Goal: Feedback & Contribution: Submit feedback/report problem

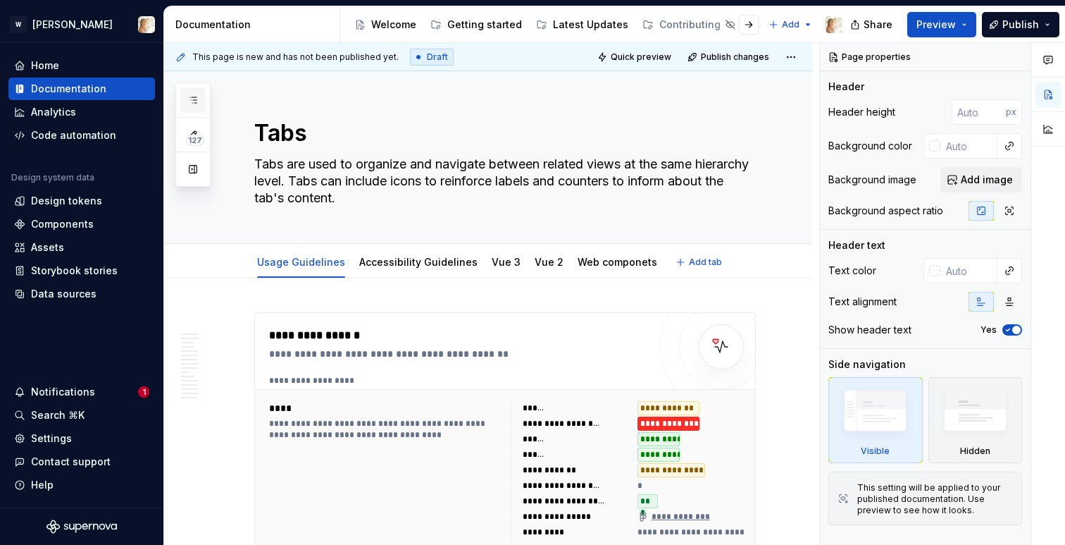
type textarea "*"
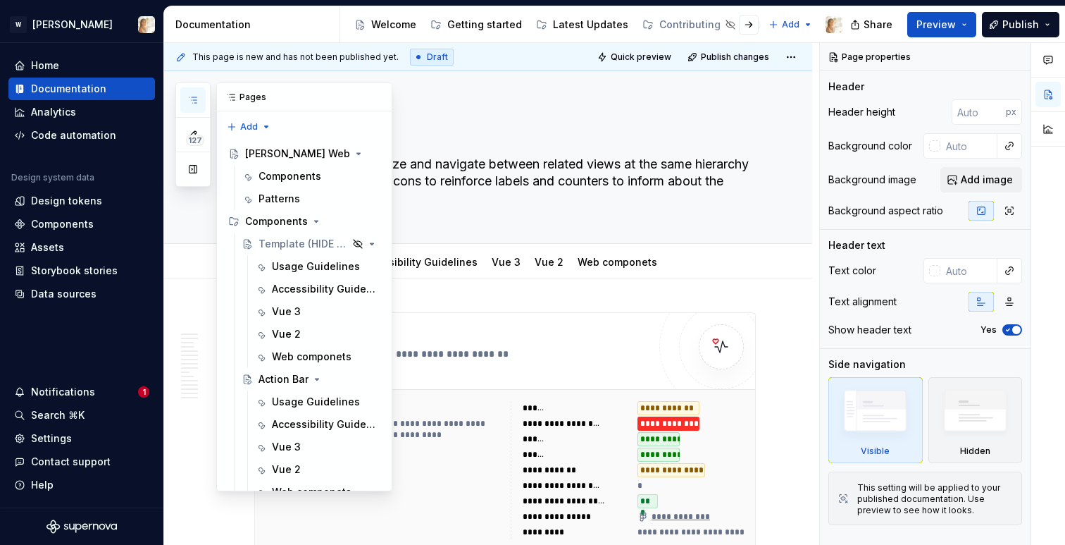
click at [192, 100] on icon "button" at bounding box center [192, 100] width 7 height 6
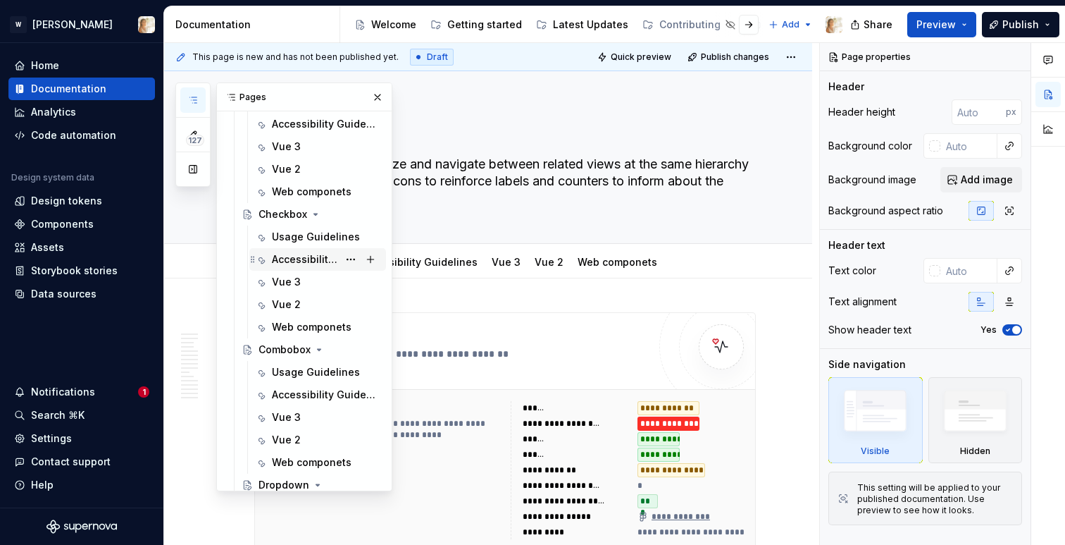
scroll to position [1264, 0]
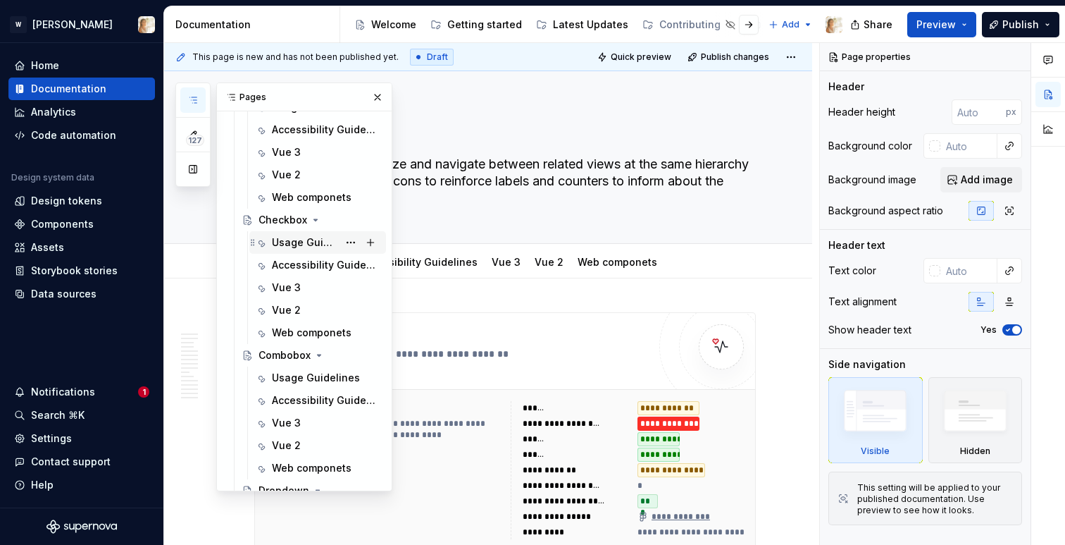
click at [299, 240] on div "Usage Guidelines" at bounding box center [305, 242] width 66 height 14
click at [379, 95] on button "button" at bounding box center [378, 97] width 20 height 20
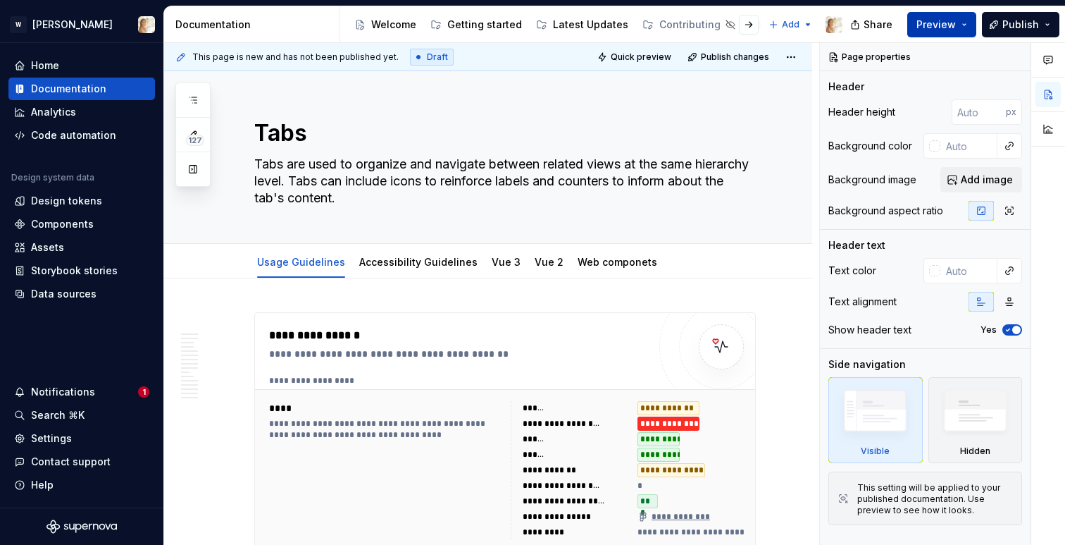
click at [954, 25] on span "Preview" at bounding box center [935, 25] width 39 height 14
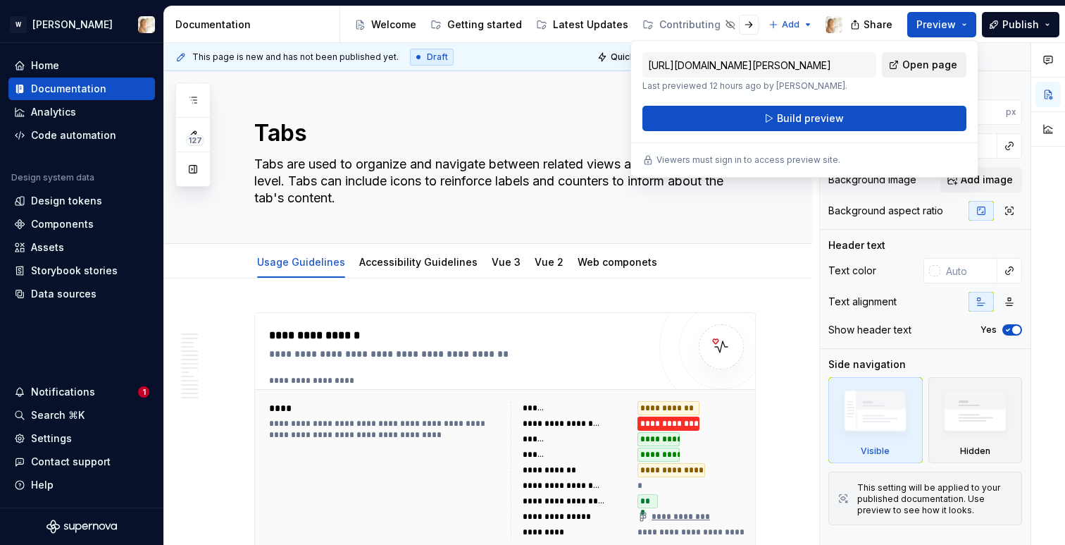
click at [918, 61] on span "Open page" at bounding box center [929, 65] width 55 height 14
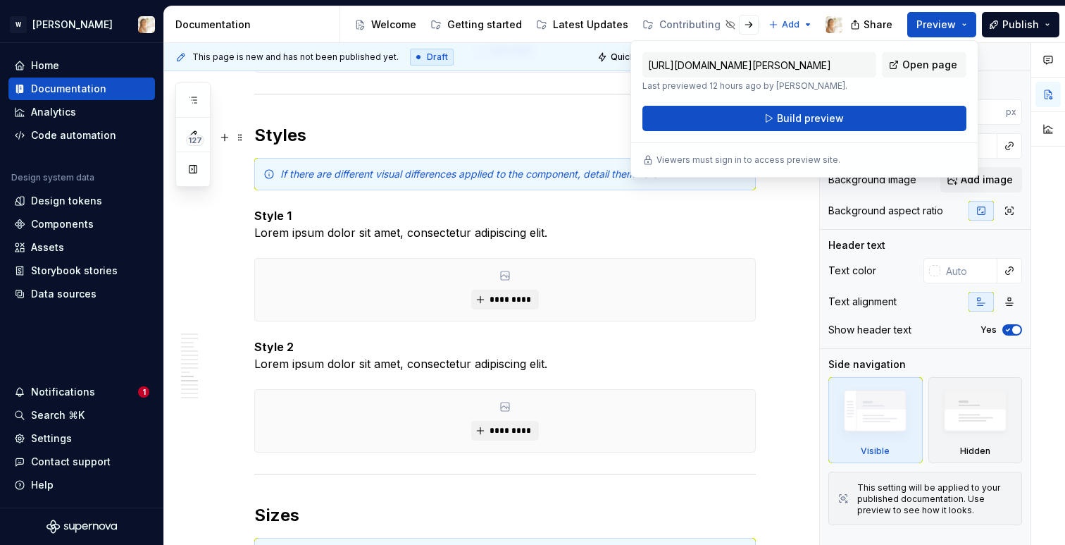
scroll to position [2563, 0]
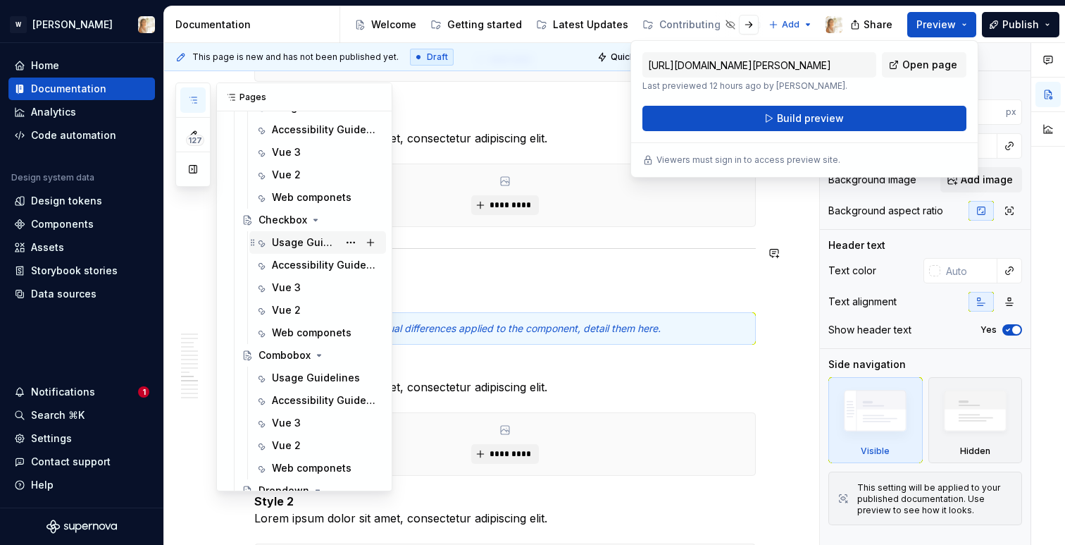
click at [299, 241] on div "Usage Guidelines" at bounding box center [305, 242] width 66 height 14
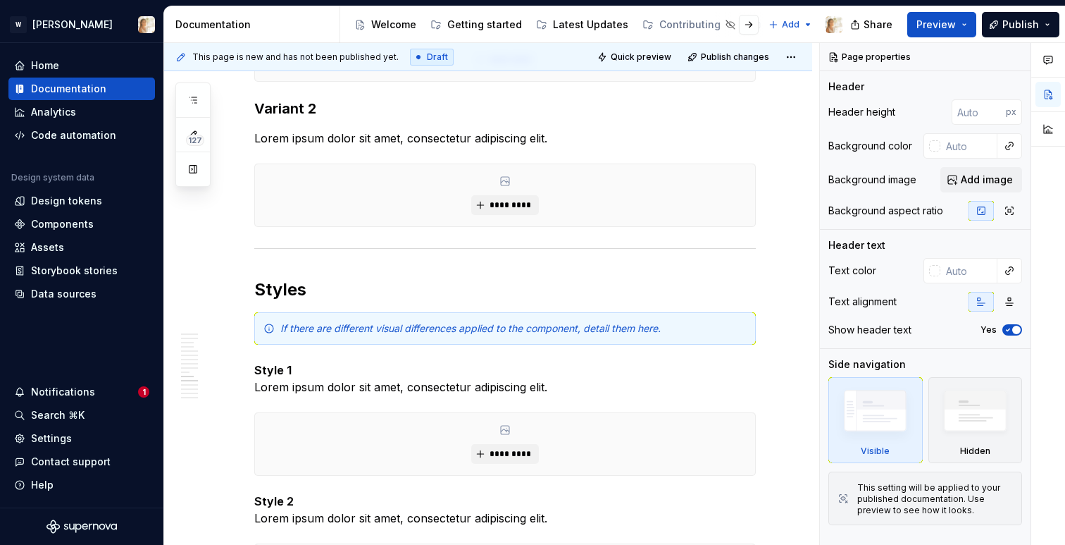
type textarea "*"
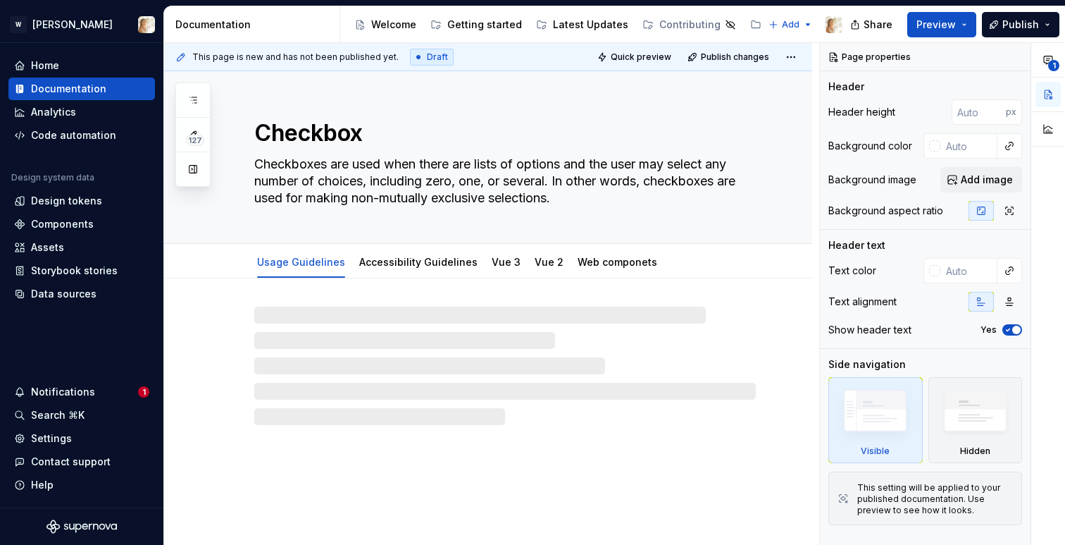
type textarea "*"
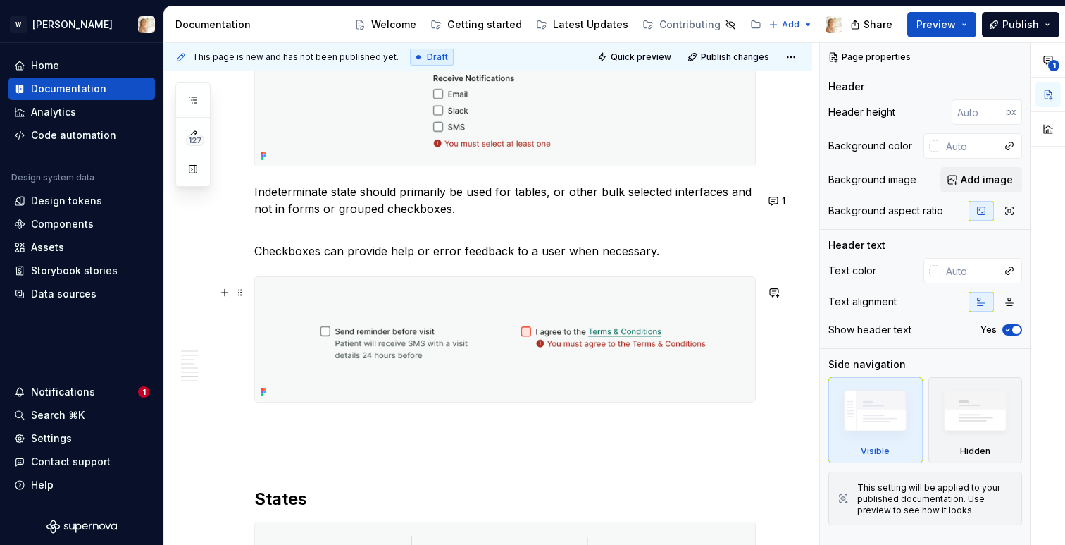
scroll to position [2807, 0]
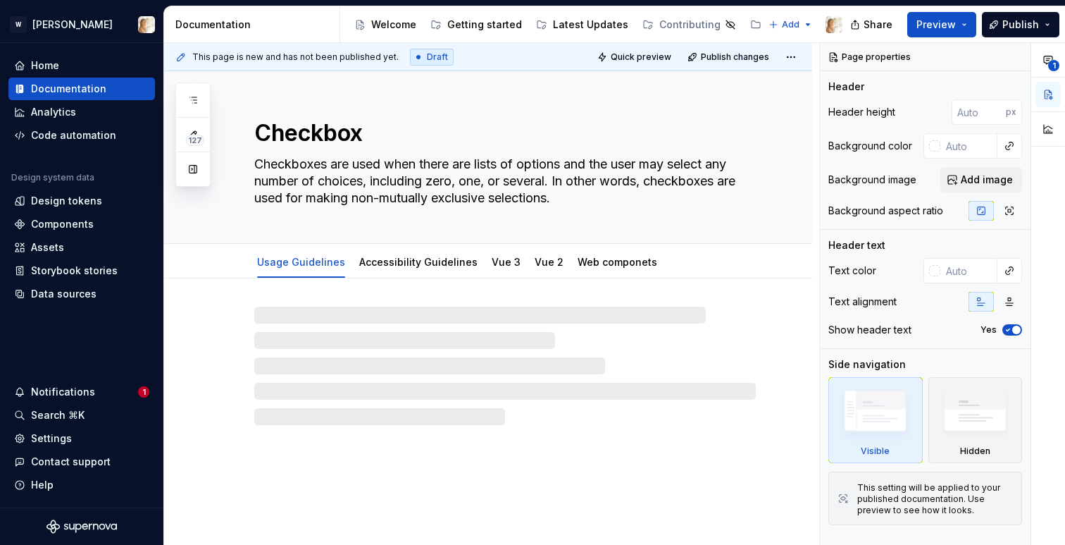
type textarea "*"
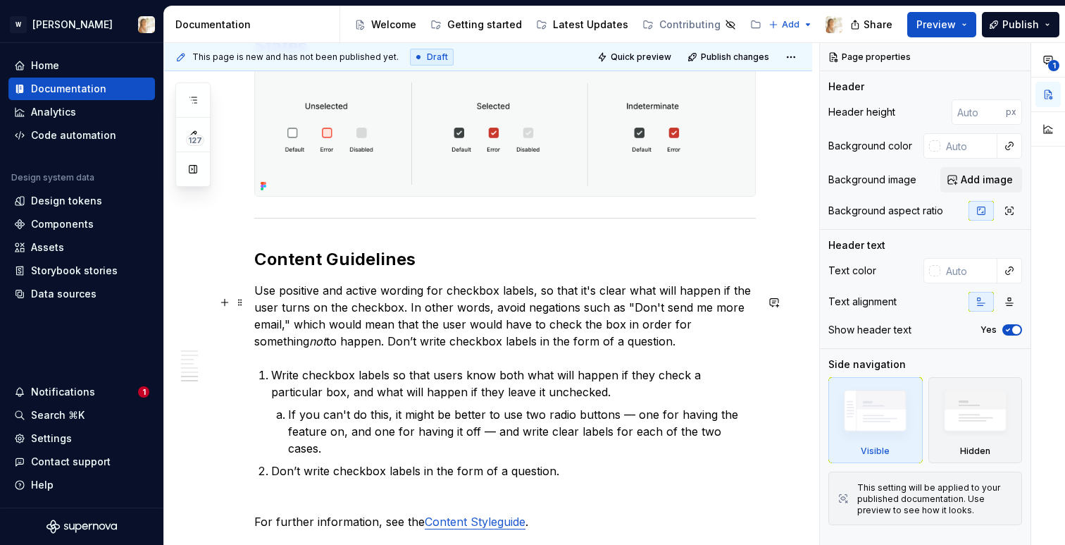
scroll to position [3256, 0]
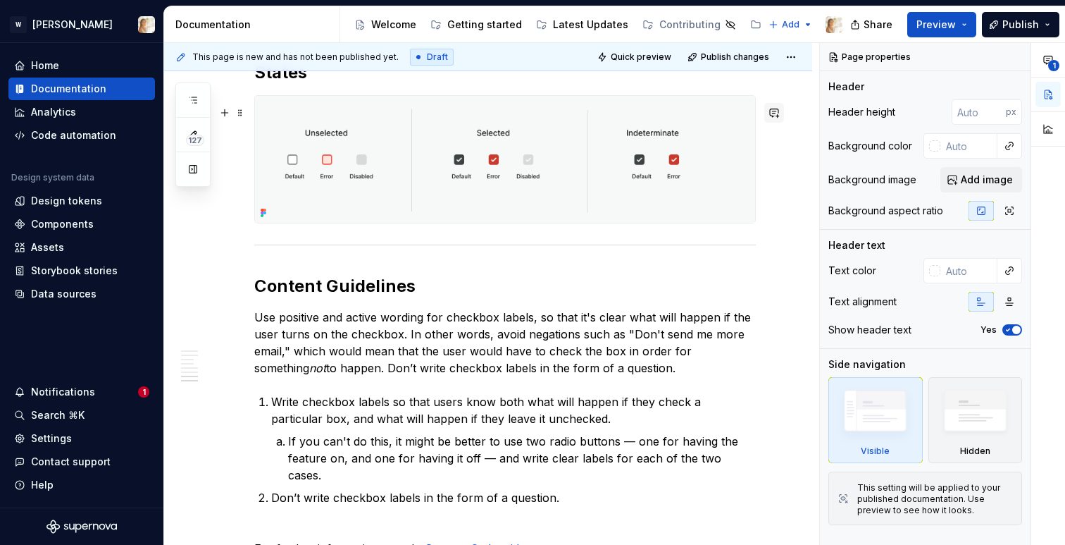
click at [777, 113] on button "button" at bounding box center [774, 113] width 20 height 20
click at [585, 156] on icon "Mention someone" at bounding box center [582, 158] width 14 height 14
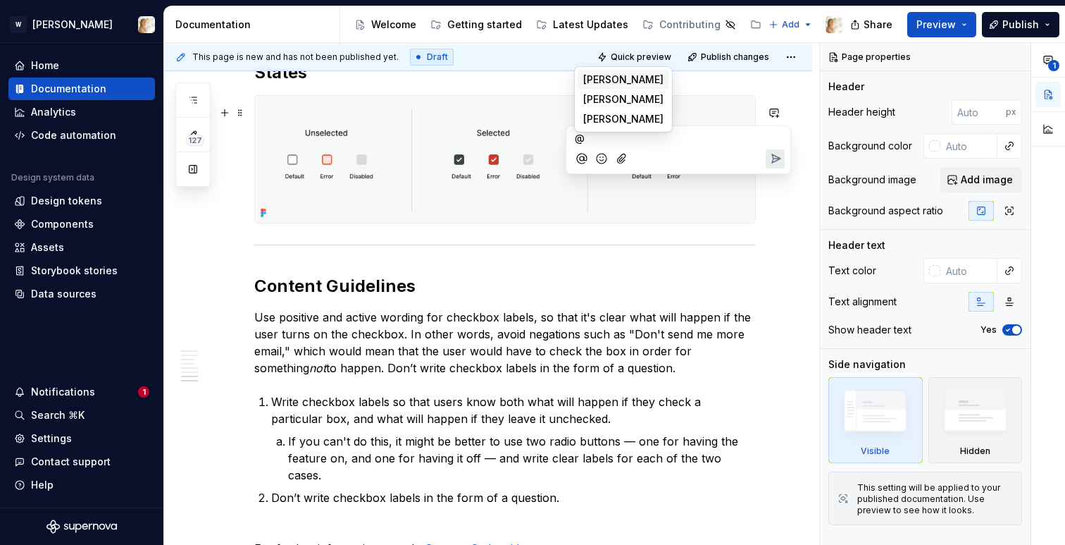
click at [602, 80] on span "Nikki" at bounding box center [623, 80] width 80 height 14
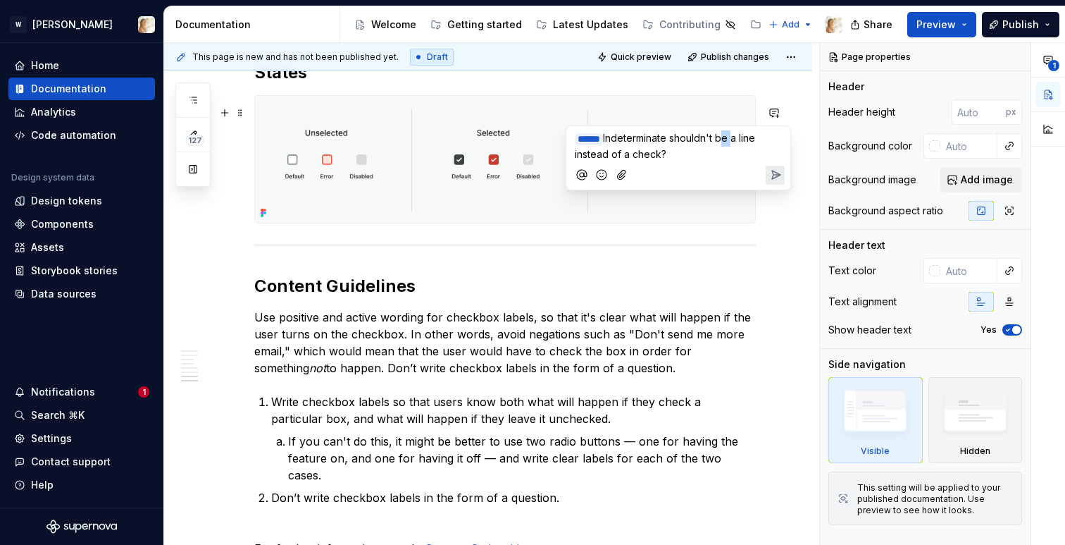
drag, startPoint x: 730, startPoint y: 137, endPoint x: 739, endPoint y: 137, distance: 8.5
click at [739, 137] on span "Indeterminate shouldn't be a line instead of a check?" at bounding box center [666, 146] width 183 height 28
drag, startPoint x: 669, startPoint y: 151, endPoint x: 616, endPoint y: 142, distance: 53.7
click at [616, 142] on p "﻿ * ***** ﻿ Indeterminate shouldn't has a line instead of a check?" at bounding box center [678, 145] width 207 height 31
copy span "Indeterminate shouldn't has a line instead of a check?"
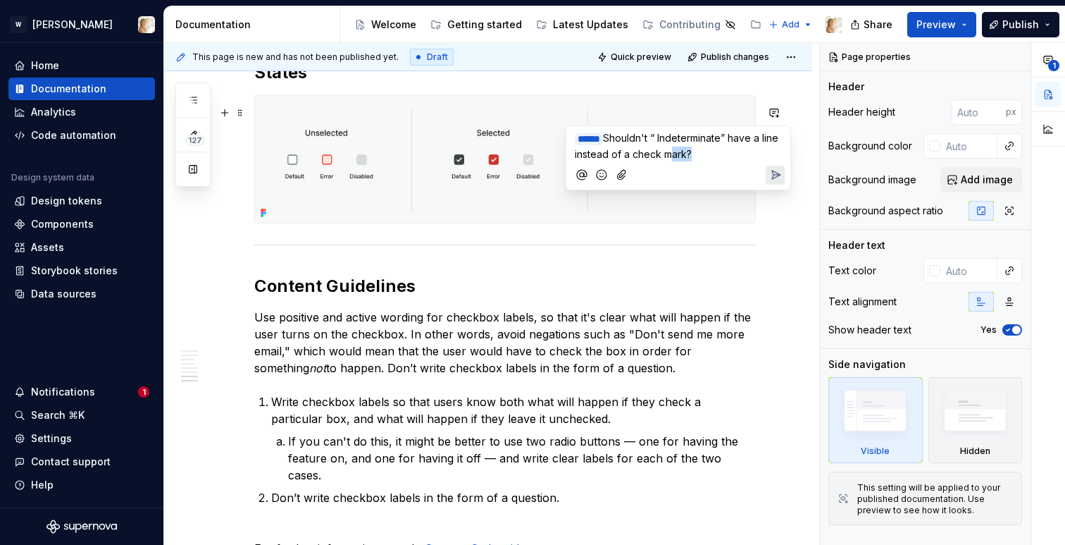
drag, startPoint x: 681, startPoint y: 156, endPoint x: 707, endPoint y: 154, distance: 25.4
click at [707, 154] on span "Shouldn't “ Indeterminate” have a line instead of a check mark?" at bounding box center [678, 146] width 206 height 28
click at [774, 172] on icon "Send" at bounding box center [776, 175] width 14 height 14
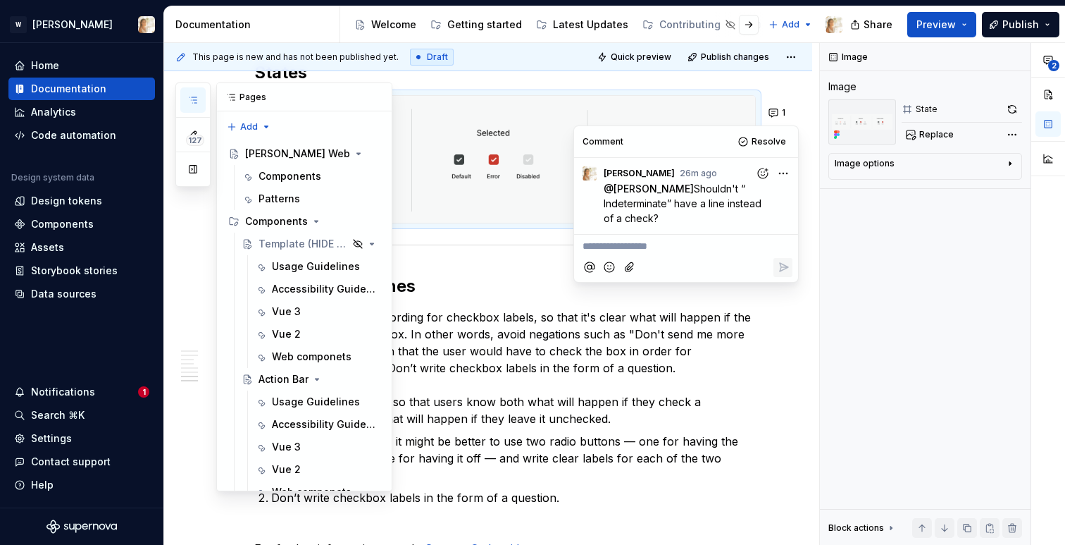
click at [197, 101] on icon "button" at bounding box center [192, 99] width 11 height 11
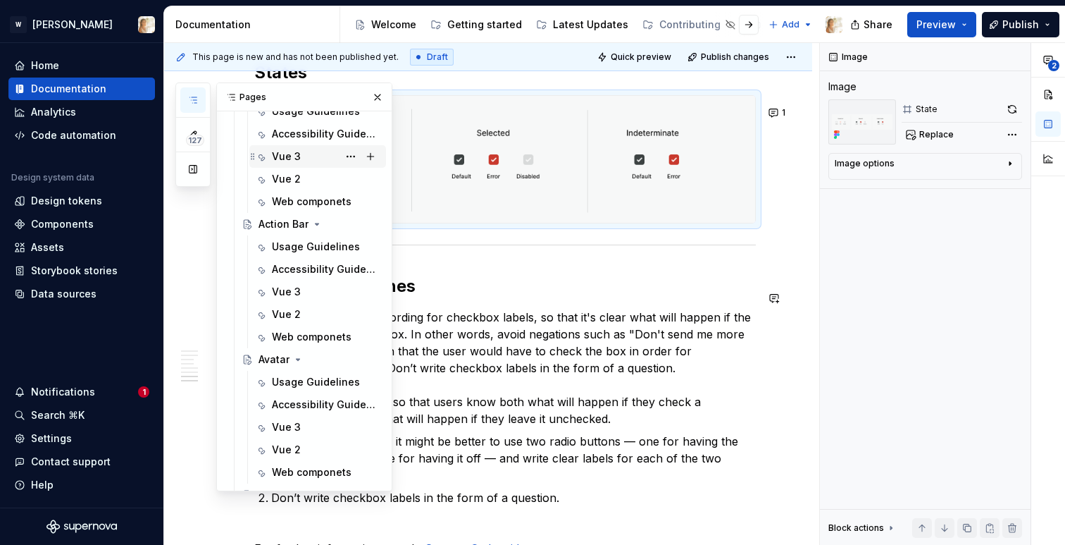
scroll to position [218, 0]
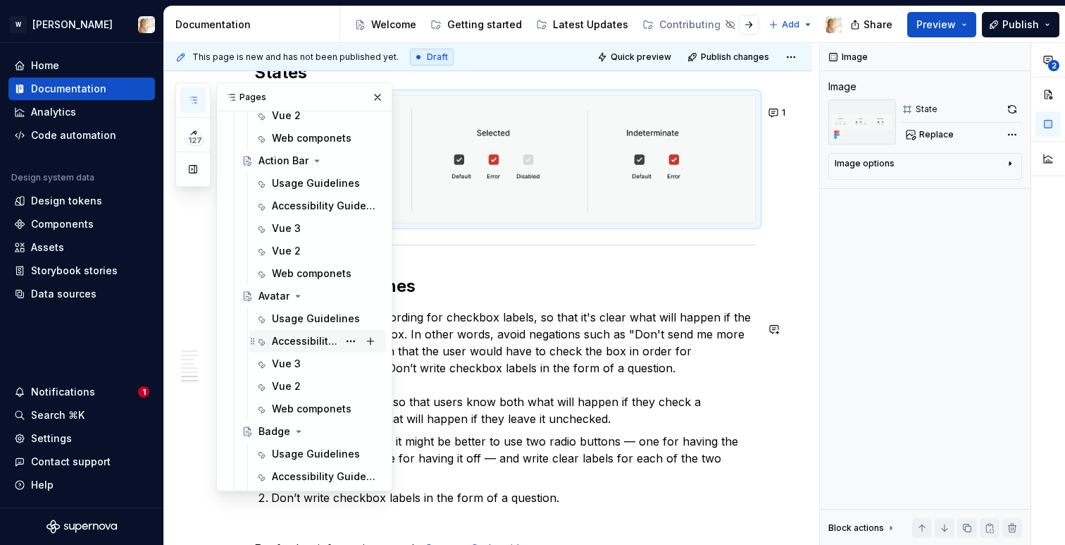
click at [287, 335] on div "Accessibility Guidelines" at bounding box center [305, 341] width 66 height 14
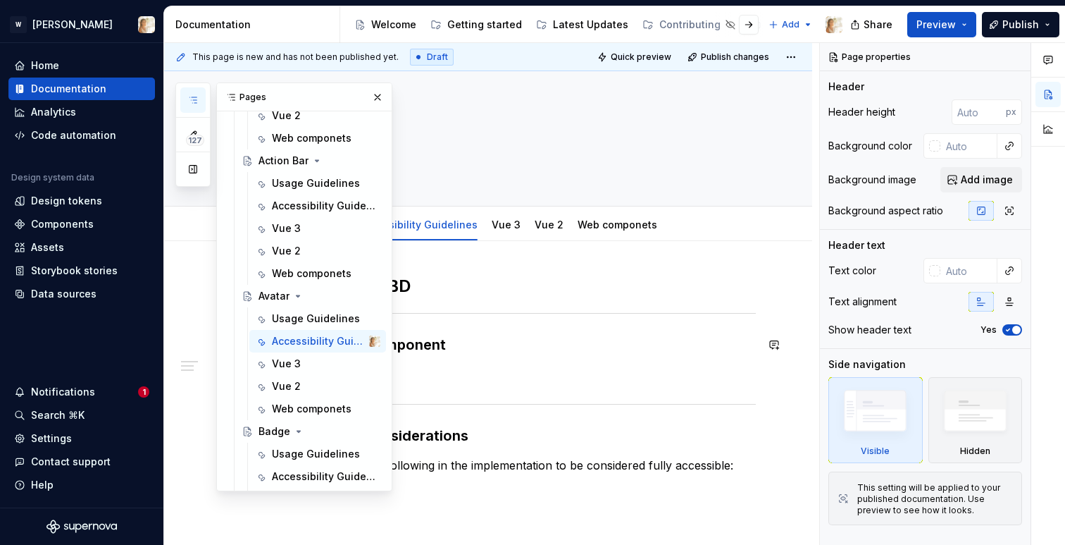
scroll to position [4, 0]
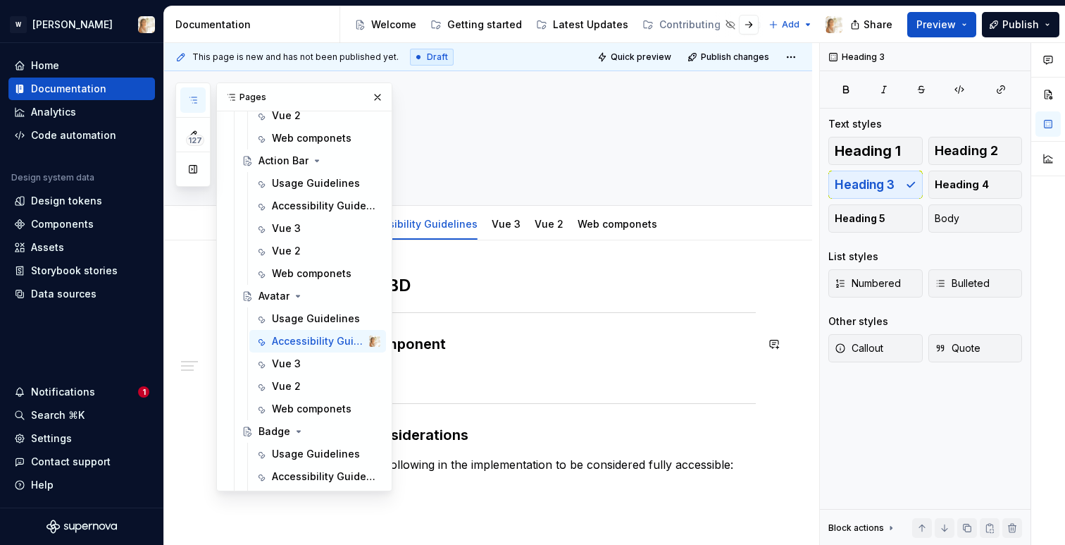
click at [491, 346] on h3 "Provided by the component" at bounding box center [505, 344] width 502 height 20
click at [378, 99] on button "button" at bounding box center [378, 97] width 20 height 20
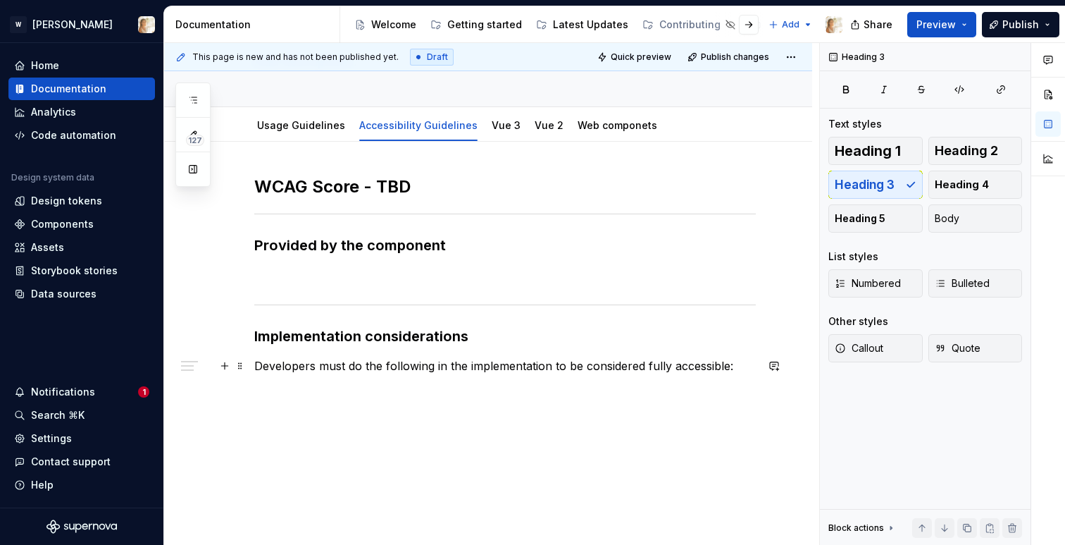
scroll to position [112, 0]
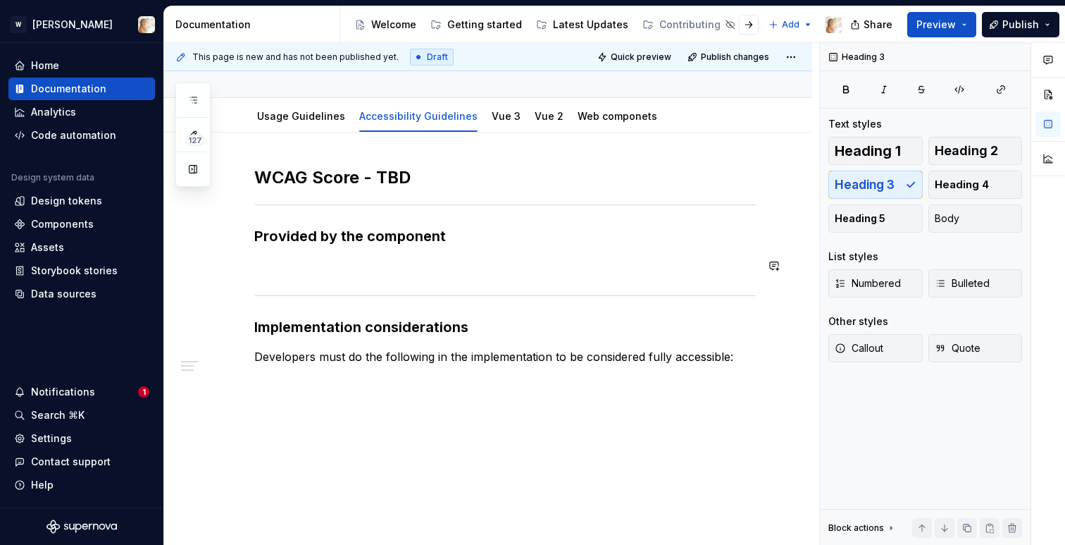
click at [360, 411] on div "WCAG Score - TBD Provided by the component Implementation considerations Develo…" at bounding box center [488, 338] width 648 height 413
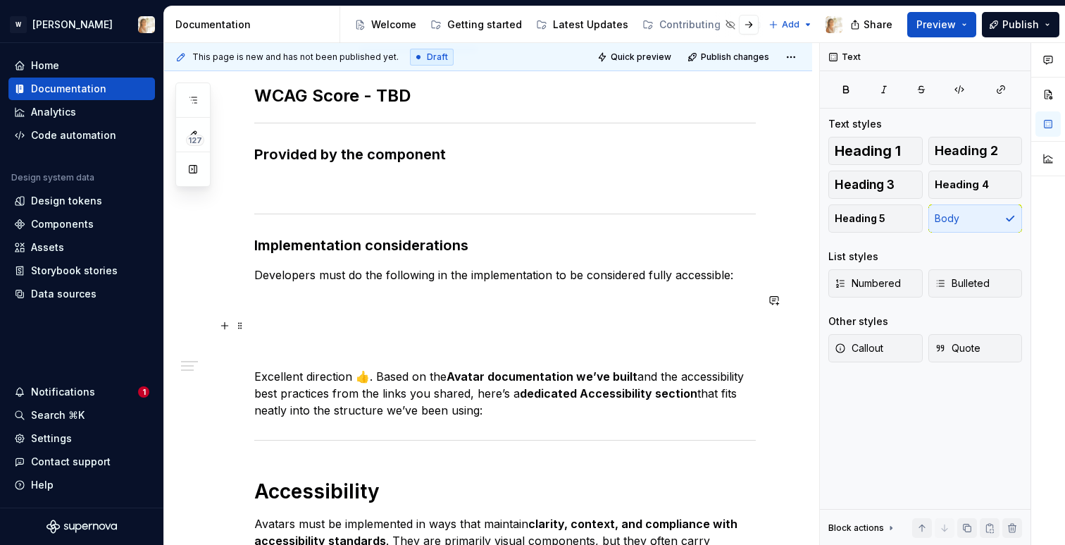
scroll to position [207, 0]
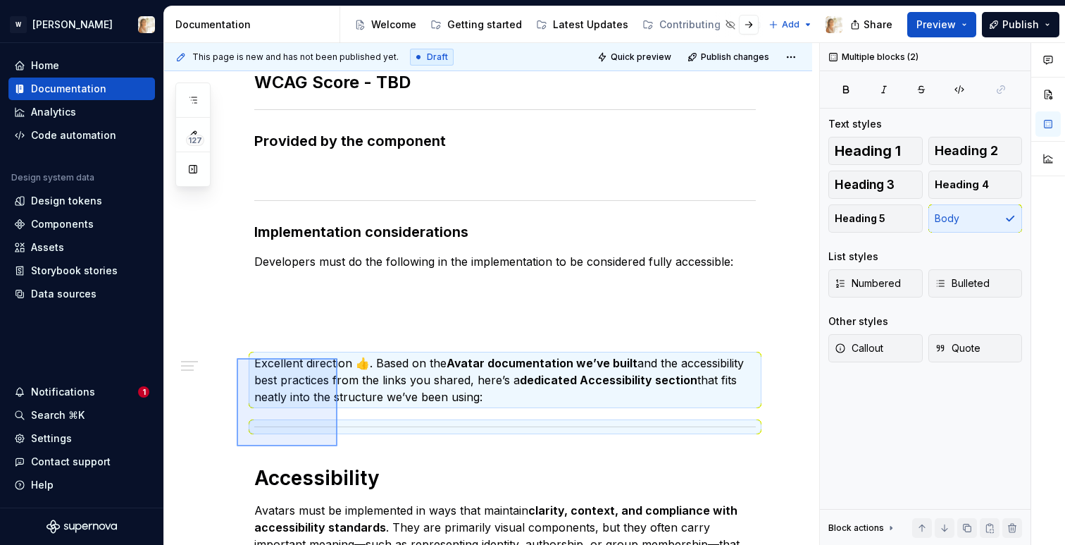
drag, startPoint x: 237, startPoint y: 446, endPoint x: 338, endPoint y: 358, distance: 134.3
click at [338, 358] on div "This page is new and has not been published yet. Draft Quick preview Publish ch…" at bounding box center [491, 294] width 655 height 502
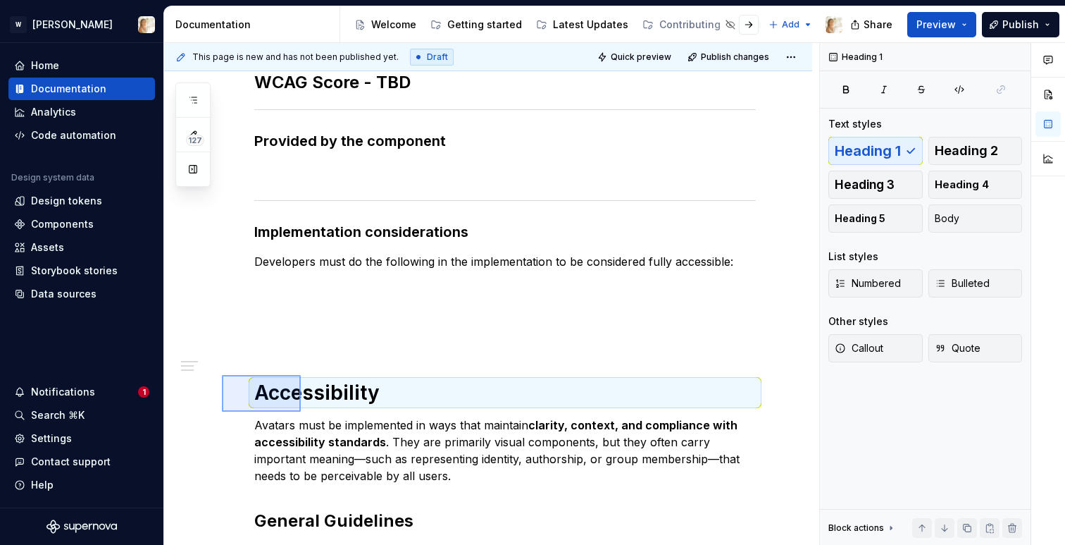
drag, startPoint x: 222, startPoint y: 411, endPoint x: 301, endPoint y: 375, distance: 87.0
click at [301, 375] on div "This page is new and has not been published yet. Draft Quick preview Publish ch…" at bounding box center [491, 294] width 655 height 502
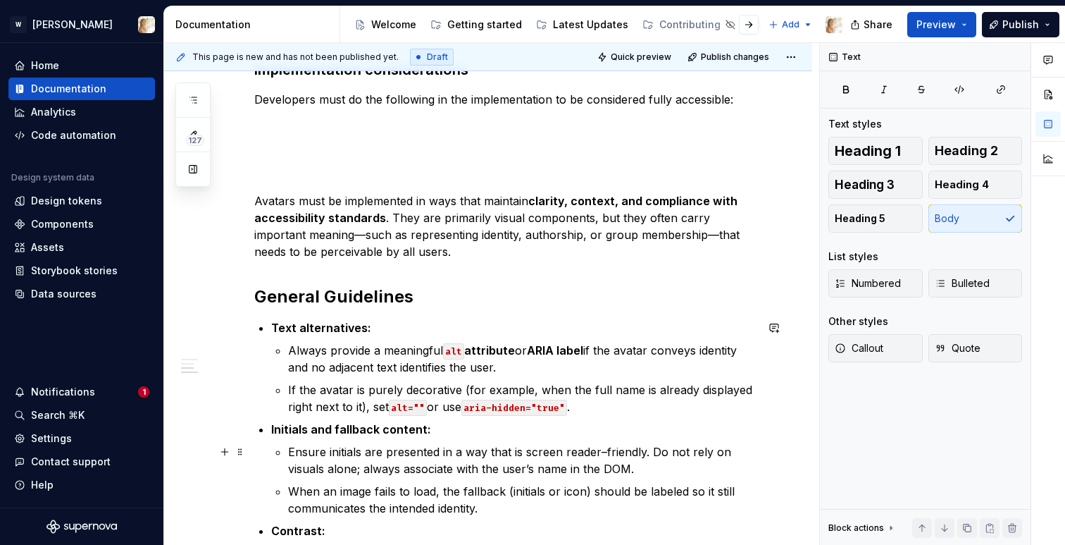
scroll to position [370, 0]
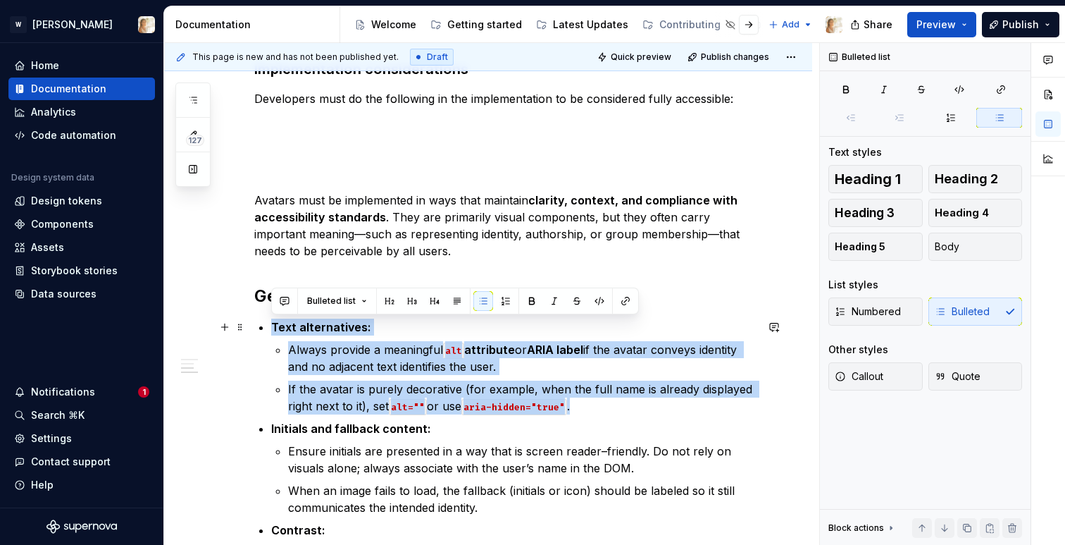
drag, startPoint x: 587, startPoint y: 409, endPoint x: 268, endPoint y: 328, distance: 328.5
click at [268, 328] on div "WCAG Score - TBD Provided by the component Implementation considerations Develo…" at bounding box center [505, 540] width 502 height 1264
copy li "Text alternatives: Always provide a meaningful alt attribute or ARIA label if t…"
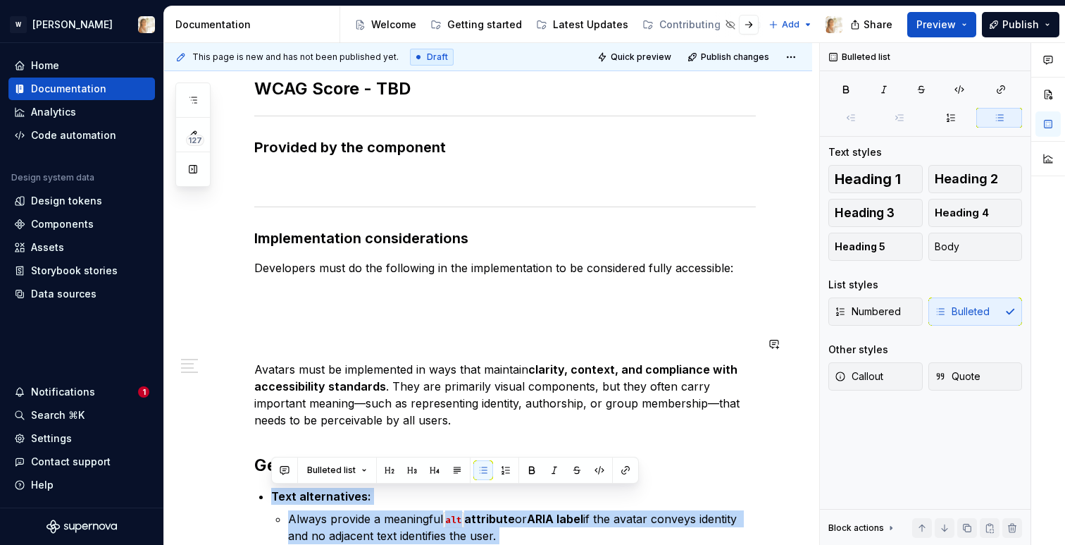
scroll to position [181, 0]
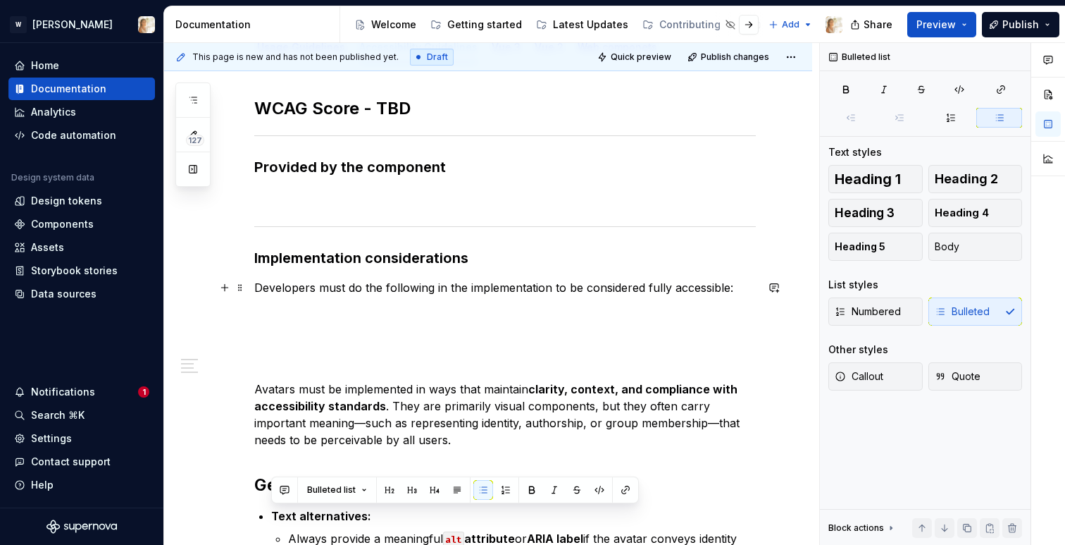
click at [425, 285] on p "Developers must do the following in the implementation to be considered fully a…" at bounding box center [505, 287] width 502 height 17
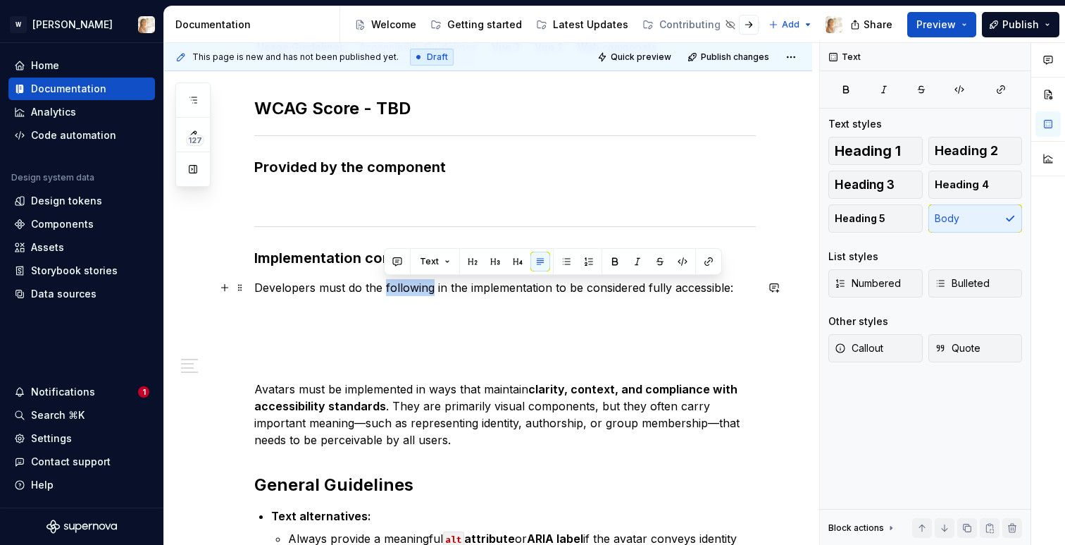
click at [425, 285] on p "Developers must do the following in the implementation to be considered fully a…" at bounding box center [505, 287] width 502 height 17
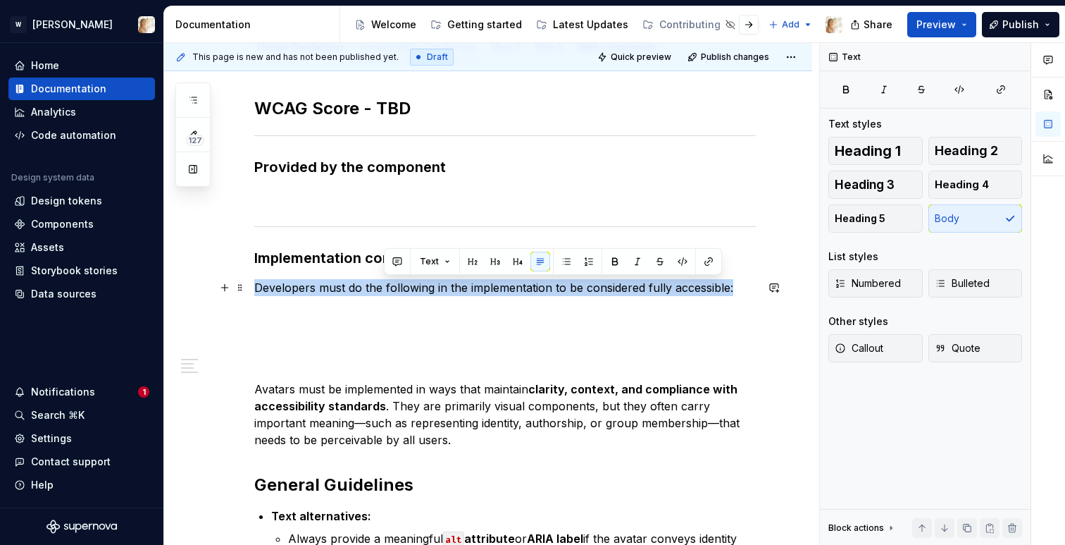
click at [425, 285] on p "Developers must do the following in the implementation to be considered fully a…" at bounding box center [505, 287] width 502 height 17
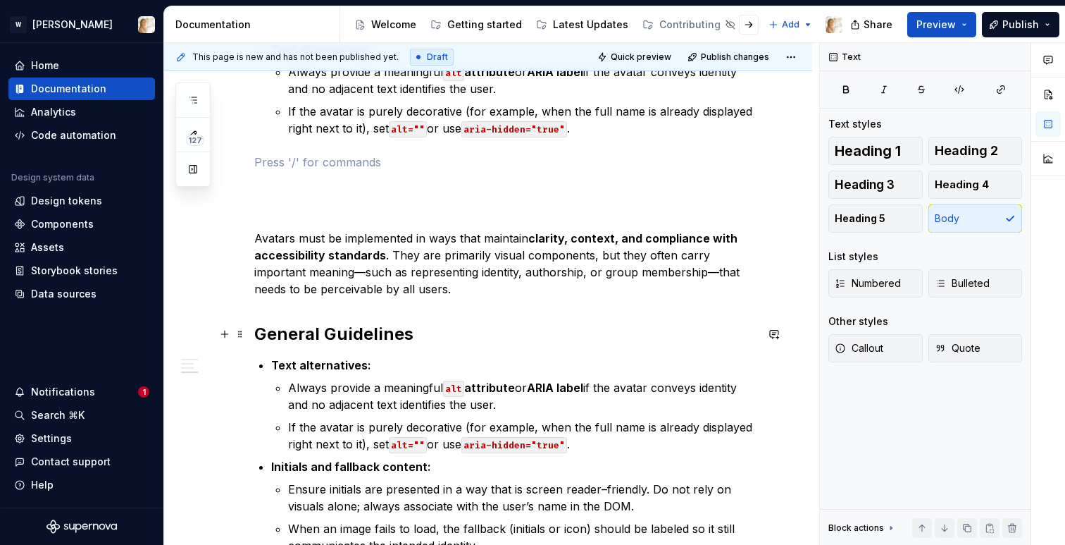
scroll to position [425, 0]
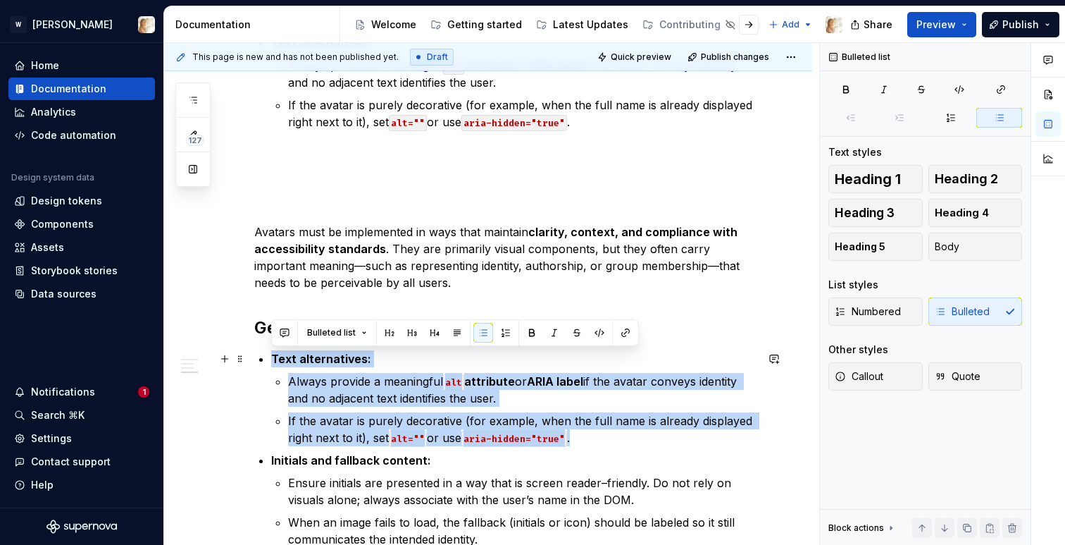
drag, startPoint x: 579, startPoint y: 443, endPoint x: 263, endPoint y: 364, distance: 325.3
click at [263, 364] on div "WCAG Score - TBD Provided by the component Implementation considerations Text a…" at bounding box center [505, 529] width 502 height 1352
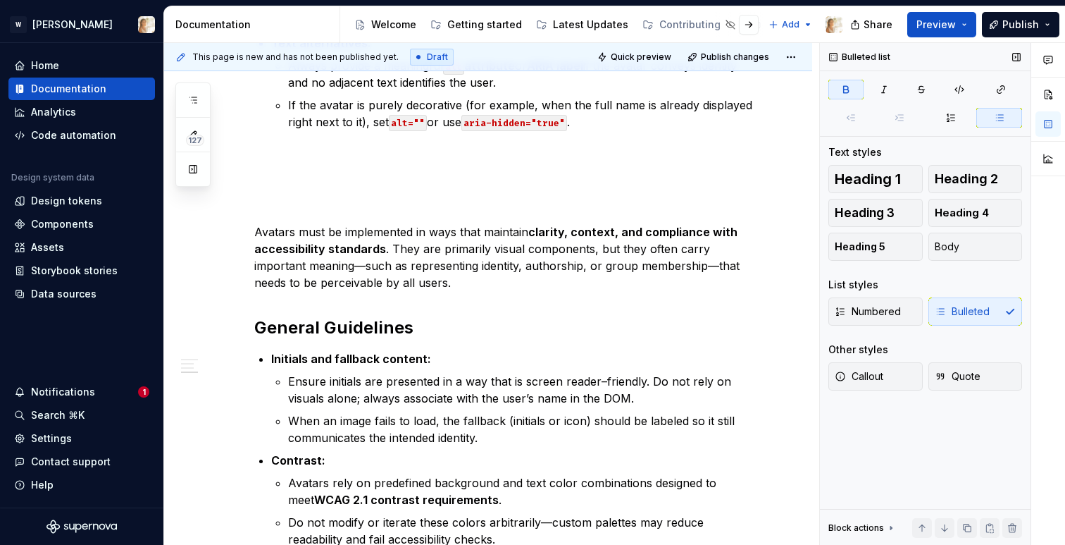
type textarea "*"
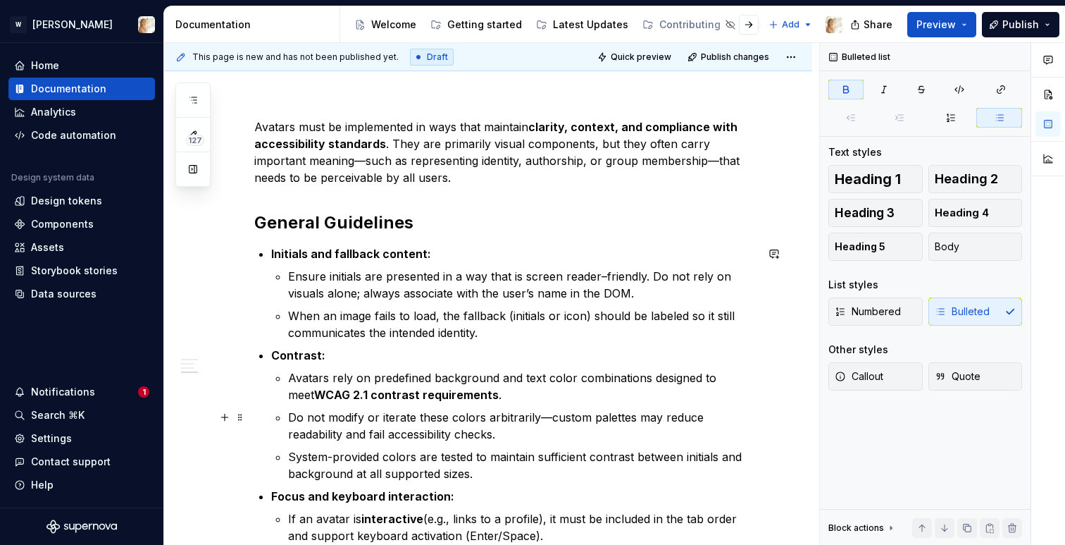
scroll to position [542, 0]
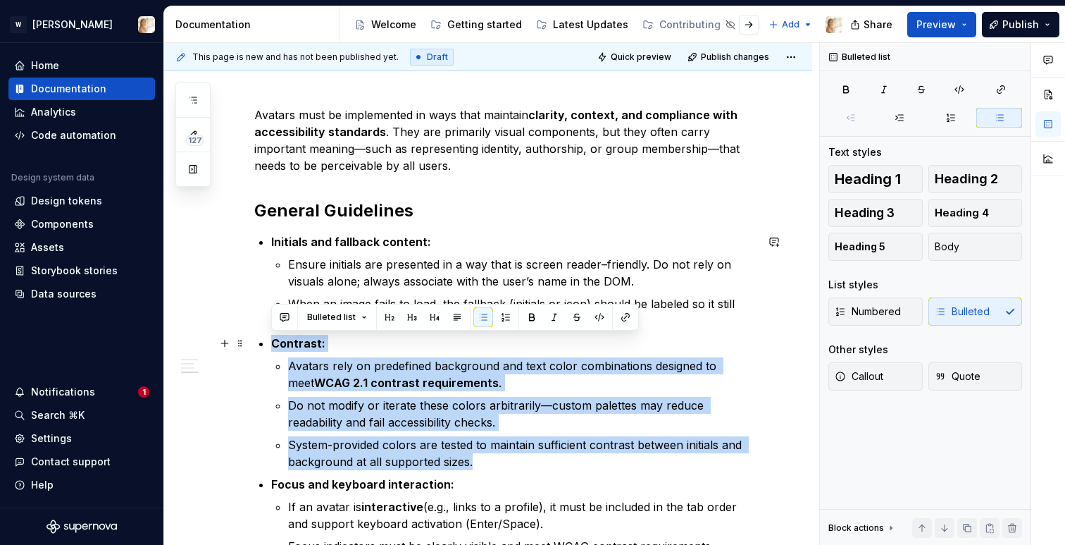
drag, startPoint x: 475, startPoint y: 465, endPoint x: 273, endPoint y: 337, distance: 240.0
click at [273, 337] on li "Contrast: Avatars rely on predefined background and text color combinations des…" at bounding box center [513, 402] width 485 height 135
copy li "Contrast: Avatars rely on predefined background and text color combinations des…"
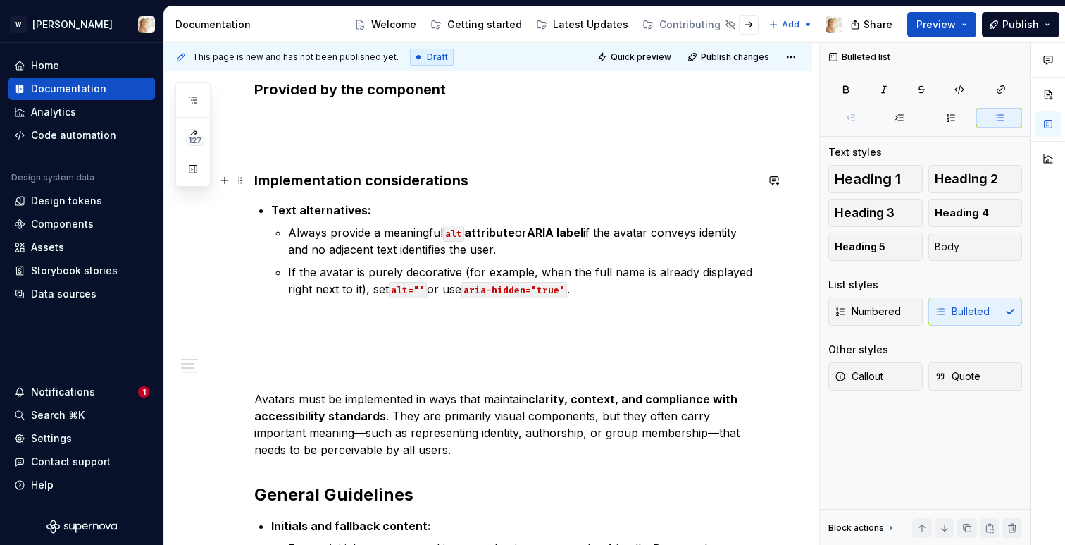
scroll to position [34, 0]
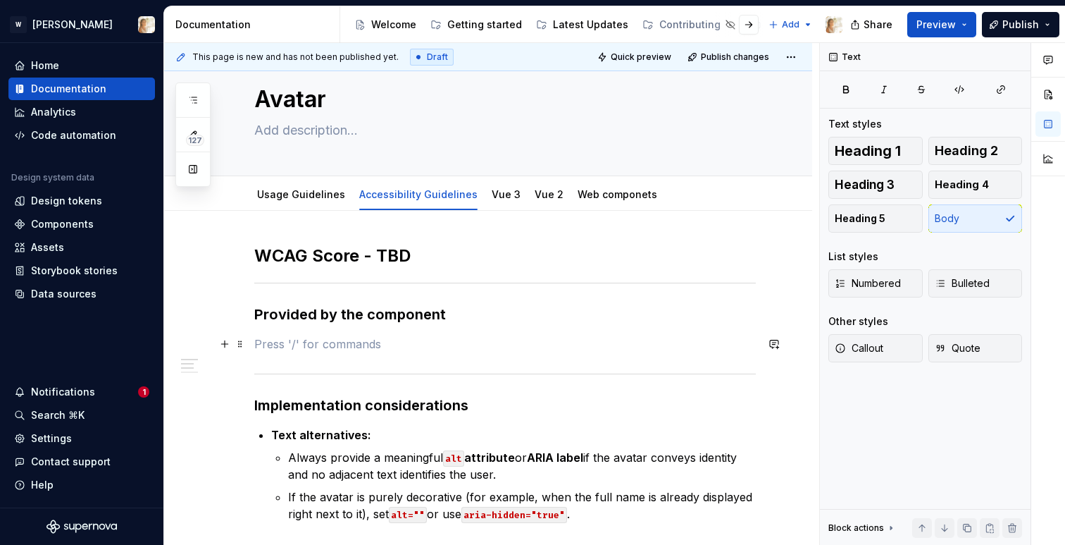
click at [273, 337] on p at bounding box center [505, 343] width 502 height 17
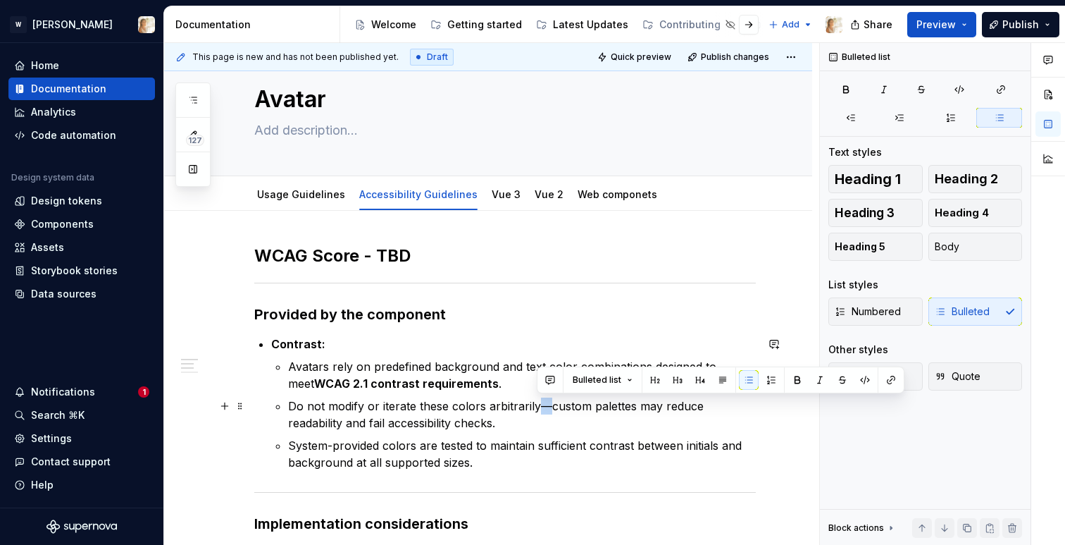
drag, startPoint x: 547, startPoint y: 407, endPoint x: 537, endPoint y: 408, distance: 9.9
click at [537, 408] on p "Do not modify or iterate these colors arbitrarily—custom palettes may reduce re…" at bounding box center [522, 414] width 468 height 34
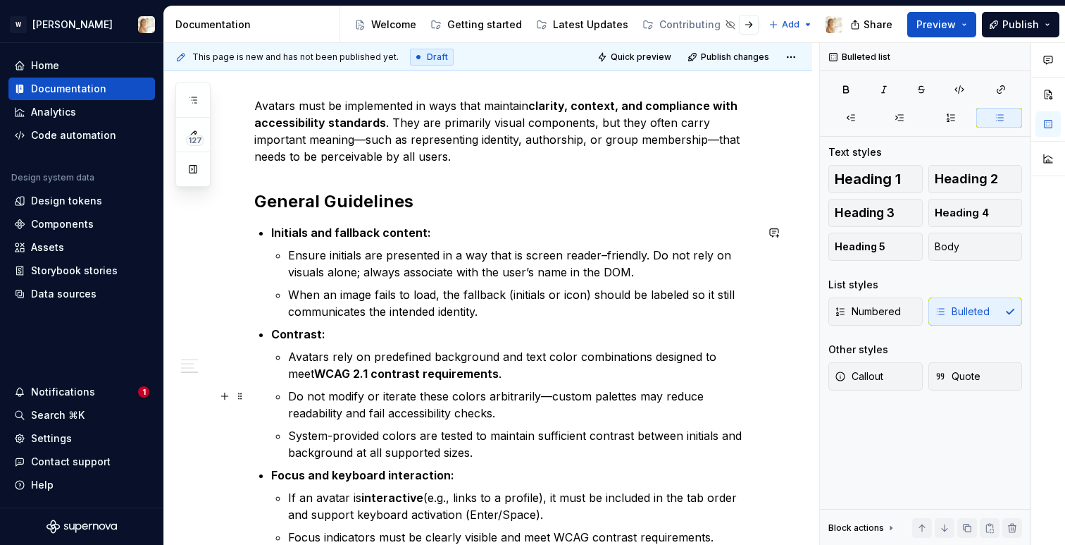
scroll to position [668, 0]
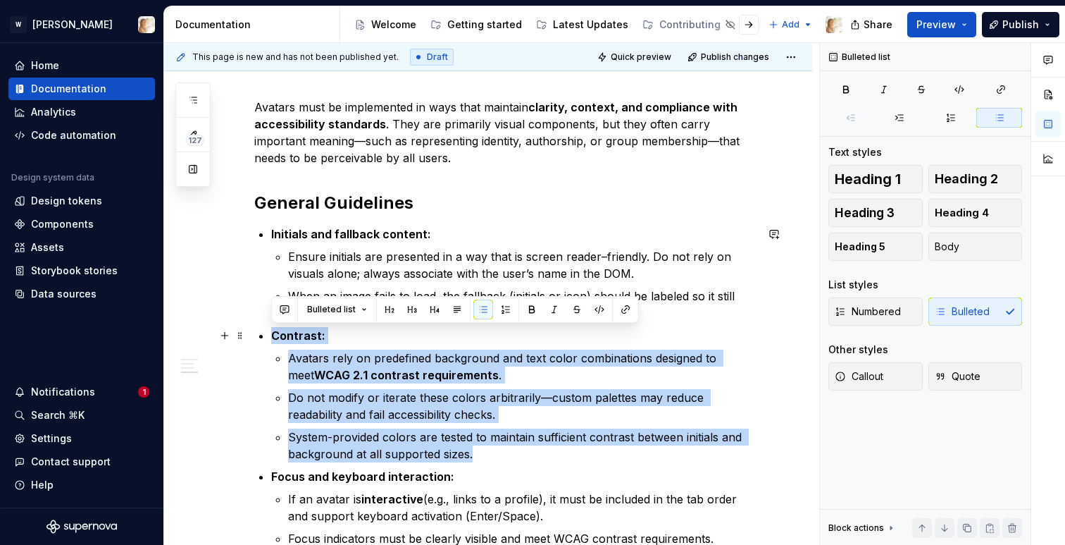
drag, startPoint x: 474, startPoint y: 452, endPoint x: 271, endPoint y: 340, distance: 231.4
click at [271, 340] on li "Contrast: Avatars rely on predefined background and text color combinations des…" at bounding box center [513, 394] width 485 height 135
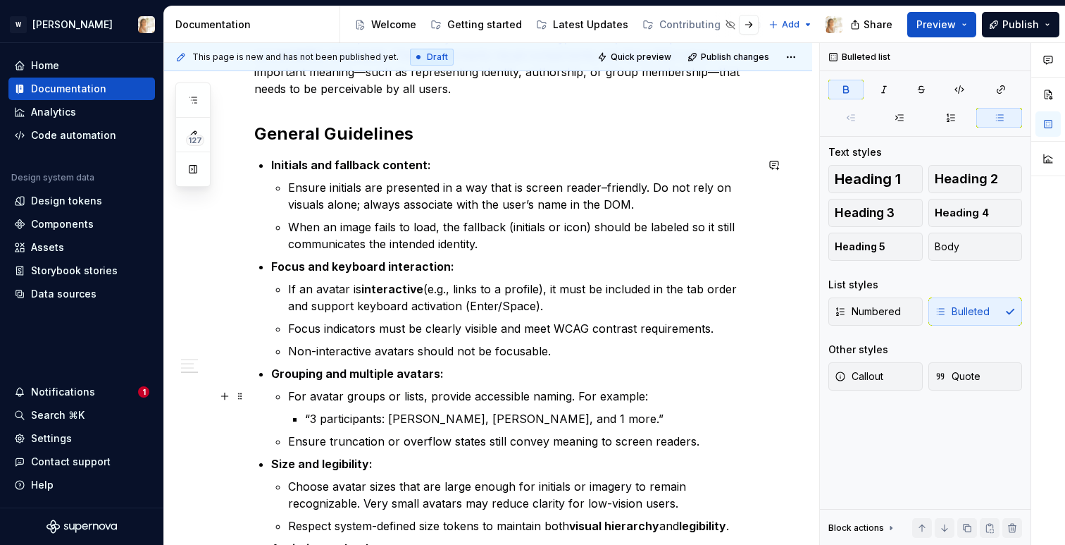
scroll to position [739, 0]
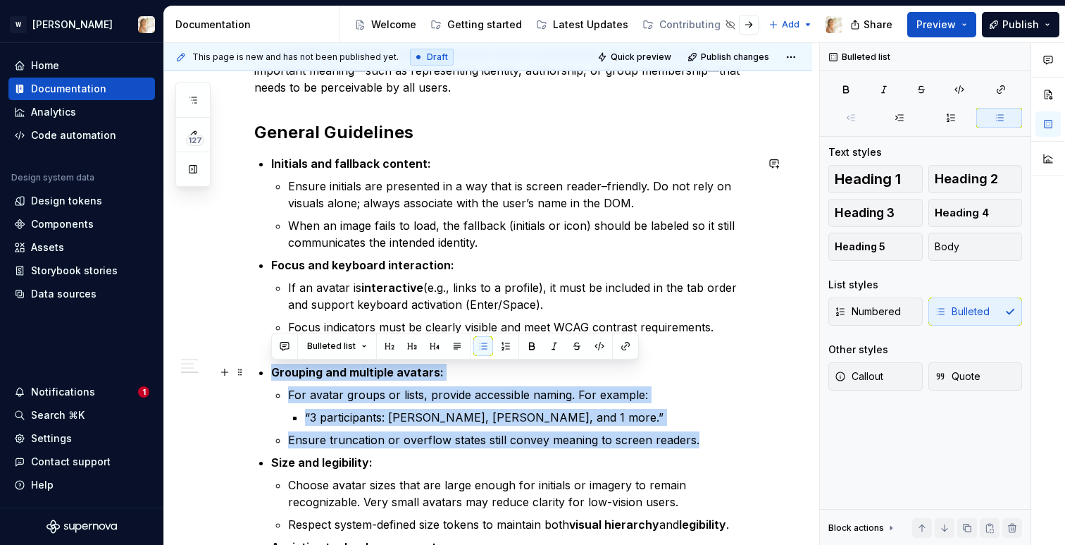
drag, startPoint x: 692, startPoint y: 441, endPoint x: 270, endPoint y: 376, distance: 427.6
click at [270, 376] on div "WCAG Score - TBD Provided by the component Contrast: Avatars rely on predefined…" at bounding box center [505, 153] width 502 height 1228
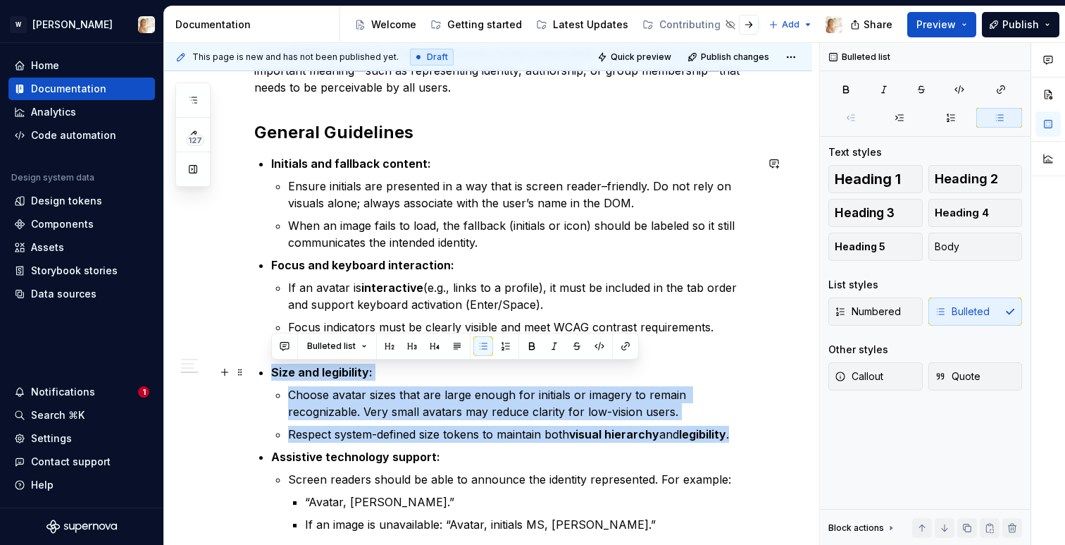
drag, startPoint x: 738, startPoint y: 434, endPoint x: 271, endPoint y: 376, distance: 469.9
click at [271, 376] on li "Size and legibility: Choose avatar sizes that are large enough for initials or …" at bounding box center [513, 402] width 485 height 79
copy li "Size and legibility: Choose avatar sizes that are large enough for initials or …"
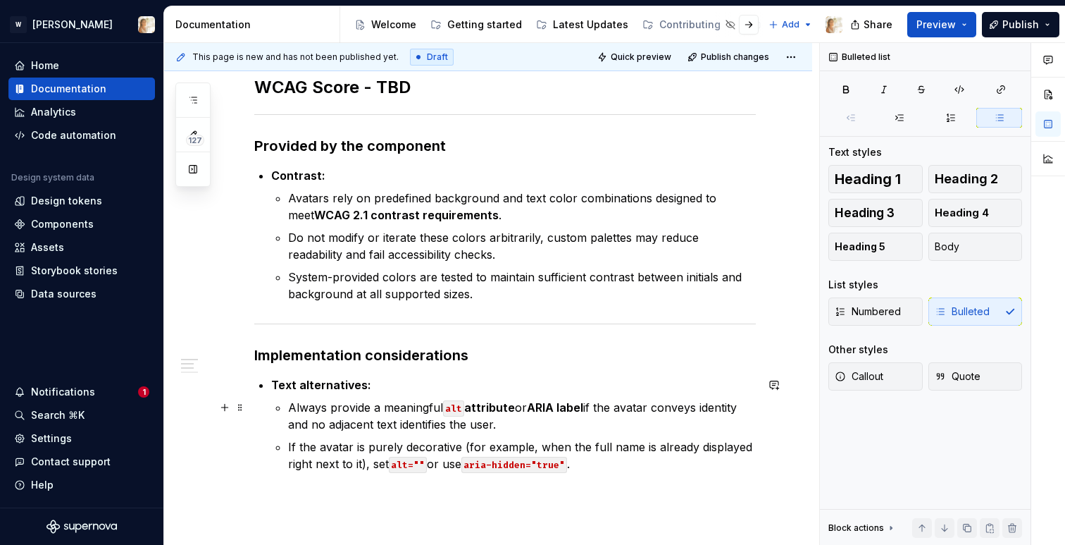
scroll to position [178, 0]
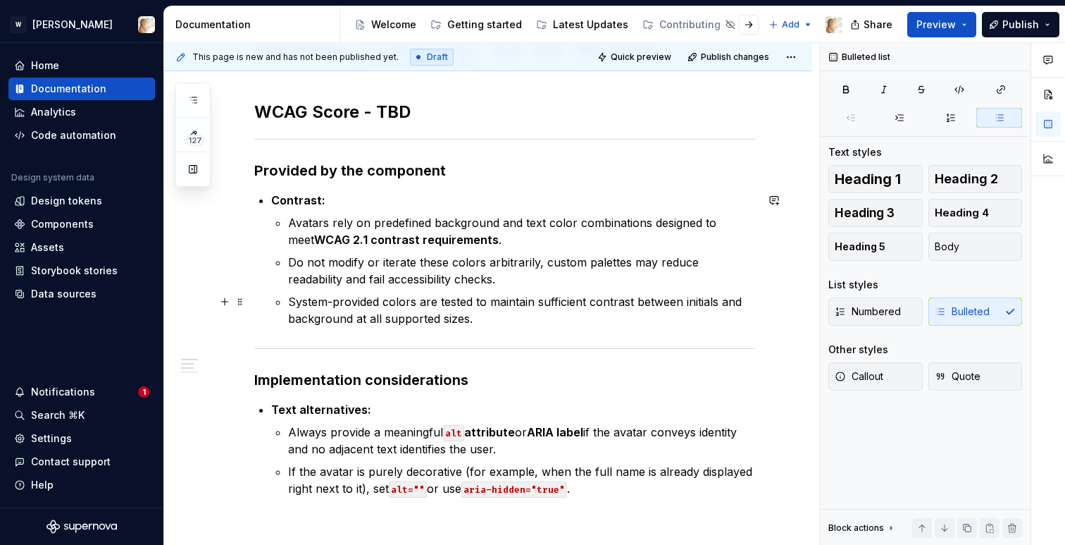
click at [506, 322] on p "System-provided colors are tested to maintain sufficient contrast between initi…" at bounding box center [522, 310] width 468 height 34
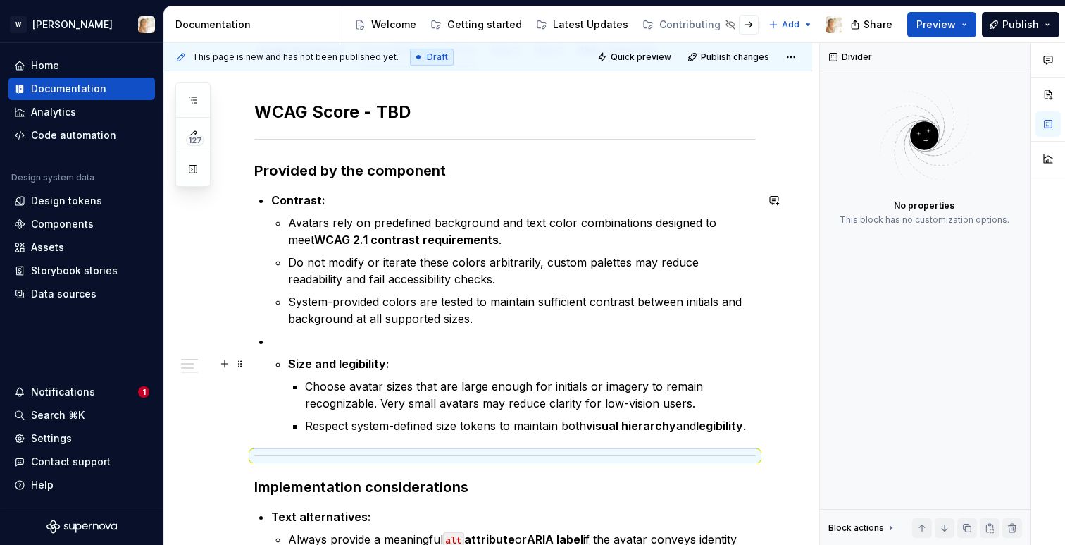
click at [287, 361] on li "Size and legibility: Choose avatar sizes that are large enough for initials or …" at bounding box center [513, 382] width 485 height 101
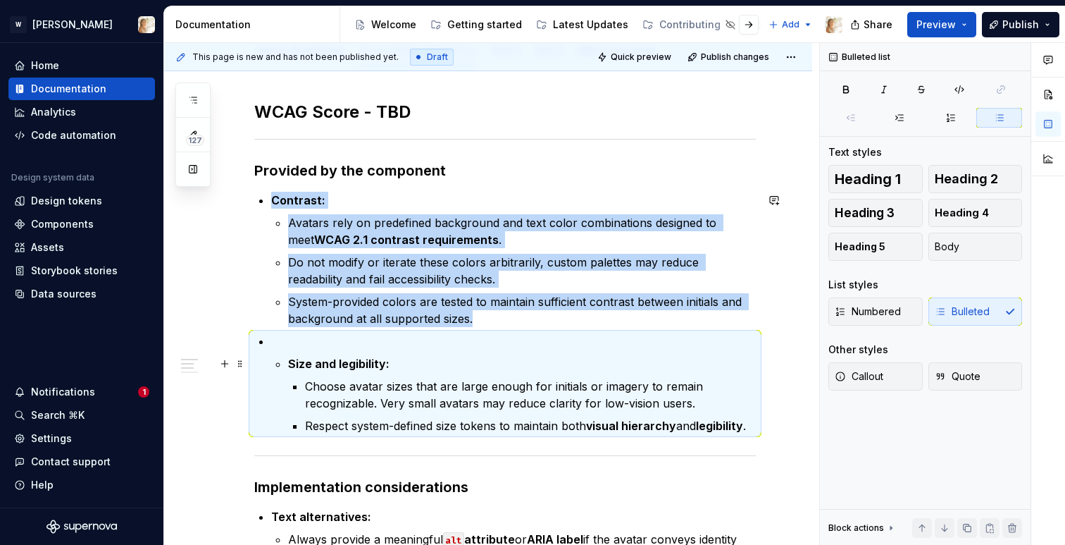
click at [292, 363] on strong "Size and legibility:" at bounding box center [338, 363] width 101 height 14
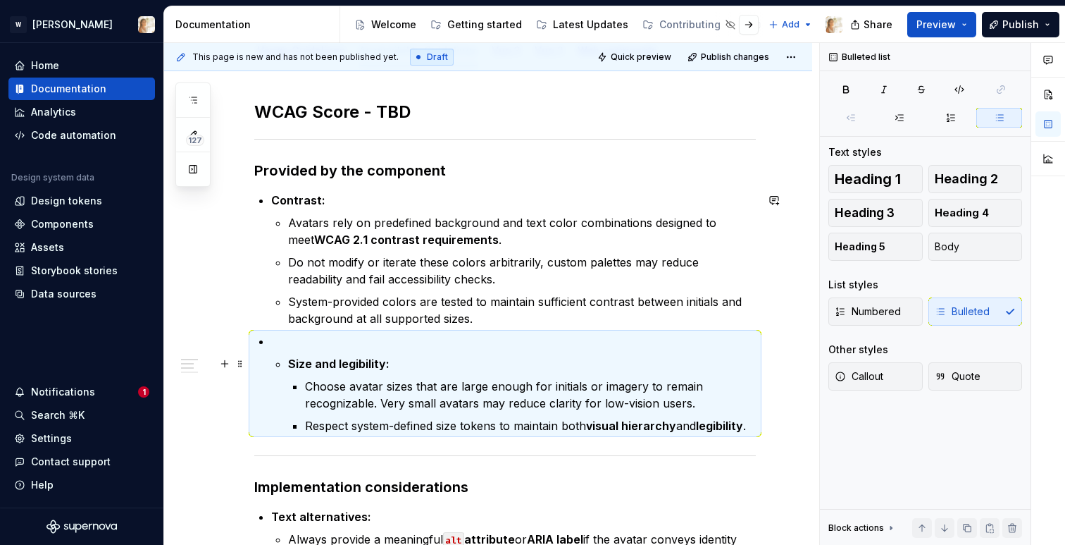
click at [288, 363] on strong "Size and legibility:" at bounding box center [338, 363] width 101 height 14
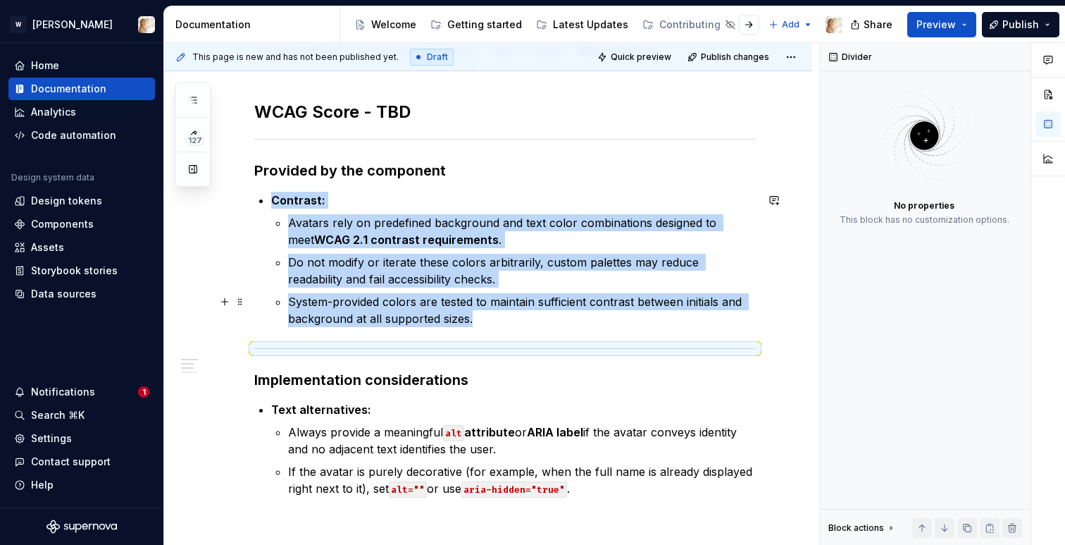
click at [499, 318] on p "System-provided colors are tested to maintain sufficient contrast between initi…" at bounding box center [522, 310] width 468 height 34
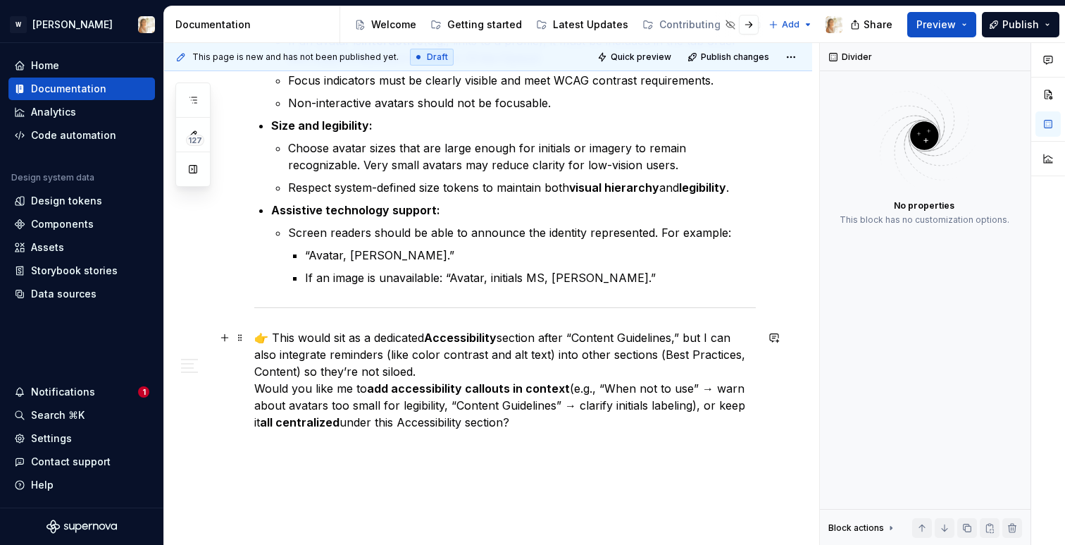
scroll to position [1091, 0]
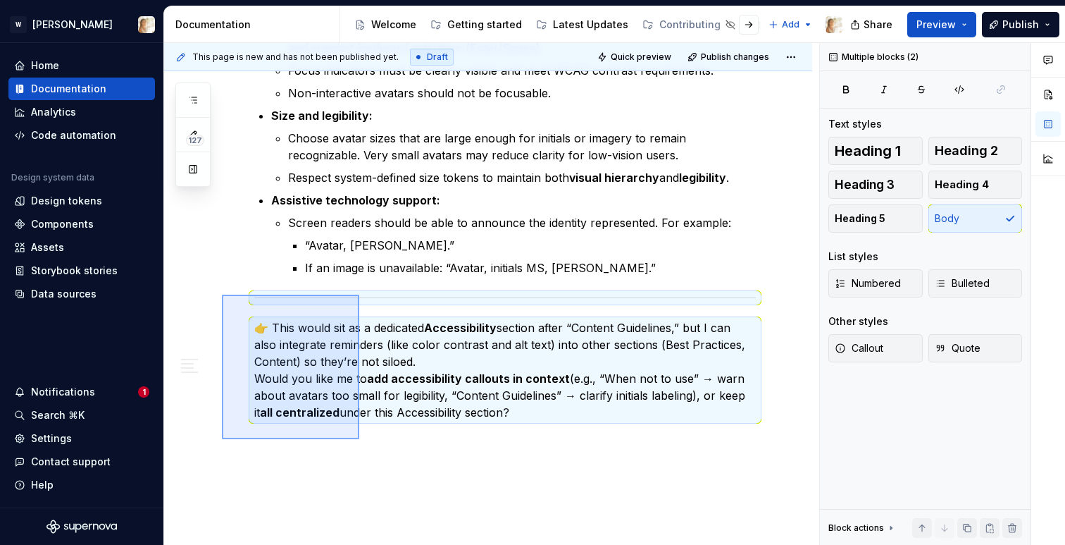
drag, startPoint x: 222, startPoint y: 439, endPoint x: 359, endPoint y: 294, distance: 199.3
click at [359, 294] on div "This page is new and has not been published yet. Draft Quick preview Publish ch…" at bounding box center [491, 294] width 655 height 502
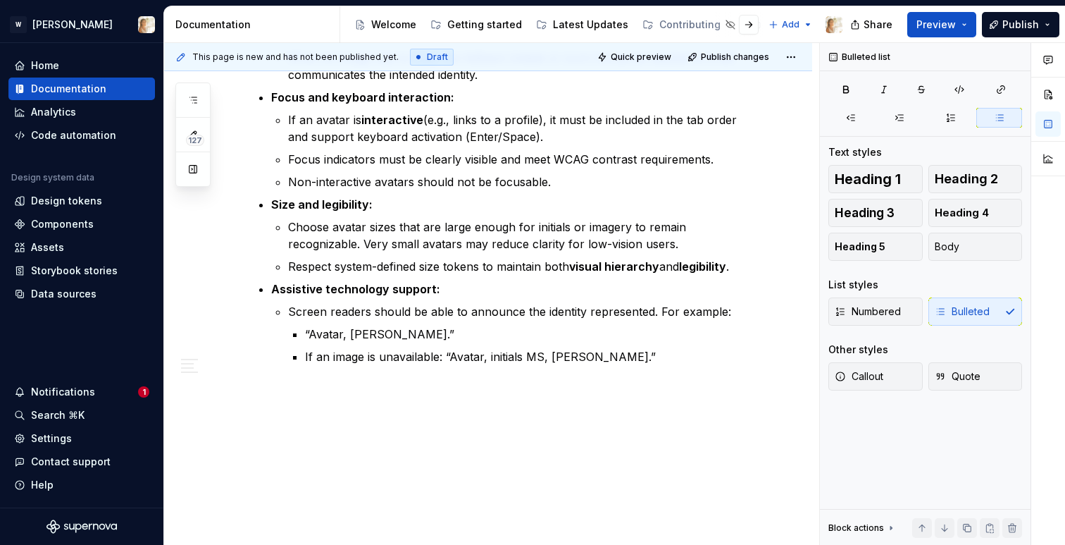
scroll to position [1002, 0]
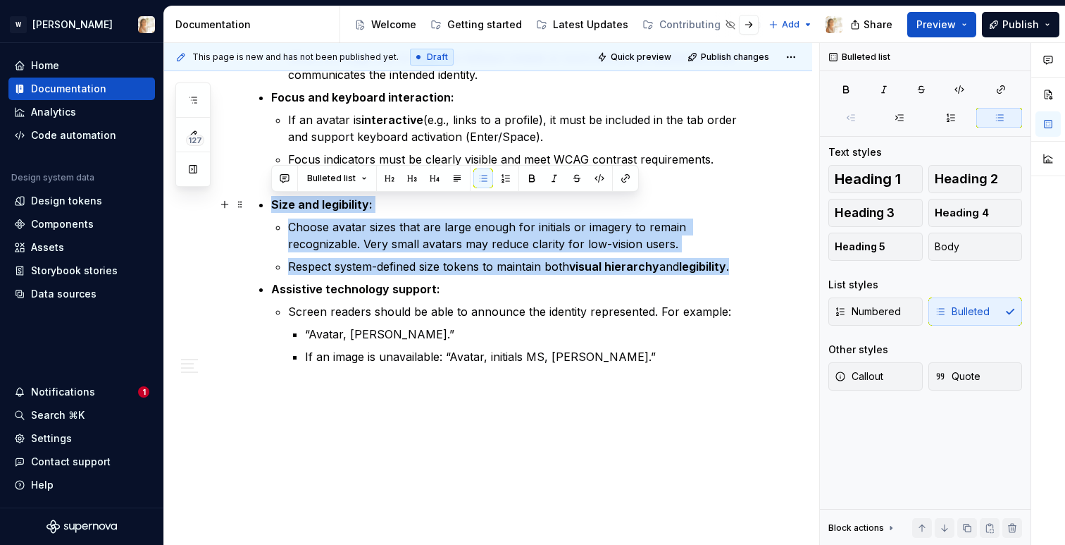
drag, startPoint x: 746, startPoint y: 262, endPoint x: 275, endPoint y: 204, distance: 474.8
click at [275, 204] on li "Size and legibility: Choose avatar sizes that are large enough for initials or …" at bounding box center [513, 235] width 485 height 79
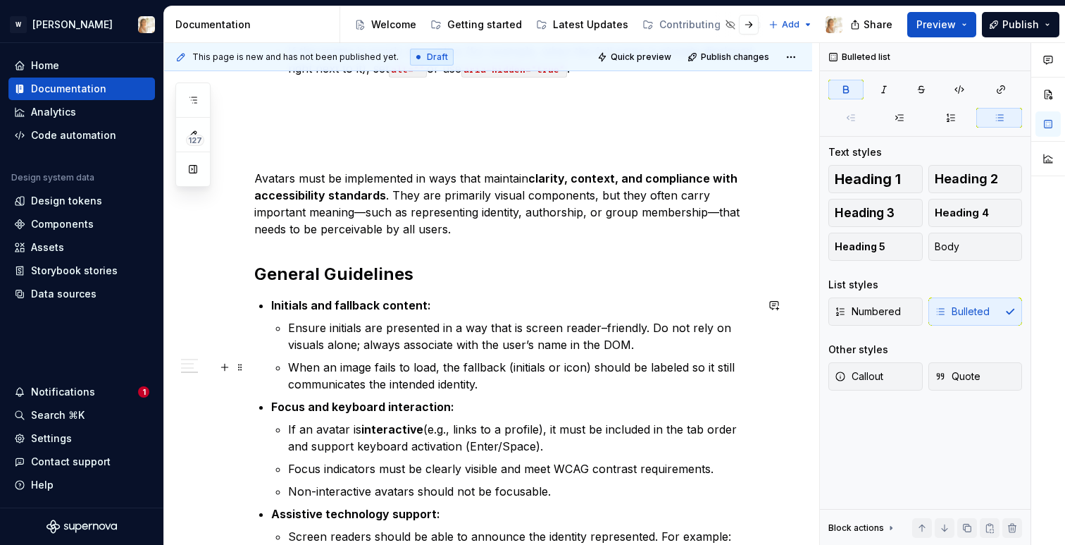
scroll to position [692, 0]
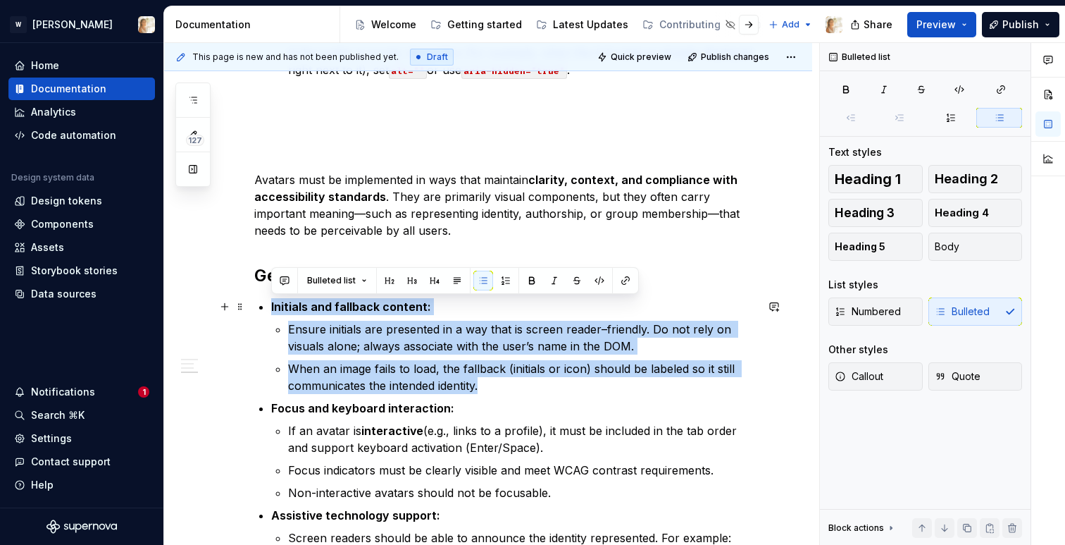
drag, startPoint x: 485, startPoint y: 386, endPoint x: 269, endPoint y: 304, distance: 230.8
click at [269, 304] on div "WCAG Score - TBD Provided by the component Contrast: Avatars rely on predefined…" at bounding box center [505, 89] width 502 height 1004
copy li "Initials and fallback content: Ensure initials are presented in a way that is s…"
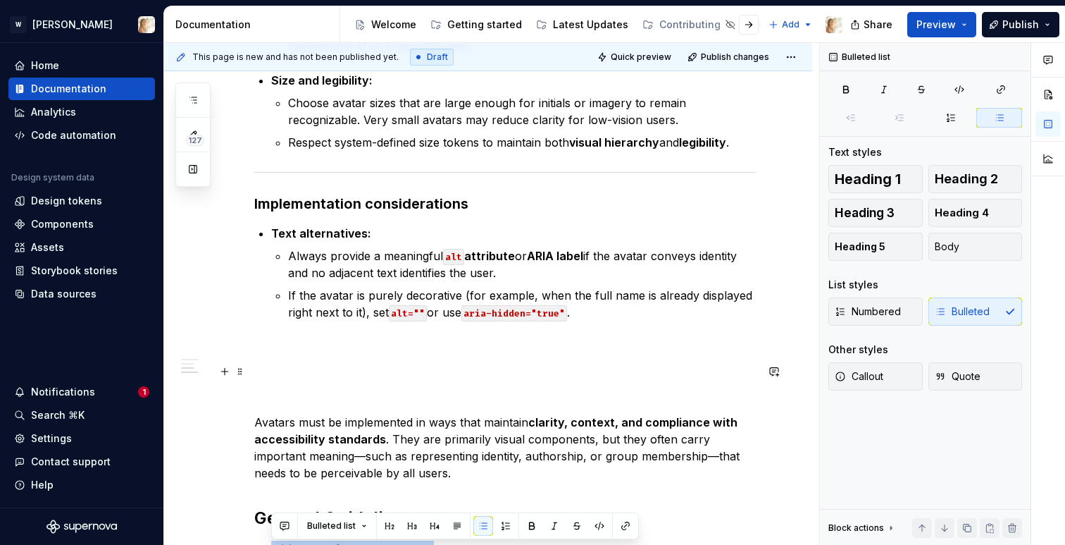
scroll to position [438, 0]
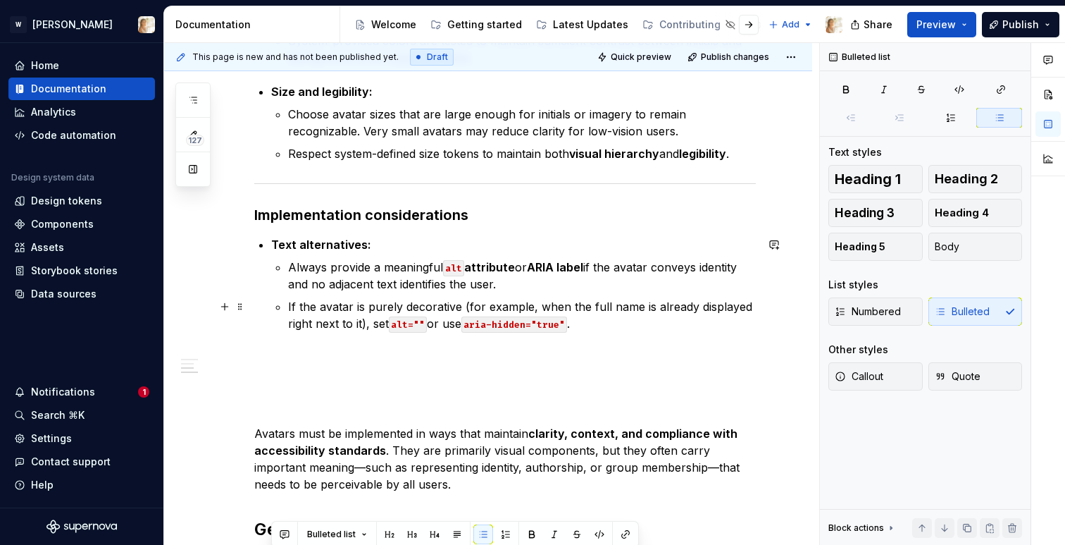
click at [587, 328] on p "If the avatar is purely decorative (for example, when the full name is already …" at bounding box center [522, 315] width 468 height 34
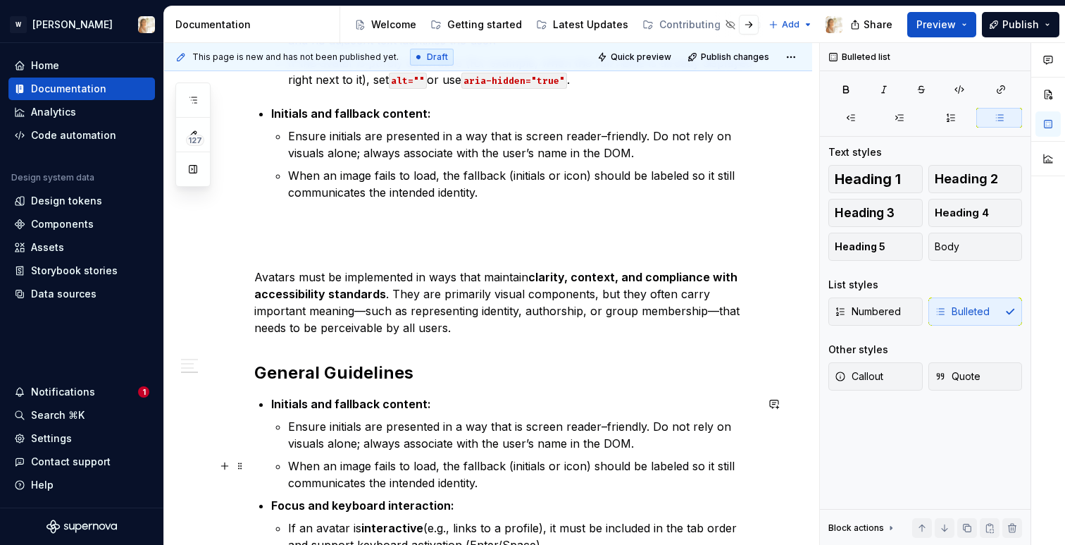
scroll to position [695, 0]
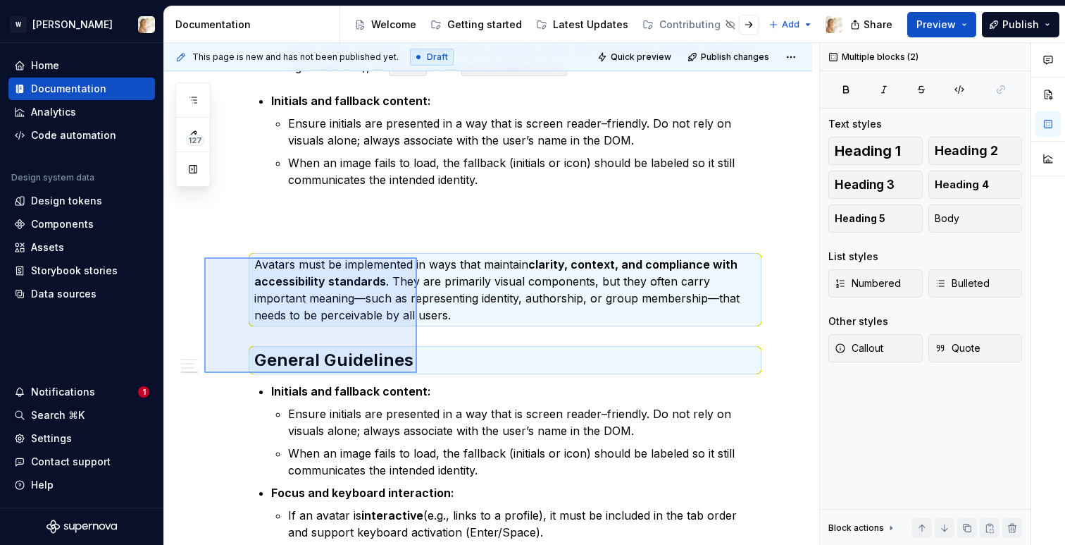
drag, startPoint x: 204, startPoint y: 257, endPoint x: 417, endPoint y: 373, distance: 242.1
click at [417, 373] on div "This page is new and has not been published yet. Draft Quick preview Publish ch…" at bounding box center [491, 294] width 655 height 502
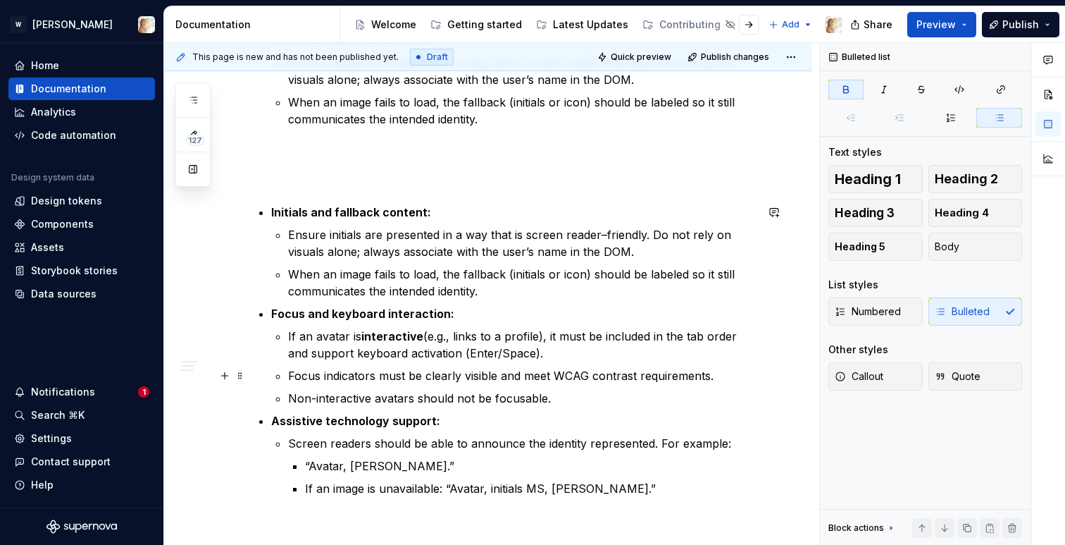
scroll to position [757, 0]
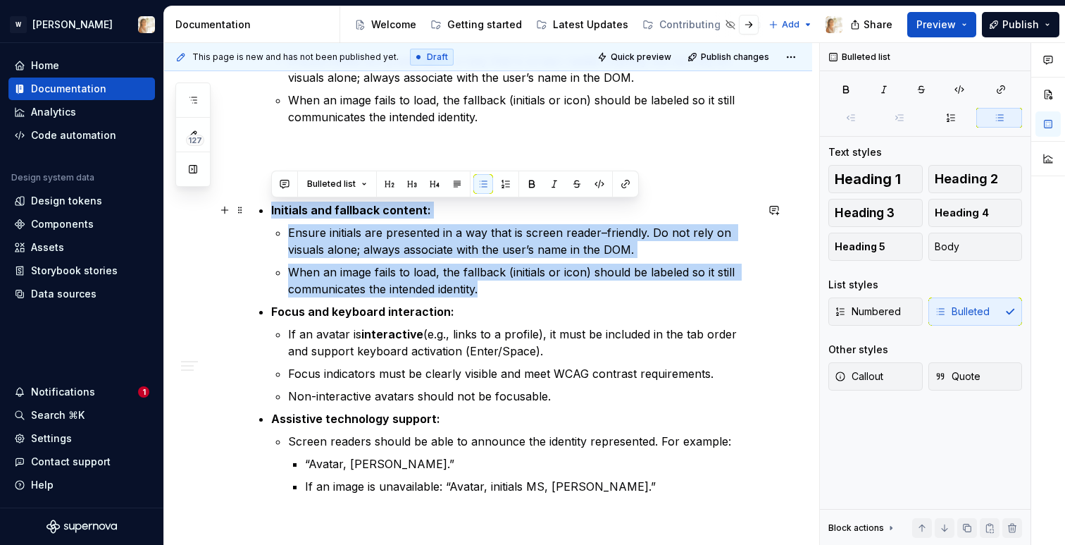
drag, startPoint x: 482, startPoint y: 292, endPoint x: 265, endPoint y: 205, distance: 233.6
click at [265, 205] on div "WCAG Score - TBD Provided by the component Contrast: Avatars rely on predefined…" at bounding box center [505, 7] width 502 height 973
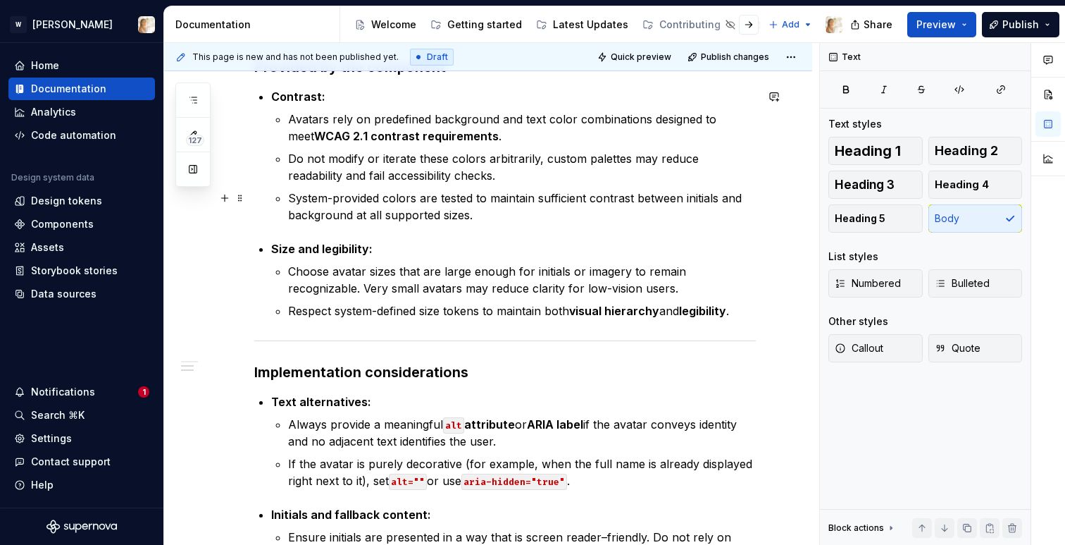
scroll to position [0, 0]
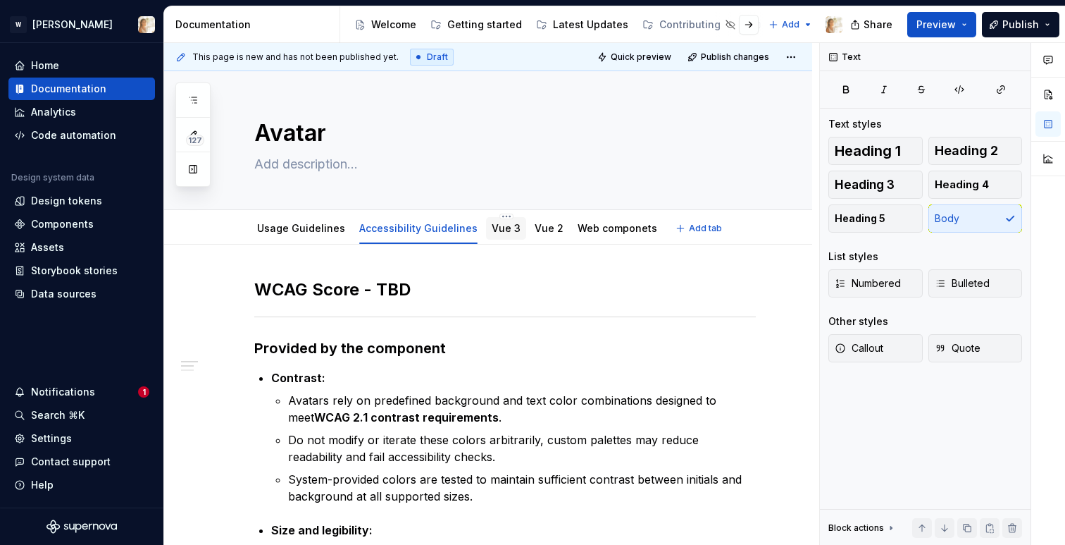
click at [499, 232] on link "Vue 3" at bounding box center [506, 228] width 29 height 12
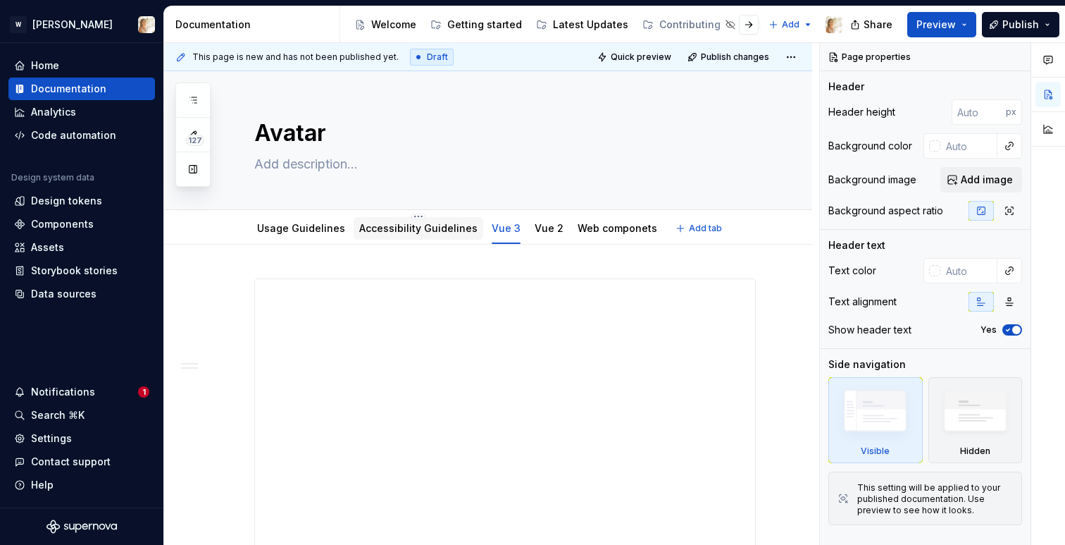
click at [394, 223] on link "Accessibility Guidelines" at bounding box center [418, 228] width 118 height 12
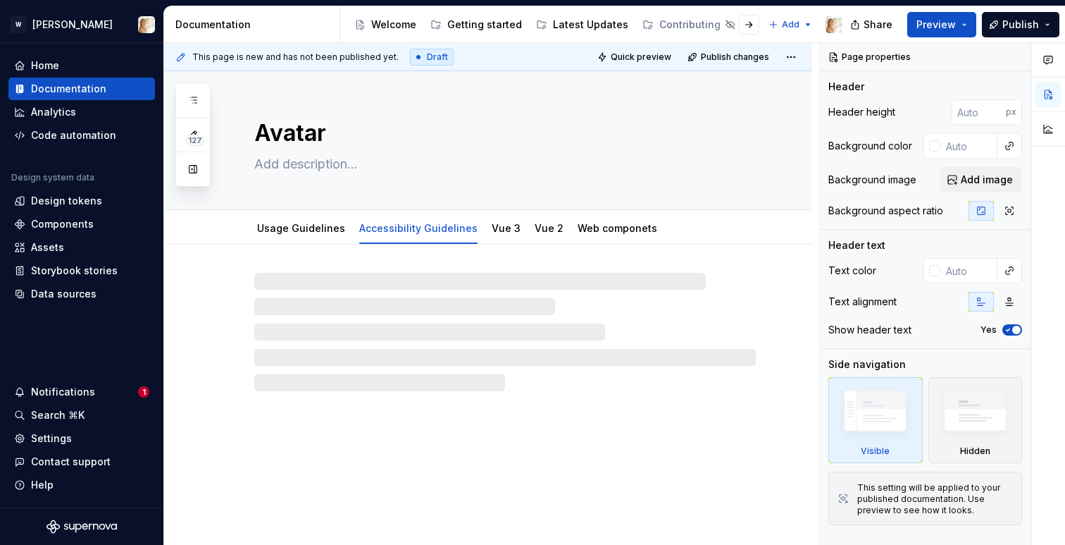
type textarea "*"
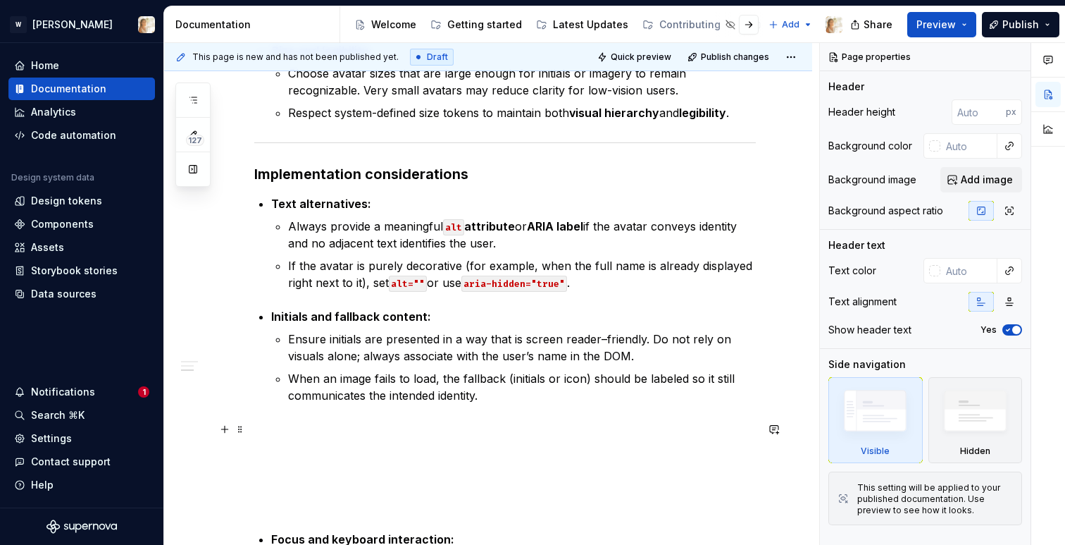
scroll to position [487, 0]
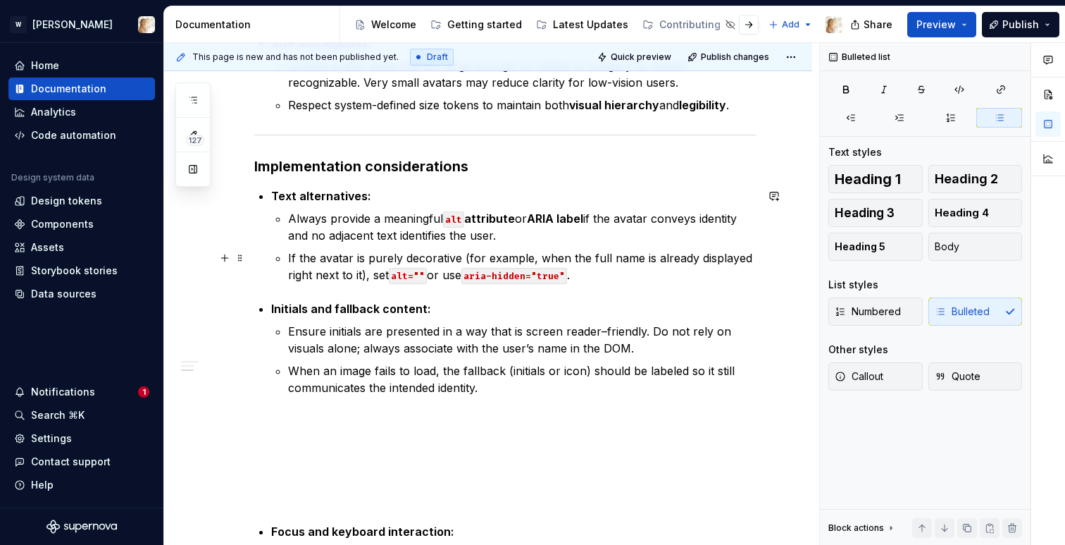
click at [591, 275] on p "If the avatar is purely decorative (for example, when the full name is already …" at bounding box center [522, 266] width 468 height 34
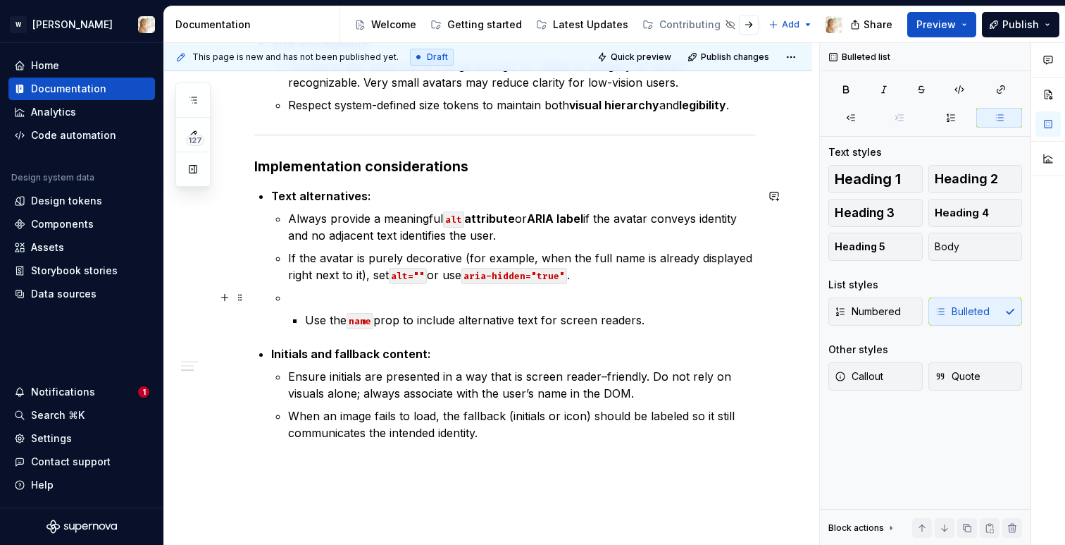
click at [299, 309] on li "Use the name prop to include alternative text for screen readers." at bounding box center [522, 308] width 468 height 39
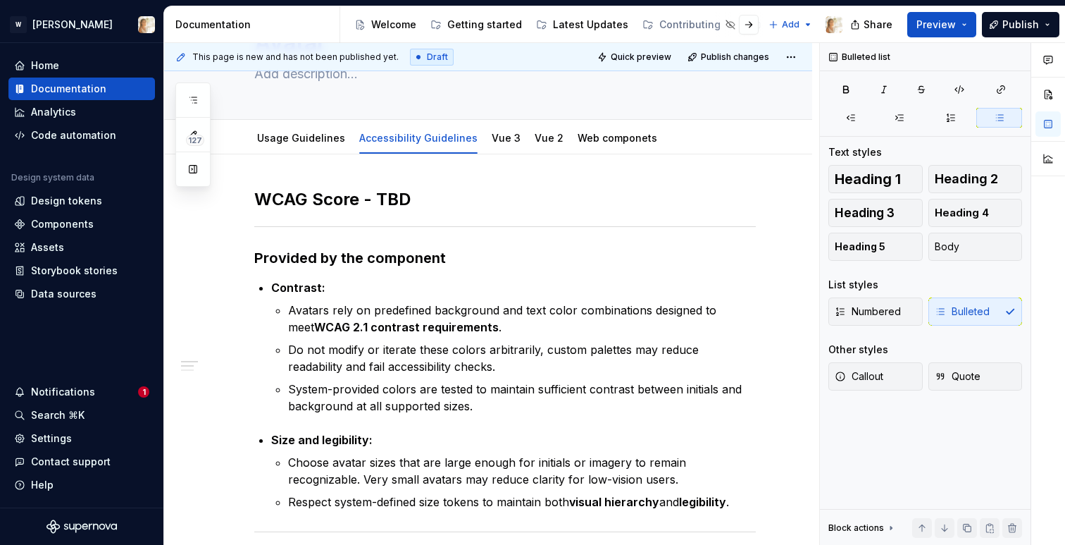
scroll to position [0, 0]
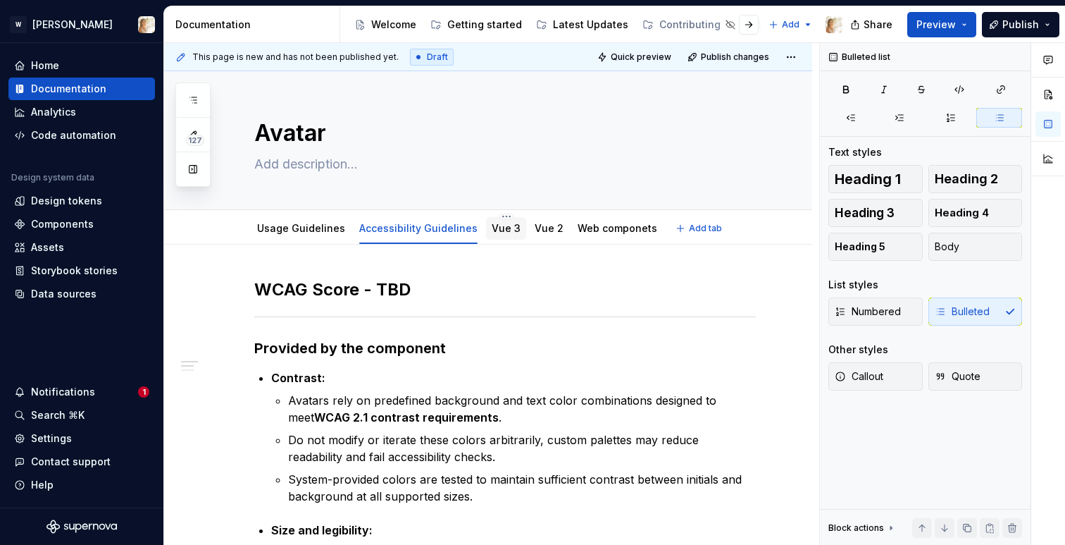
click at [497, 229] on link "Vue 3" at bounding box center [506, 228] width 29 height 12
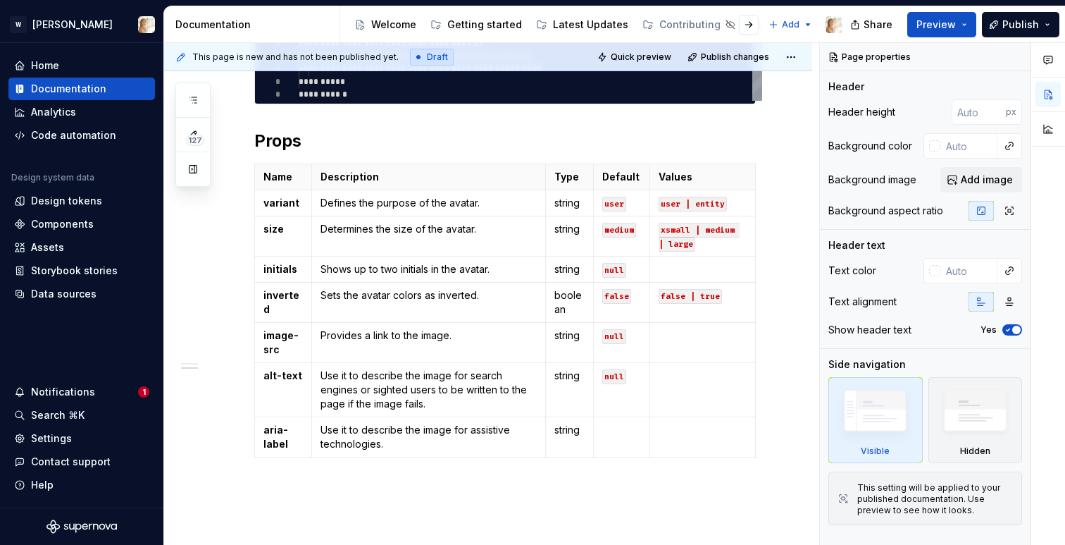
scroll to position [778, 0]
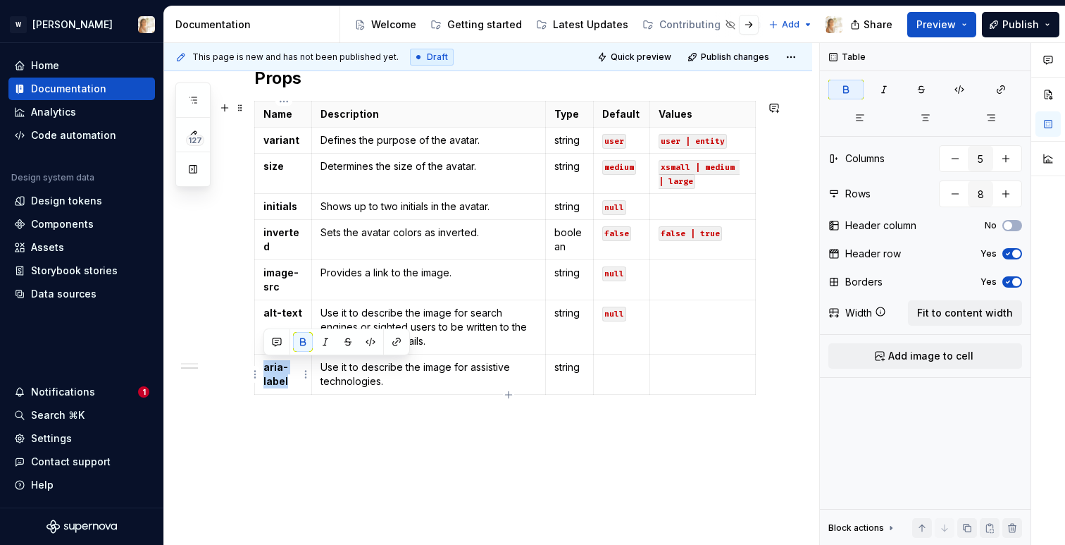
drag, startPoint x: 287, startPoint y: 382, endPoint x: 265, endPoint y: 368, distance: 26.0
click at [265, 368] on p "aria-label" at bounding box center [282, 374] width 39 height 28
copy strong "aria-label"
click at [249, 443] on div "**********" at bounding box center [488, 23] width 648 height 1114
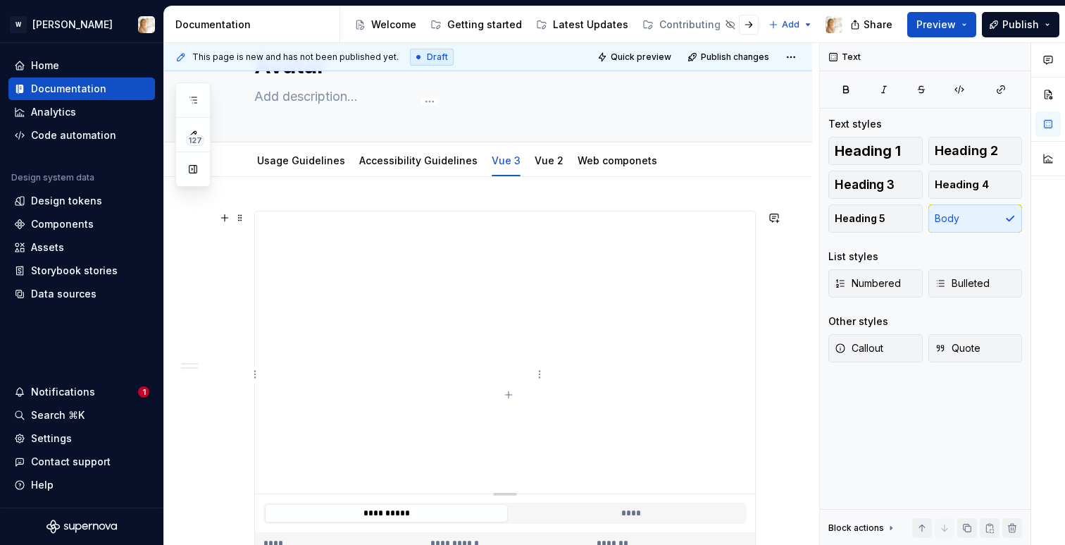
scroll to position [0, 0]
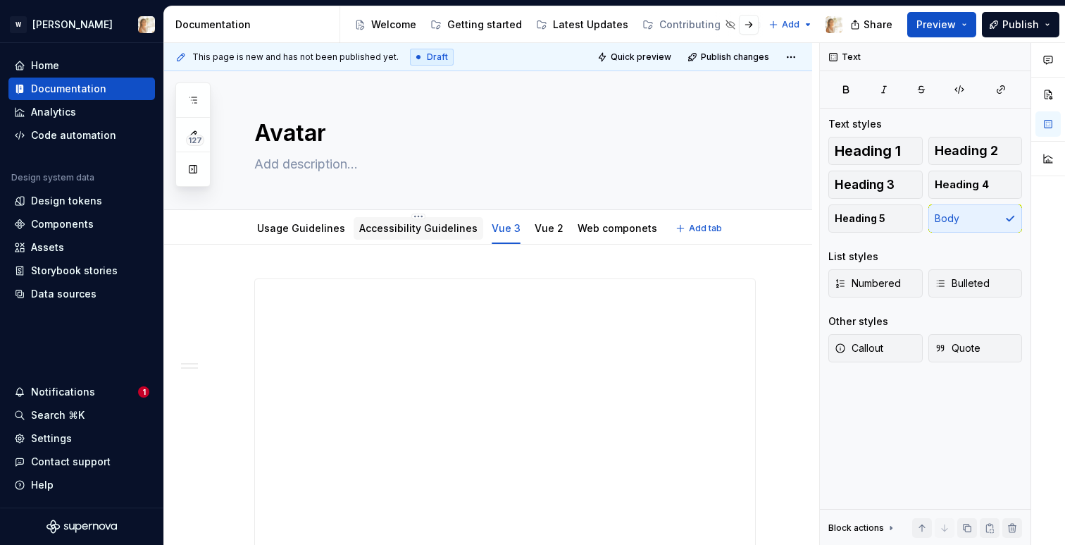
click at [397, 233] on link "Accessibility Guidelines" at bounding box center [418, 228] width 118 height 12
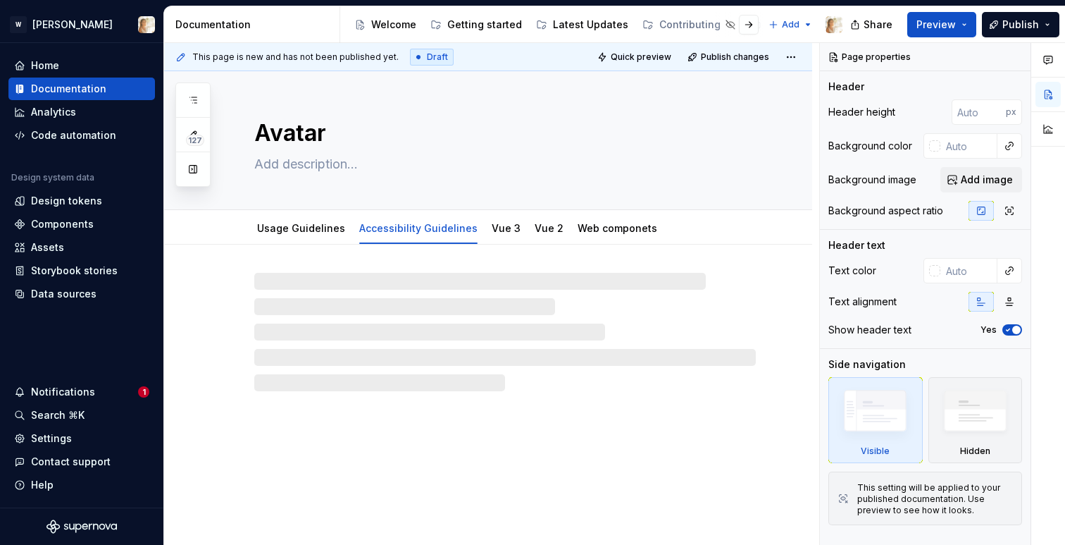
type textarea "*"
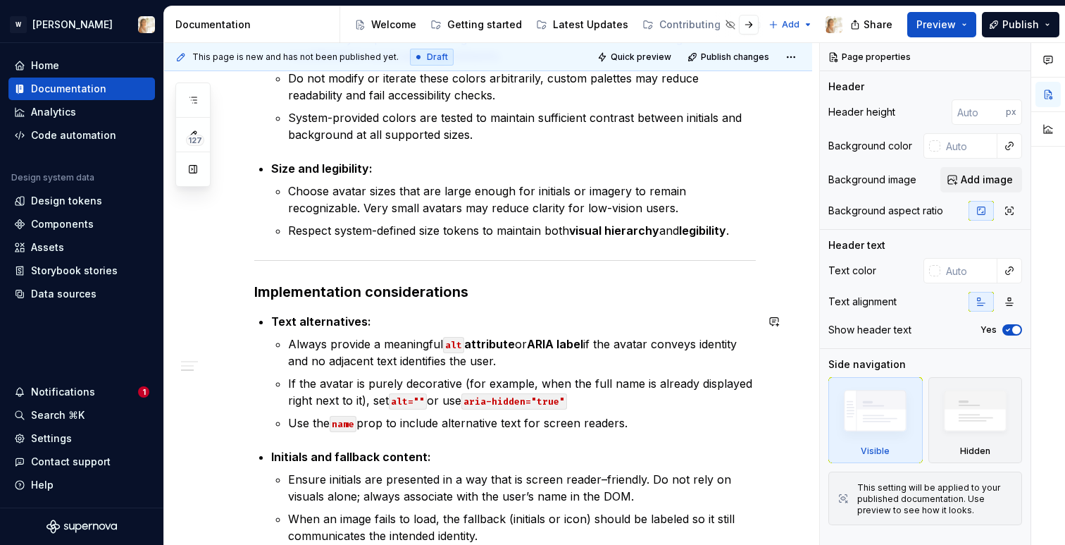
scroll to position [418, 0]
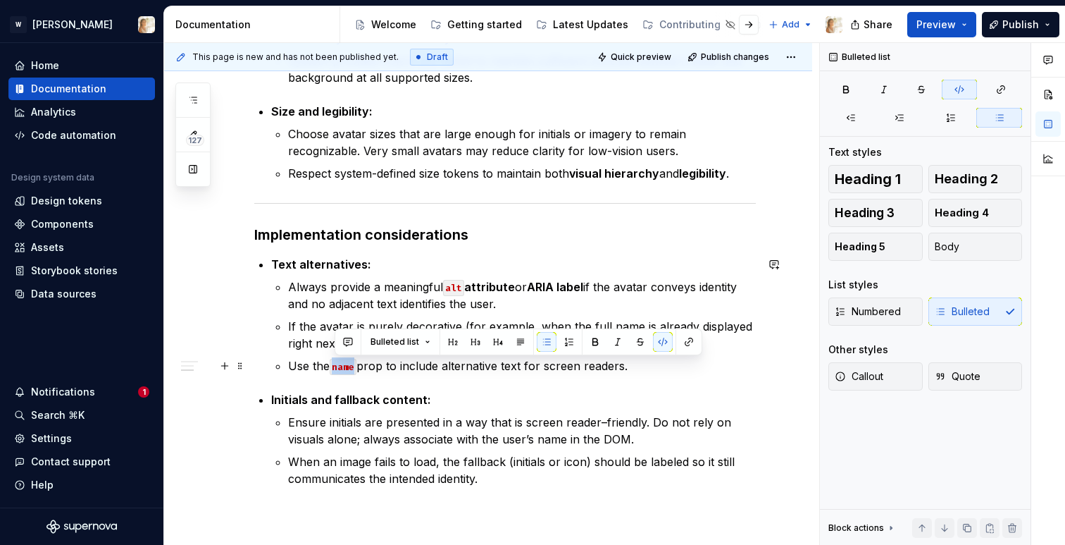
drag, startPoint x: 354, startPoint y: 369, endPoint x: 337, endPoint y: 369, distance: 17.6
click at [337, 369] on code "name" at bounding box center [343, 367] width 27 height 16
paste div
drag, startPoint x: 334, startPoint y: 366, endPoint x: 383, endPoint y: 368, distance: 49.3
click at [383, 368] on p "Use the aria-label prop to include alternative text for screen readers." at bounding box center [522, 365] width 468 height 17
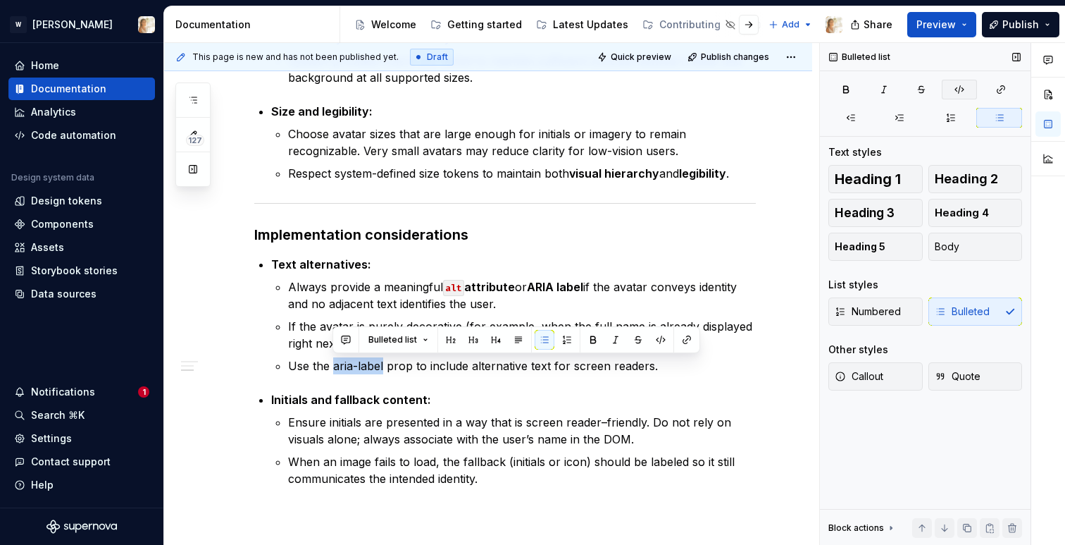
click at [956, 87] on icon "button" at bounding box center [959, 89] width 11 height 11
click at [728, 349] on p "If the avatar is purely decorative (for example, when the full name is already …" at bounding box center [522, 335] width 468 height 34
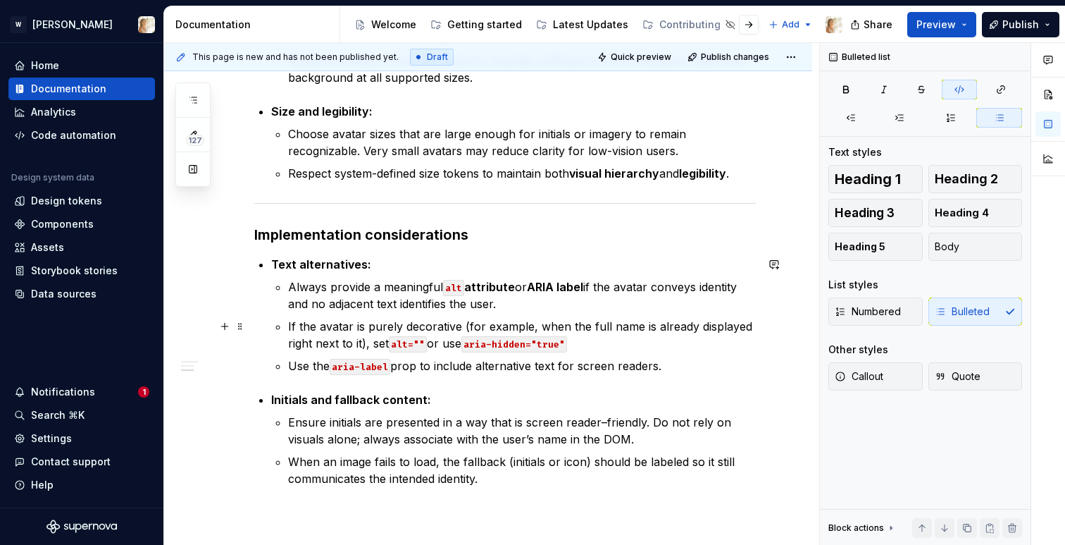
click at [583, 346] on p "If the avatar is purely decorative (for example, when the full name is already …" at bounding box center [522, 335] width 468 height 34
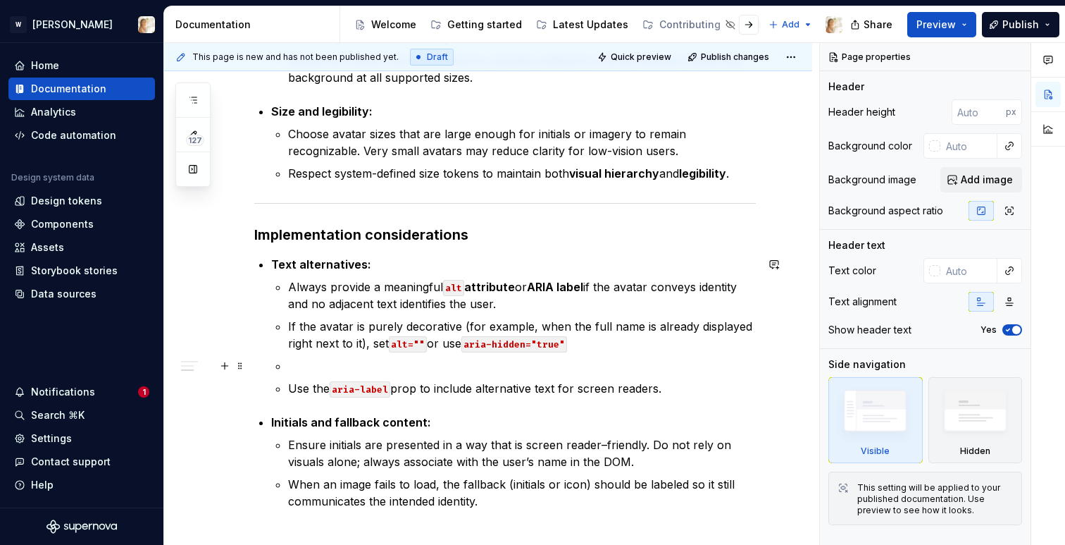
click at [337, 370] on p at bounding box center [522, 365] width 468 height 17
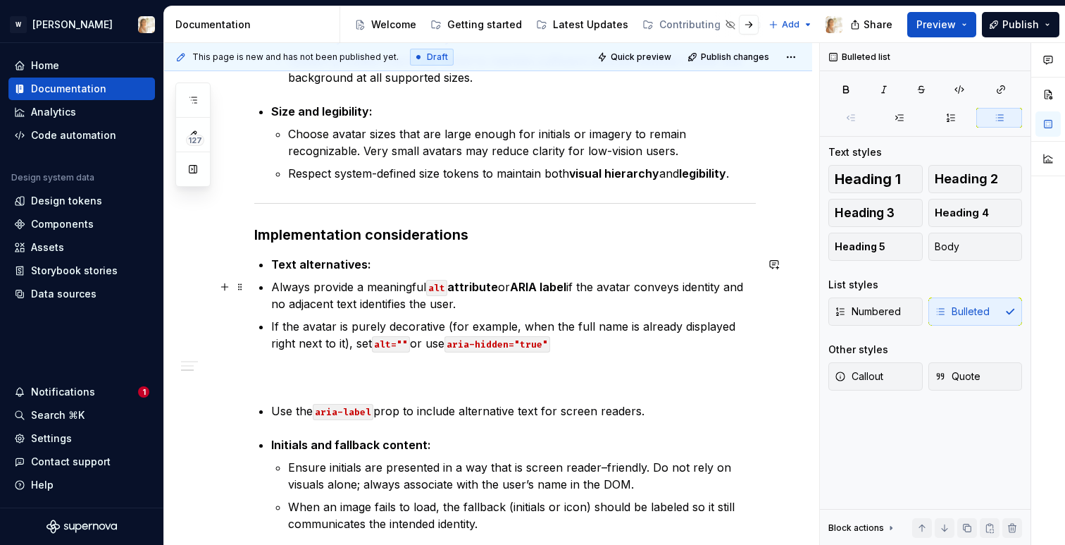
click at [273, 285] on p "Always provide a meaningful alt attribute or ARIA label if the avatar conveys i…" at bounding box center [513, 295] width 485 height 34
click at [267, 326] on div "WCAG Score - TBD Provided by the component Contrast: Avatars rely on predefined…" at bounding box center [505, 355] width 502 height 990
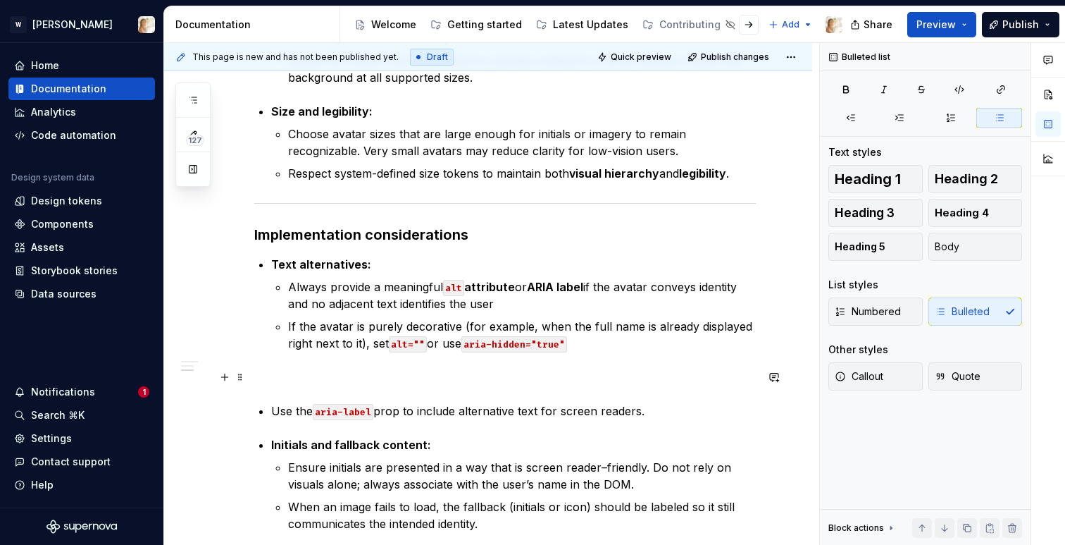
click at [277, 374] on p at bounding box center [505, 376] width 502 height 17
click at [273, 411] on p "Use the aria-label prop to include alternative text for screen readers." at bounding box center [513, 410] width 485 height 17
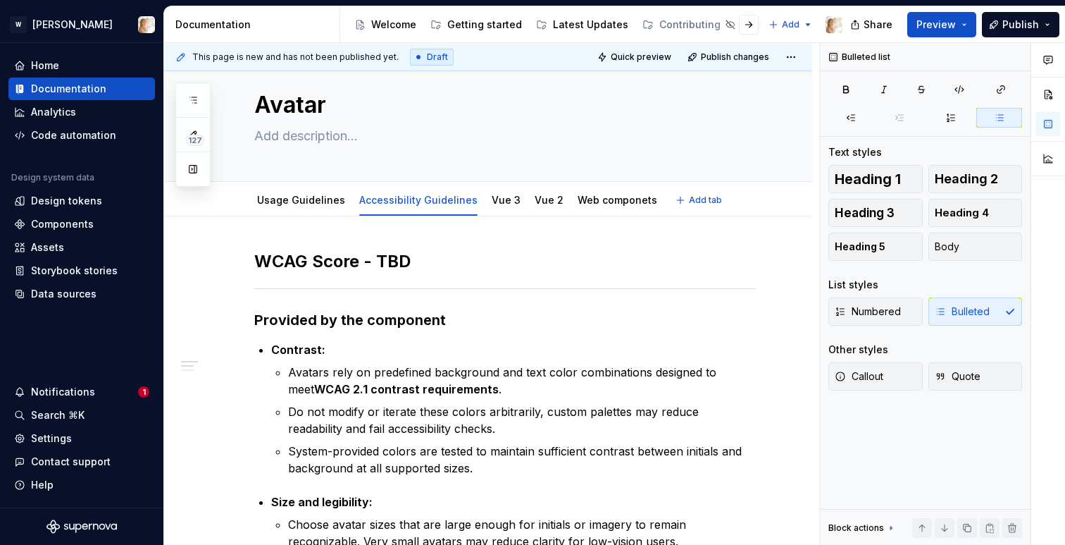
scroll to position [0, 0]
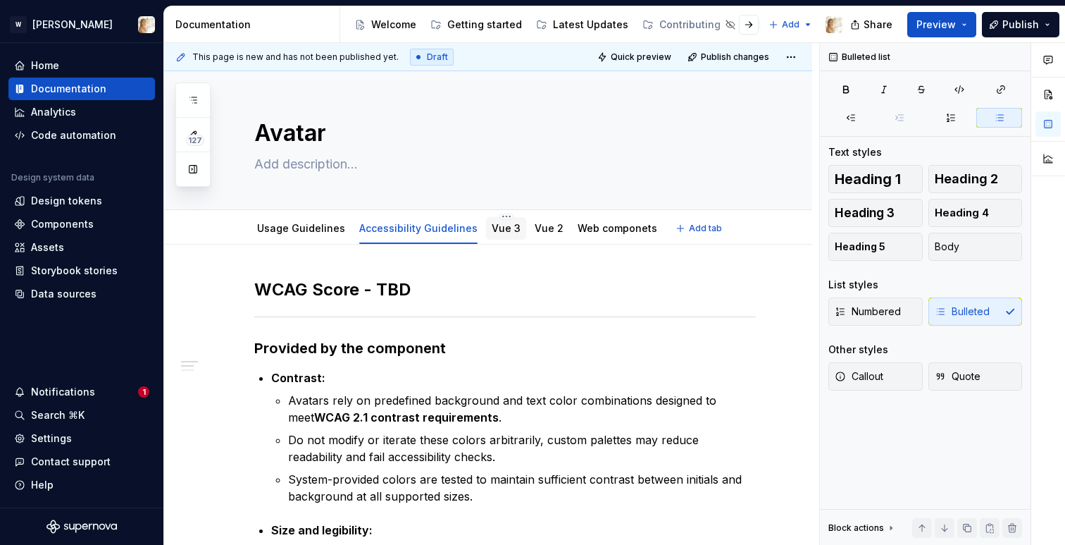
click at [494, 230] on link "Vue 3" at bounding box center [506, 228] width 29 height 12
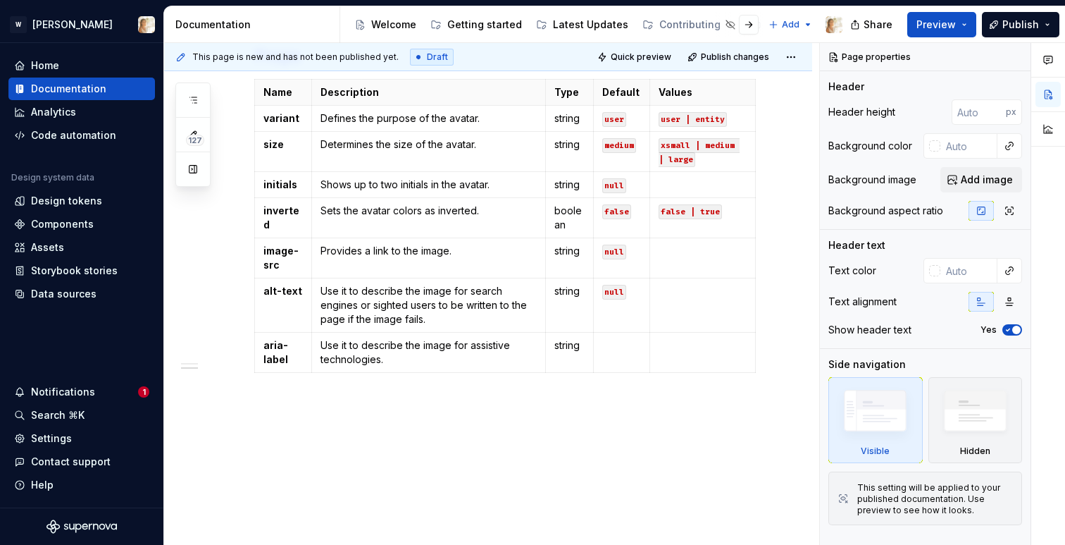
scroll to position [803, 0]
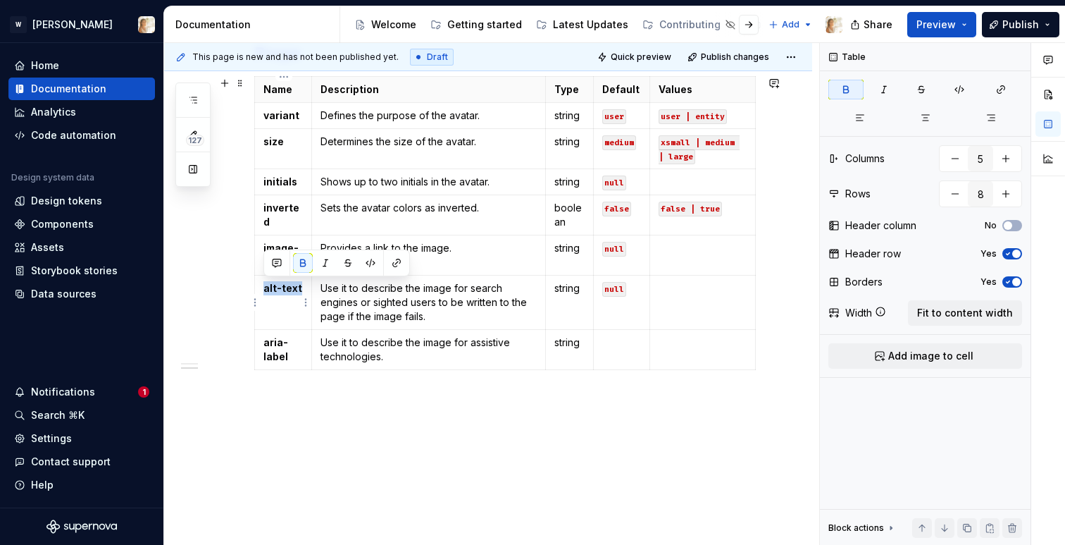
drag, startPoint x: 299, startPoint y: 289, endPoint x: 263, endPoint y: 289, distance: 36.6
click at [263, 289] on p "alt-text" at bounding box center [282, 288] width 39 height 14
copy strong "alt-text"
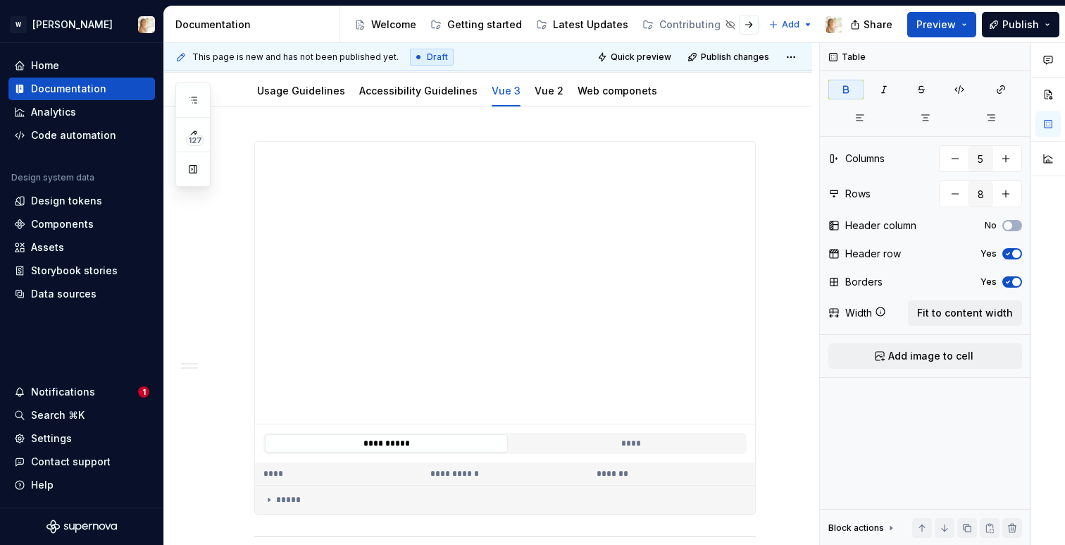
scroll to position [0, 0]
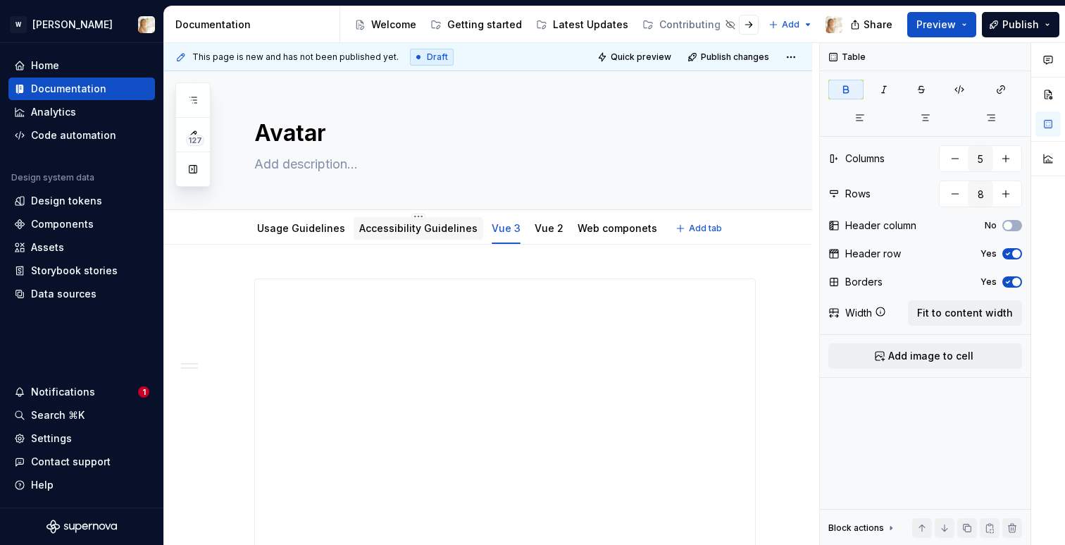
click at [399, 217] on div "Accessibility Guidelines" at bounding box center [419, 228] width 130 height 23
click at [387, 228] on link "Accessibility Guidelines" at bounding box center [418, 228] width 118 height 12
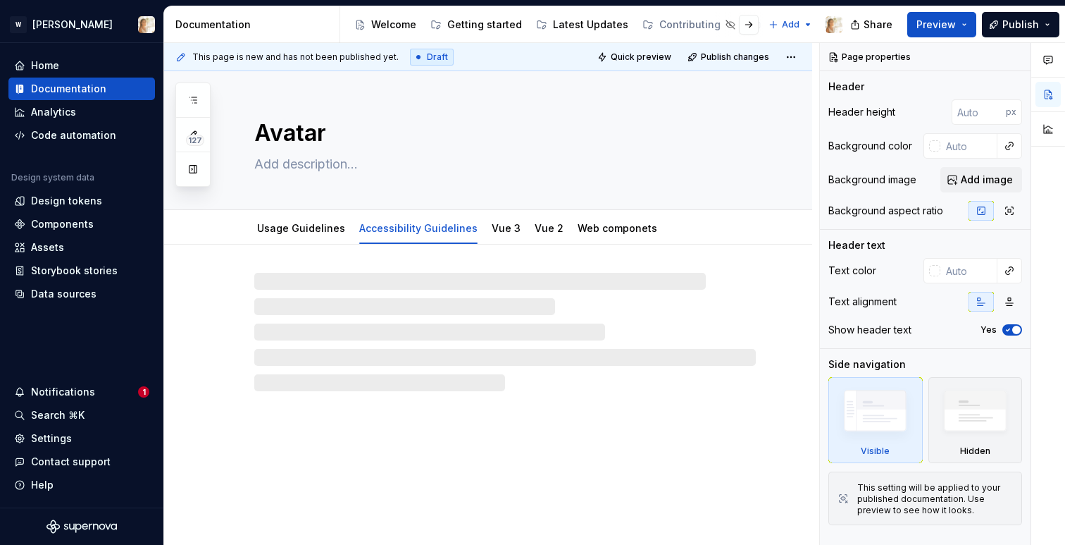
type textarea "*"
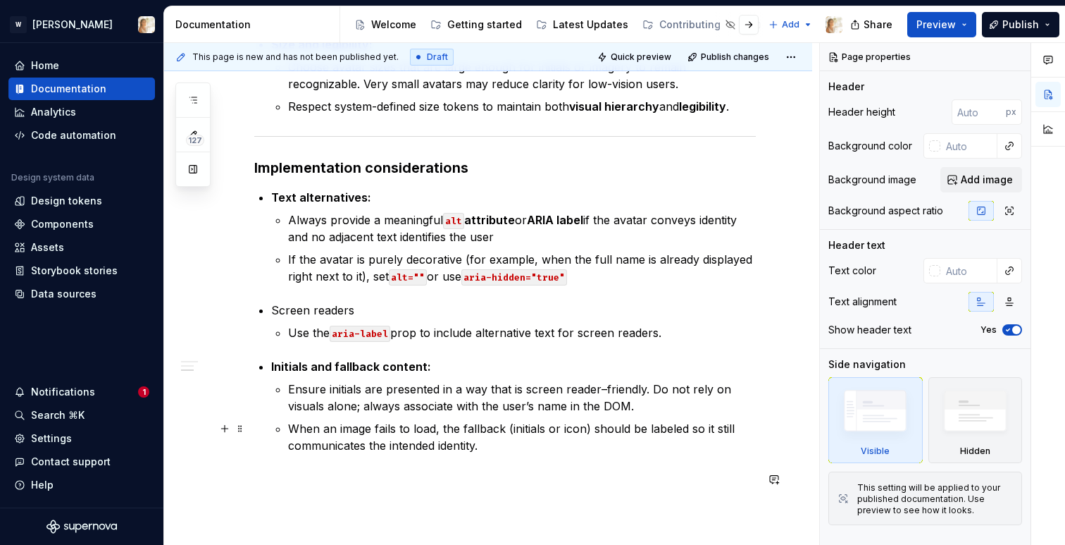
scroll to position [464, 0]
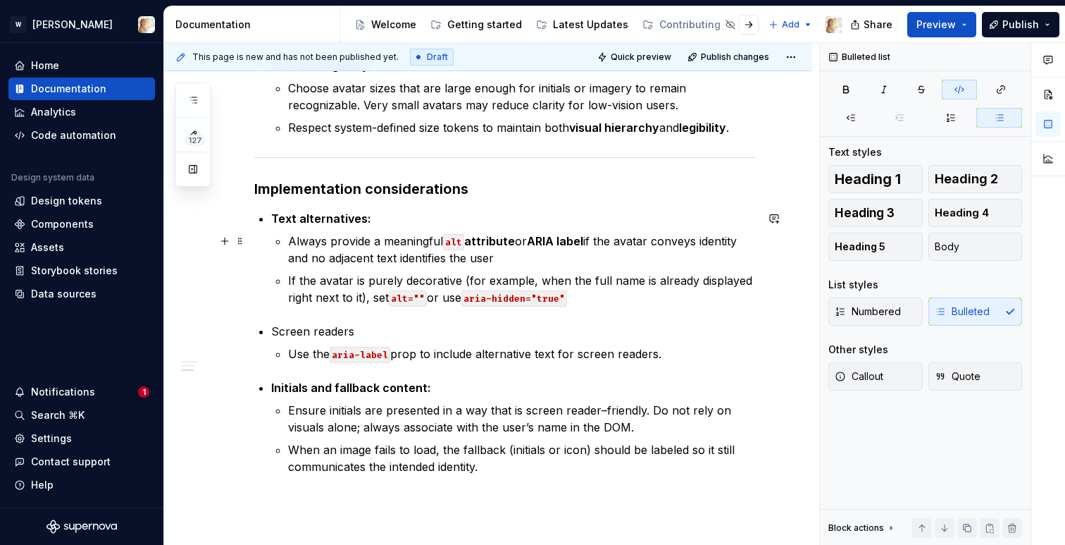
click at [454, 244] on code "alt" at bounding box center [453, 242] width 21 height 16
click at [459, 242] on code "alt" at bounding box center [453, 242] width 21 height 16
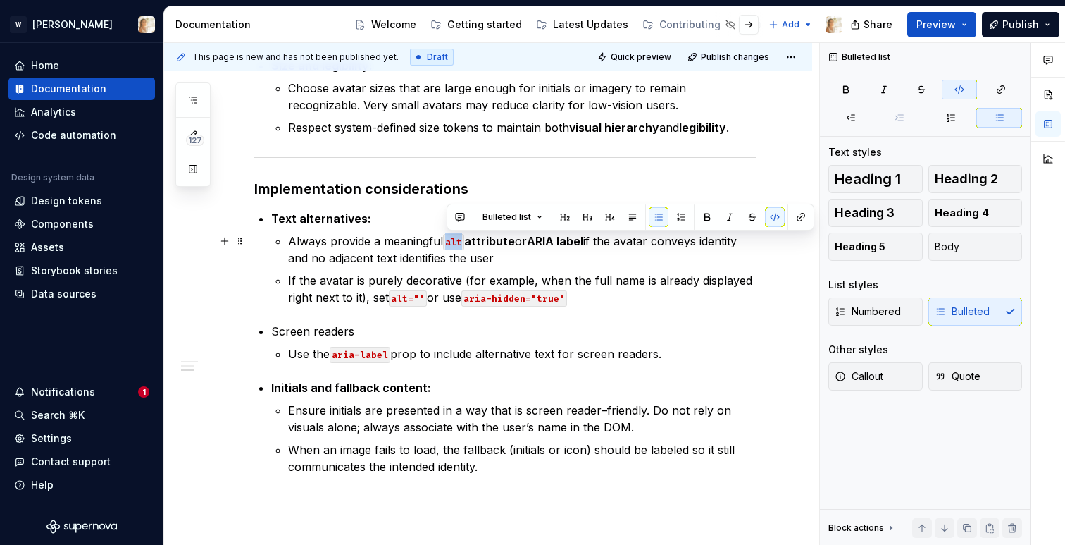
click at [459, 242] on code "alt" at bounding box center [453, 242] width 21 height 16
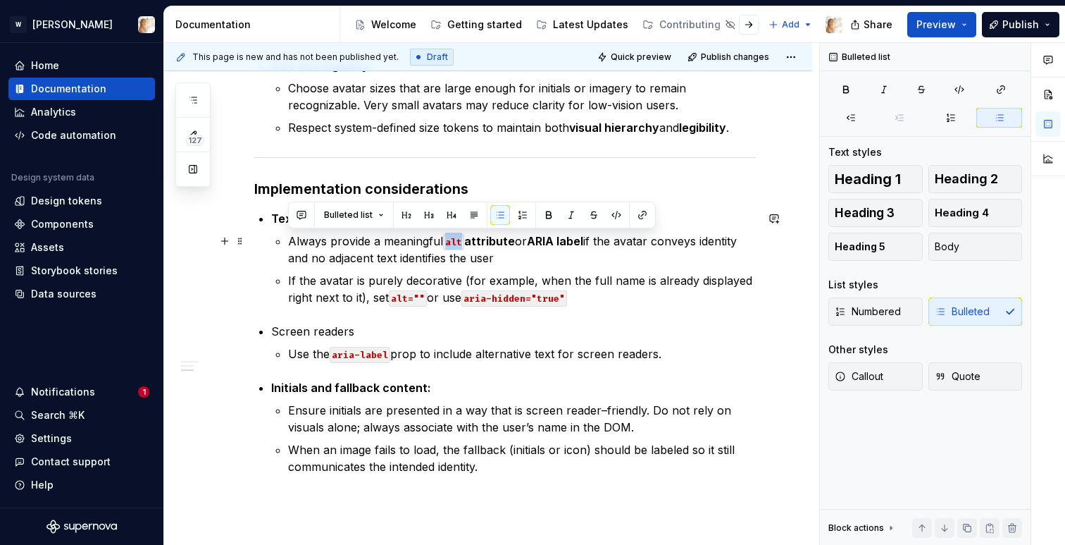
click at [459, 242] on code "alt" at bounding box center [453, 242] width 21 height 16
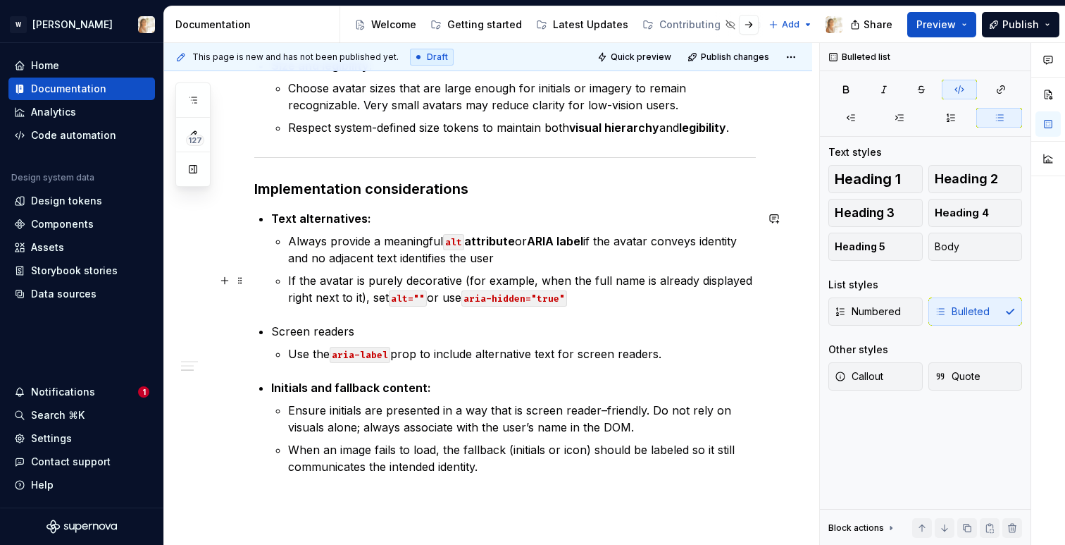
click at [589, 301] on p "If the avatar is purely decorative (for example, when the full name is already …" at bounding box center [522, 289] width 468 height 34
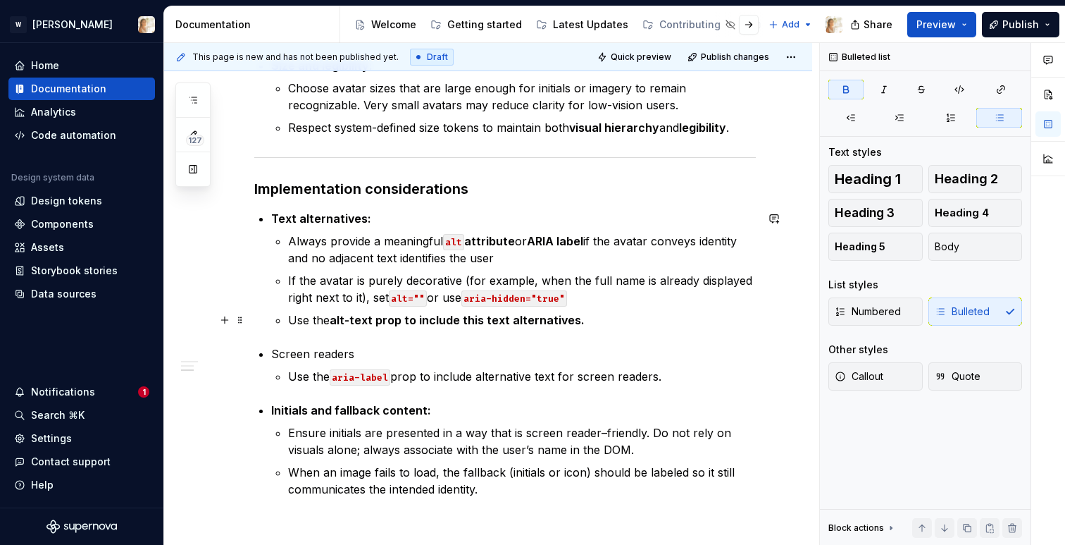
click at [413, 318] on strong "alt-text prop to include this text alternatives." at bounding box center [457, 320] width 255 height 14
click at [332, 323] on p "Use the alt-text prop to include this text alternatives." at bounding box center [522, 319] width 468 height 17
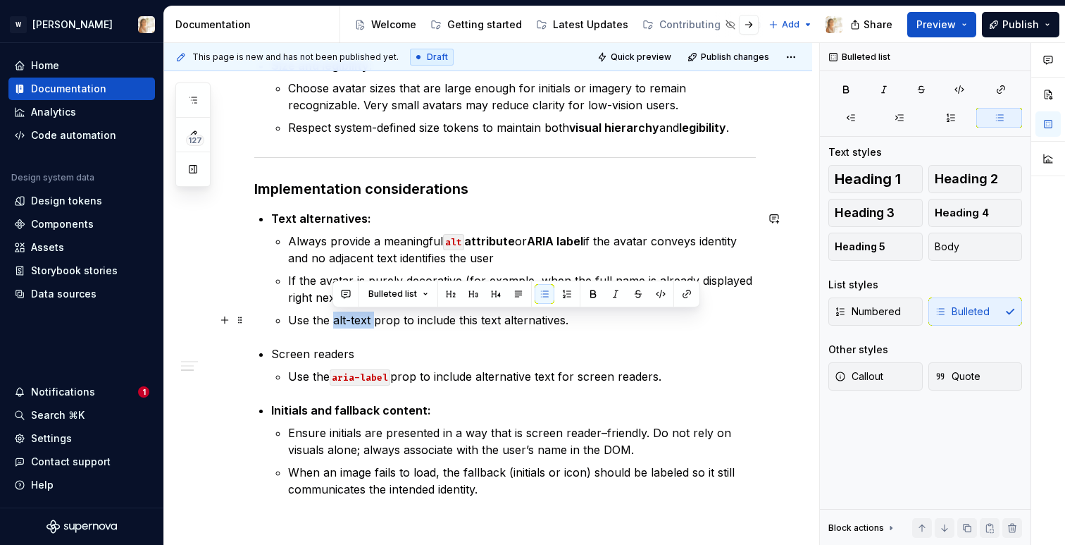
drag, startPoint x: 332, startPoint y: 323, endPoint x: 368, endPoint y: 324, distance: 35.9
click at [368, 324] on p "Use the alt-text prop to include this text alternatives." at bounding box center [522, 319] width 468 height 17
click at [964, 89] on icon "button" at bounding box center [959, 89] width 11 height 11
click at [379, 321] on code "alt-text" at bounding box center [354, 321] width 49 height 16
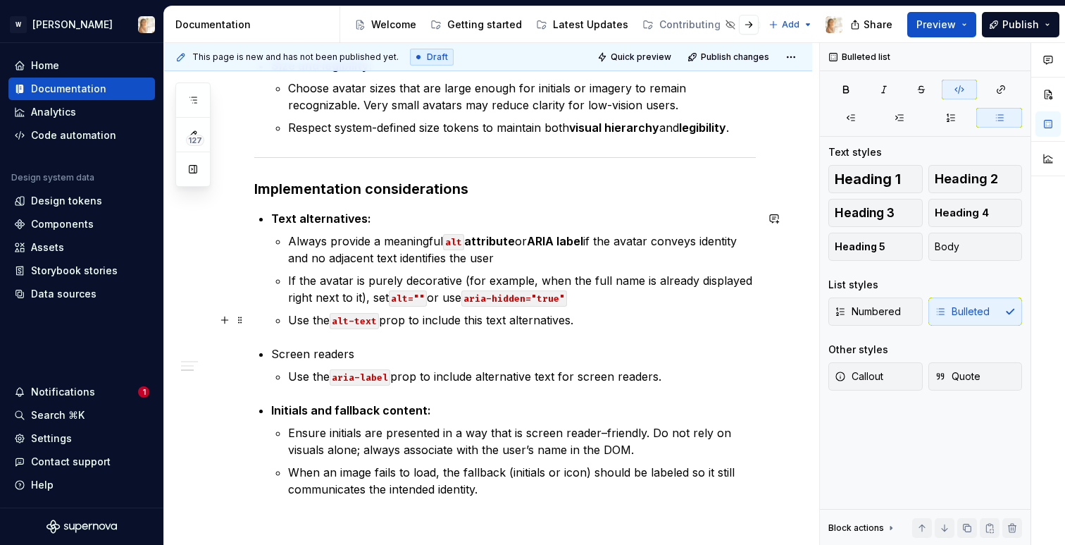
click at [386, 321] on p "Use the alt-text prop to include this text alternatives." at bounding box center [522, 319] width 468 height 17
click at [381, 320] on p "Use the alt-text prop to include this text alternatives." at bounding box center [522, 319] width 468 height 17
click at [411, 330] on div "WCAG Score - TBD Provided by the component Contrast: Avatars rely on predefined…" at bounding box center [505, 315] width 502 height 1002
click at [410, 294] on code "alt=""" at bounding box center [408, 298] width 38 height 16
click at [353, 356] on p "Screen readers" at bounding box center [513, 353] width 485 height 17
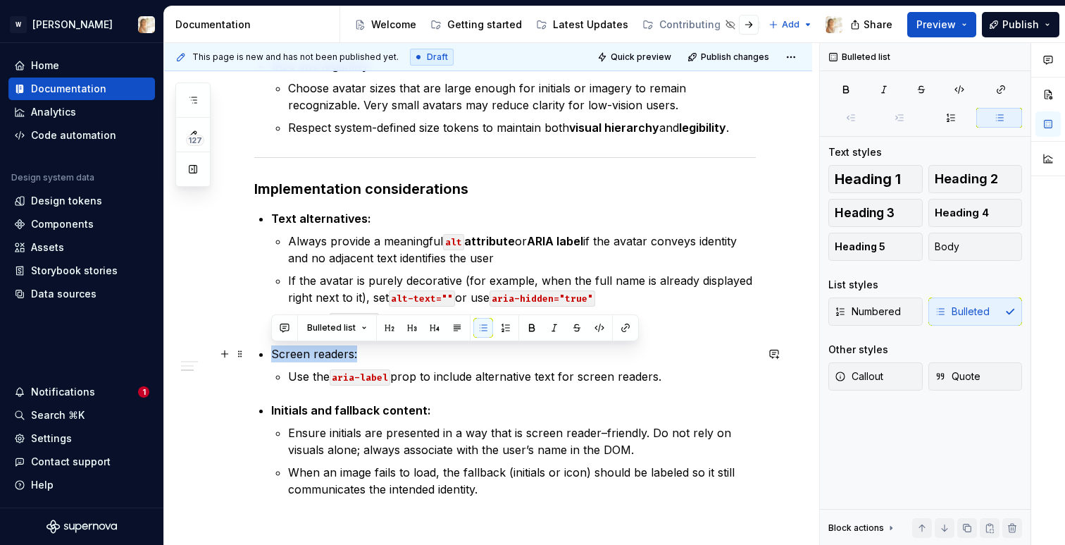
drag, startPoint x: 357, startPoint y: 356, endPoint x: 272, endPoint y: 359, distance: 85.3
click at [272, 359] on p "Screen readers:" at bounding box center [513, 353] width 485 height 17
click at [446, 390] on div "WCAG Score - TBD Provided by the component Contrast: Avatars rely on predefined…" at bounding box center [505, 315] width 502 height 1002
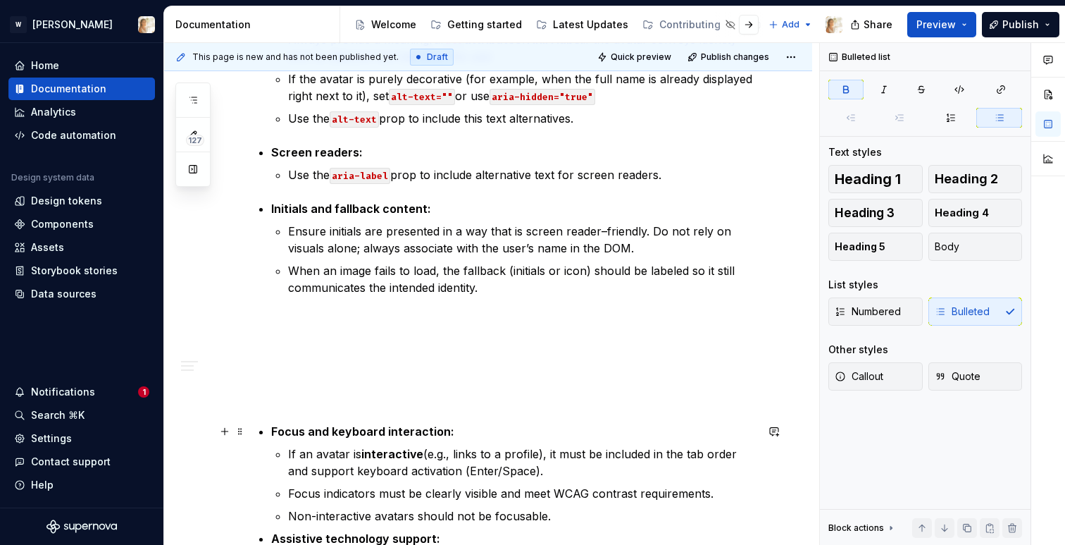
scroll to position [671, 0]
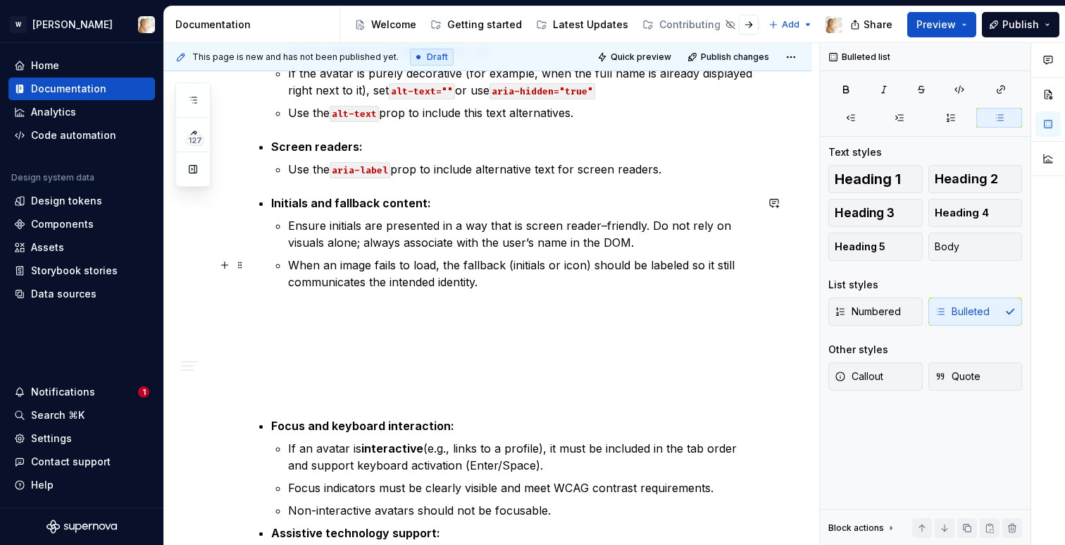
click at [485, 280] on p "When an image fails to load, the fallback (initials or icon) should be labeled …" at bounding box center [522, 273] width 468 height 34
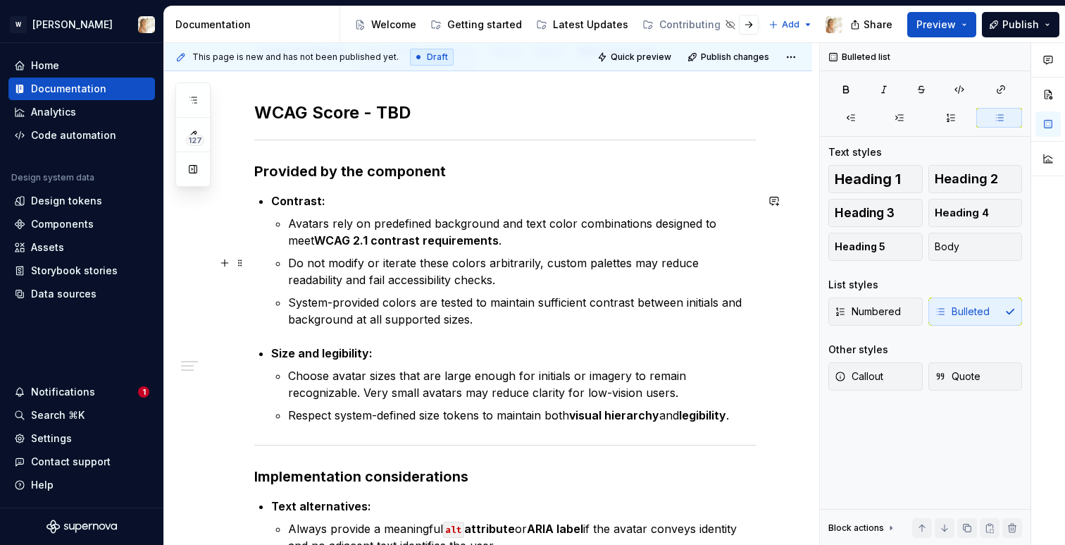
scroll to position [175, 0]
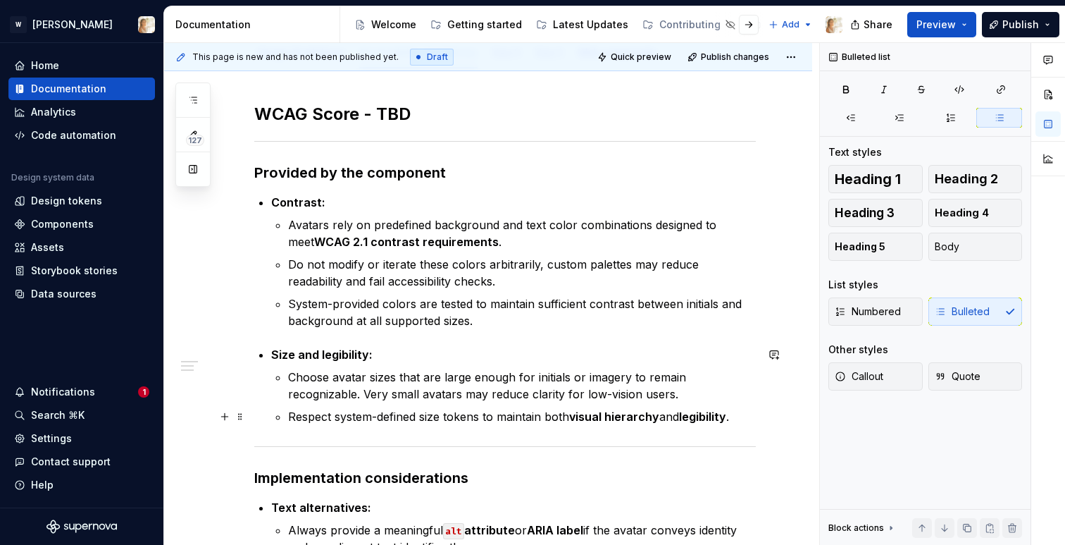
click at [743, 416] on p "Respect system-defined size tokens to maintain both visual hierarchy and legibi…" at bounding box center [522, 416] width 468 height 17
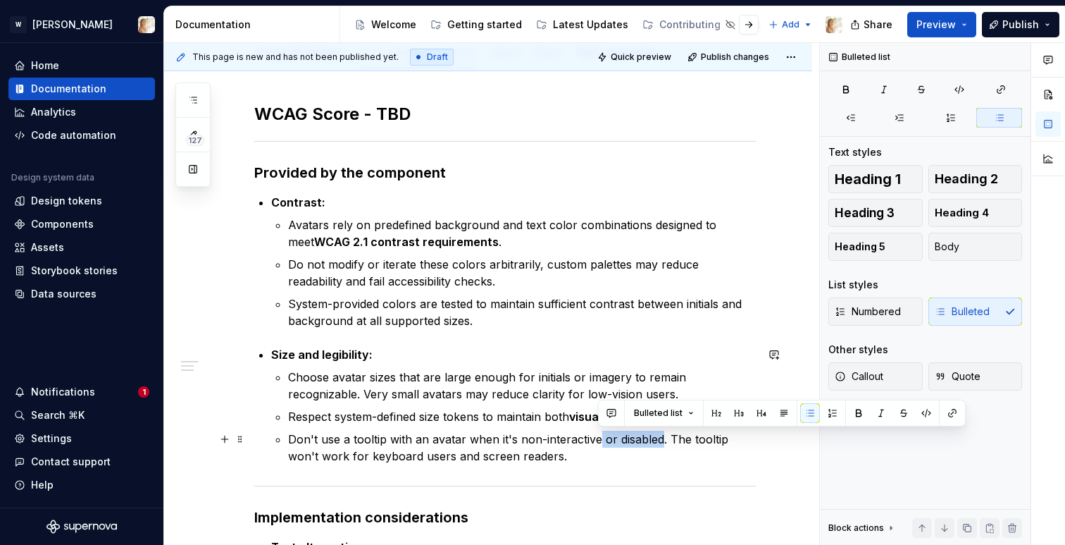
drag, startPoint x: 597, startPoint y: 440, endPoint x: 659, endPoint y: 433, distance: 62.5
click at [659, 433] on p "Don't use a tooltip with an avatar when it's non-interactive or disabled. The t…" at bounding box center [522, 447] width 468 height 34
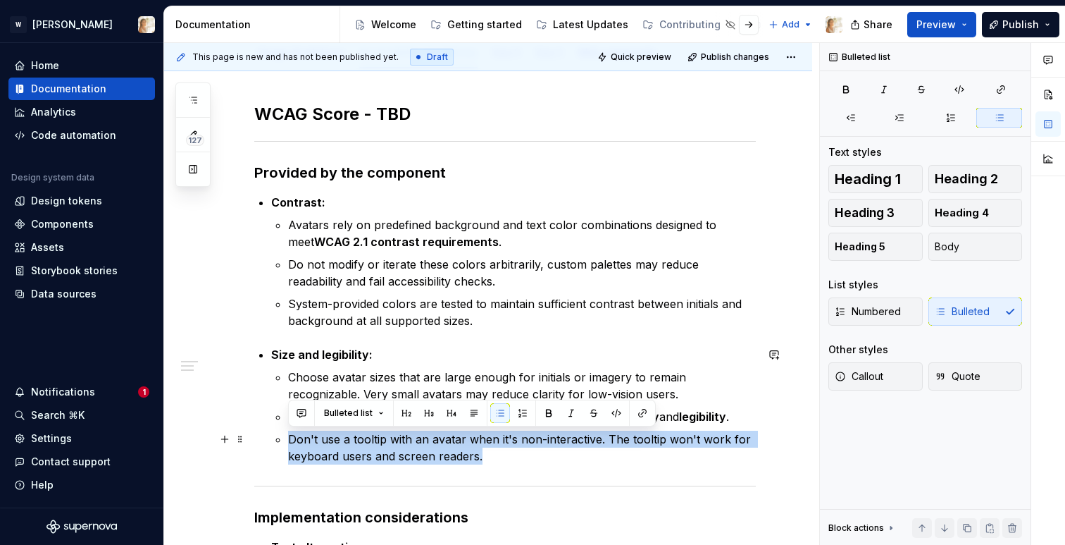
drag, startPoint x: 509, startPoint y: 461, endPoint x: 288, endPoint y: 440, distance: 221.5
click at [288, 440] on p "Don't use a tooltip with an avatar when it's non-interactive. The tooltip won't…" at bounding box center [522, 447] width 468 height 34
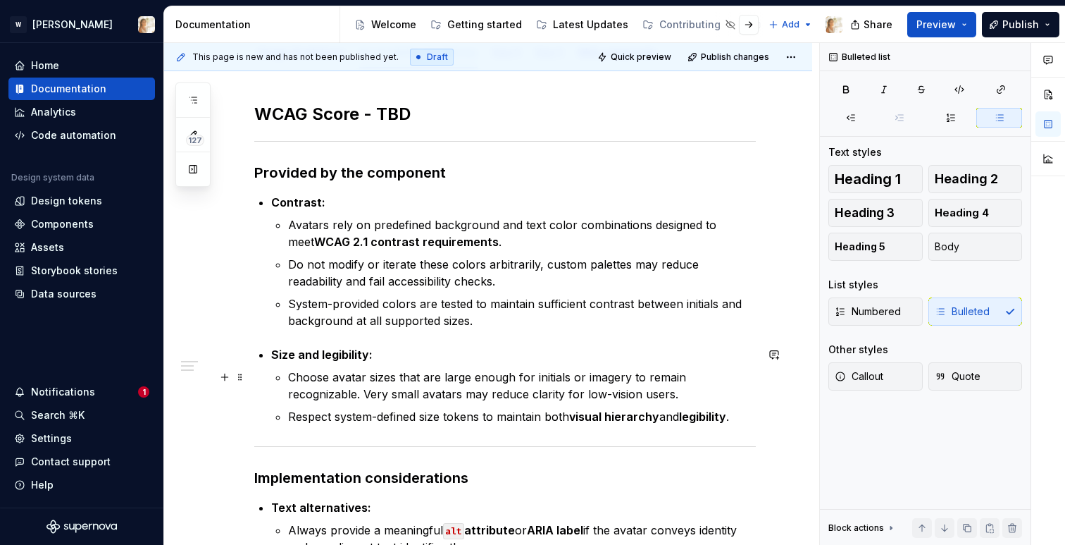
click at [731, 380] on p "Choose avatar sizes that are large enough for initials or imagery to remain rec…" at bounding box center [522, 385] width 468 height 34
click at [719, 378] on p "Choose avatar sizes that are large enough for initials or imagery to remain rec…" at bounding box center [522, 385] width 468 height 34
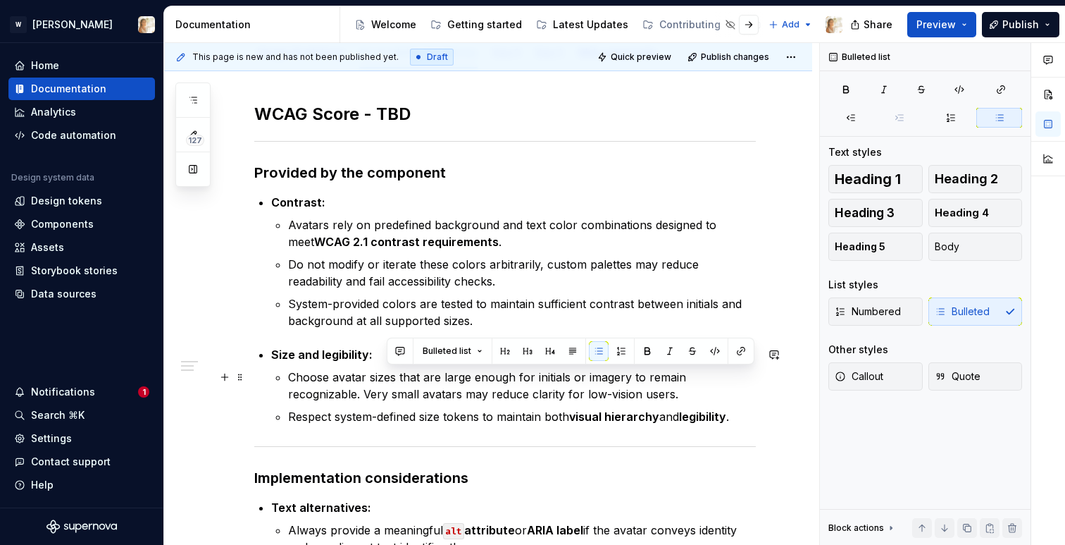
click at [674, 394] on p "Choose avatar sizes that are large enough for initials or imagery to remain rec…" at bounding box center [522, 385] width 468 height 34
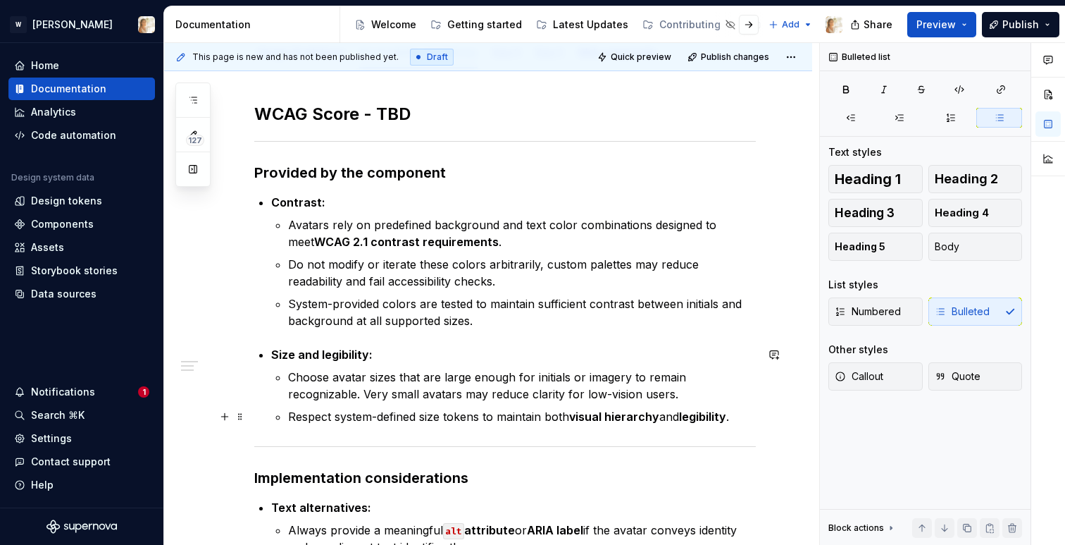
click at [746, 418] on p "Respect system-defined size tokens to maintain both visual hierarchy and legibi…" at bounding box center [522, 416] width 468 height 17
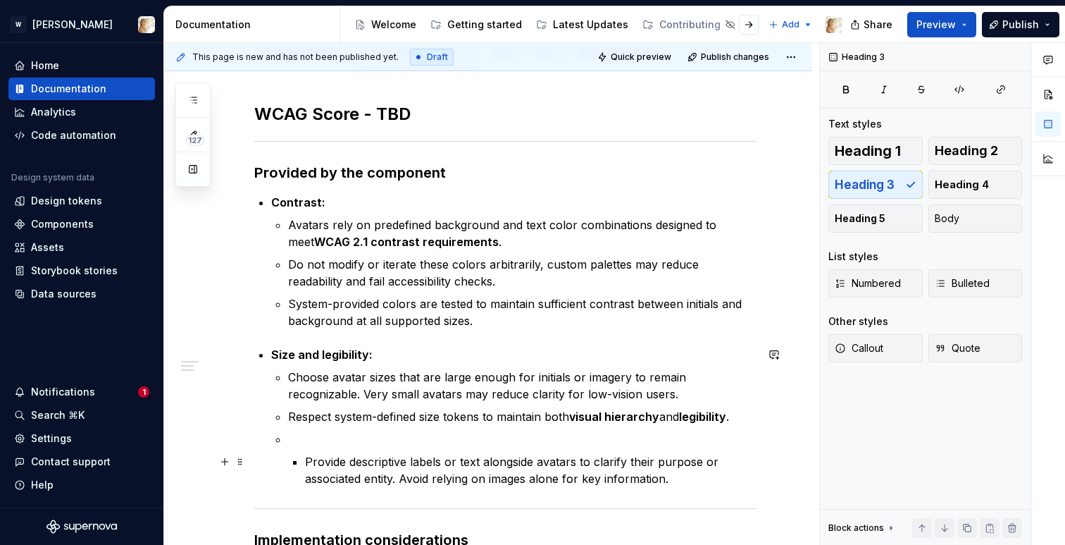
click at [305, 459] on li "Provide descriptive labels or text alongside avatars to clarify their purpose o…" at bounding box center [530, 470] width 451 height 34
click at [309, 449] on li "Provide descriptive labels or text alongside avatars to clarify their purpose o…" at bounding box center [522, 458] width 468 height 56
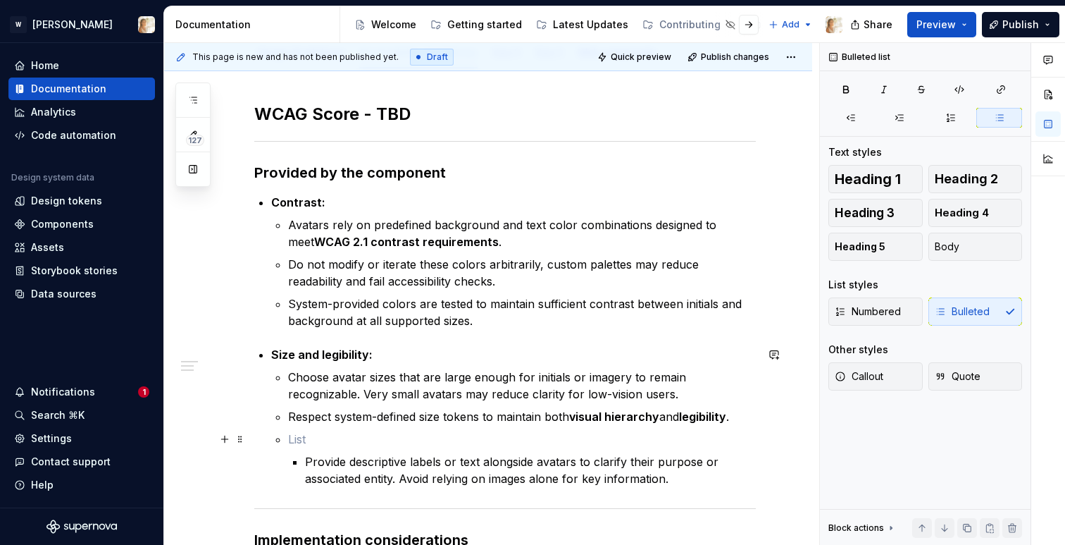
click at [310, 435] on p at bounding box center [522, 438] width 468 height 17
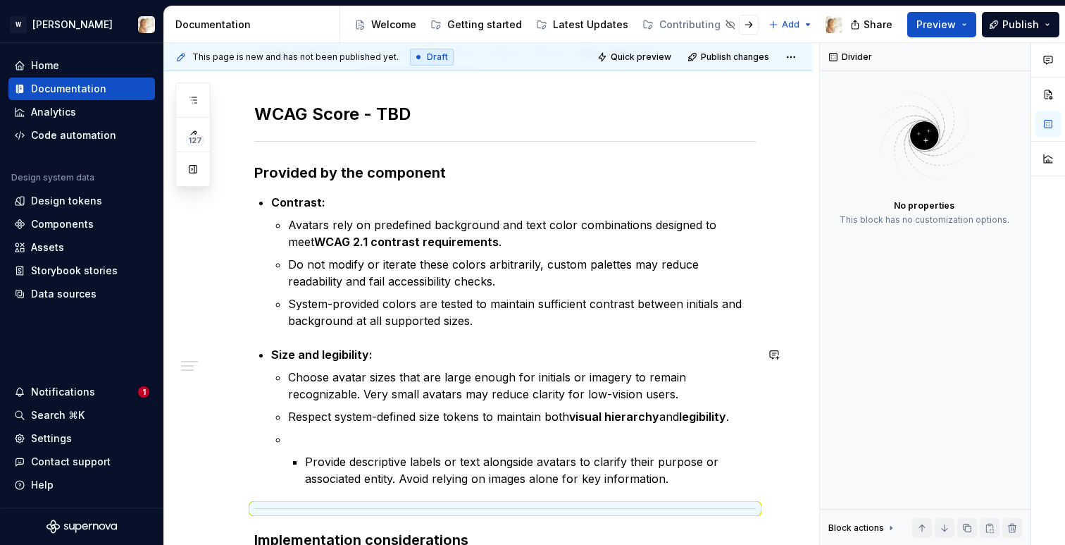
click at [310, 435] on p at bounding box center [522, 438] width 468 height 17
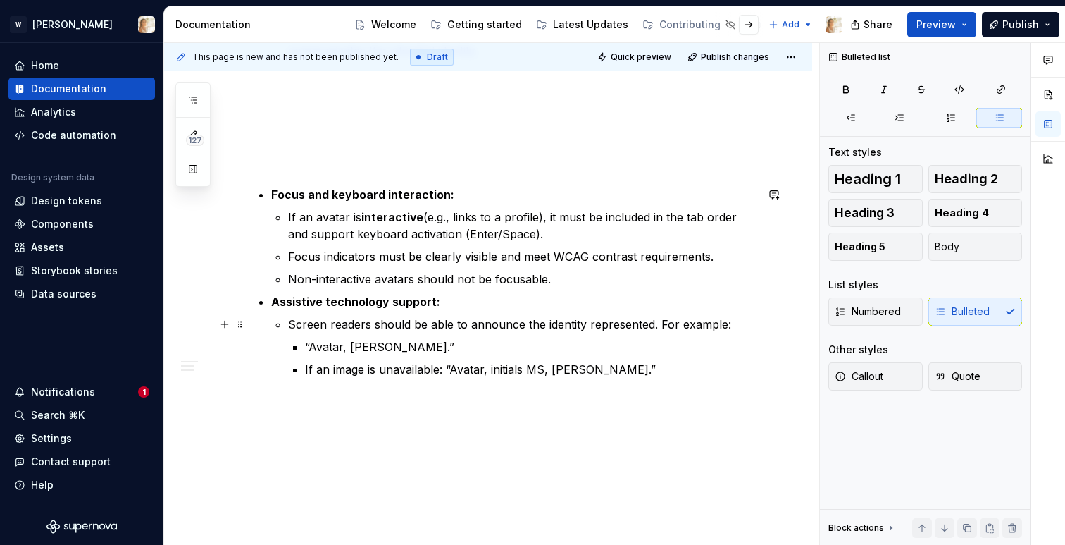
scroll to position [954, 0]
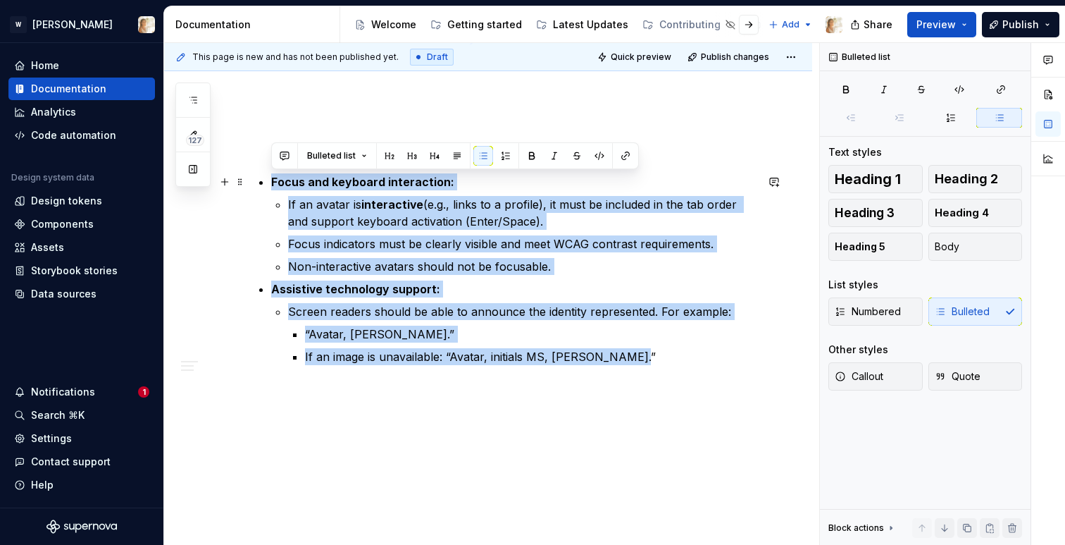
drag, startPoint x: 645, startPoint y: 358, endPoint x: 260, endPoint y: 177, distance: 425.7
click at [271, 177] on ul "Focus and keyboard interaction: If an avatar is interactive (e.g., links to a p…" at bounding box center [513, 269] width 485 height 192
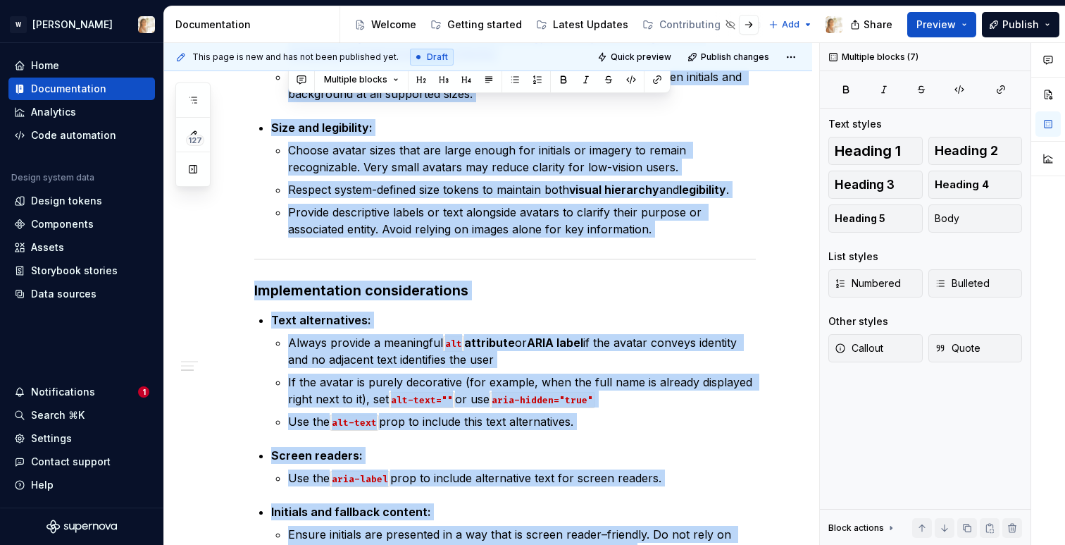
scroll to position [158, 0]
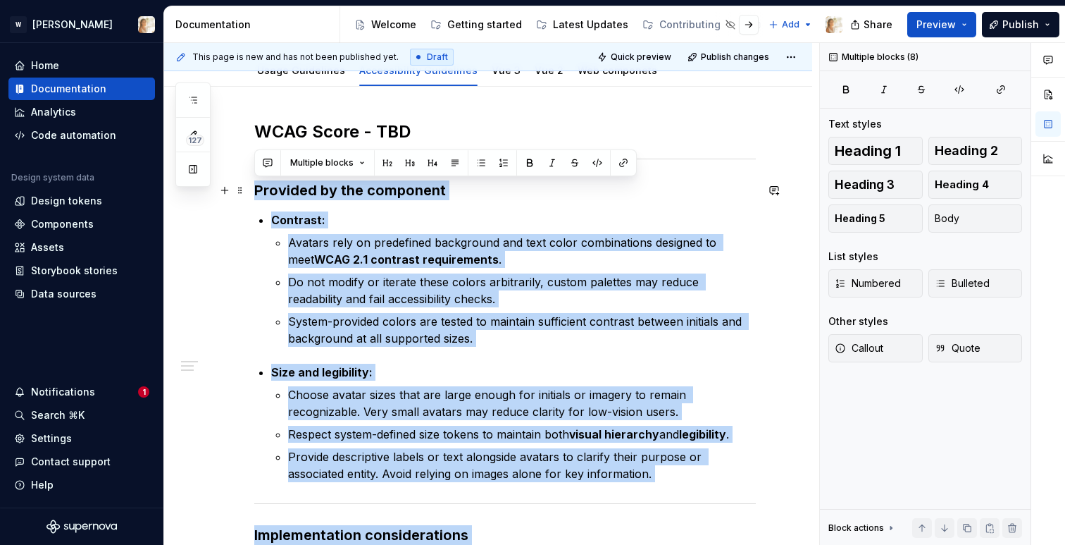
drag, startPoint x: 485, startPoint y: 416, endPoint x: 253, endPoint y: 197, distance: 319.9
copy div "Provided by the component Contrast: Avatars rely on predefined background and t…"
click at [433, 342] on p "System-provided colors are tested to maintain sufficient contrast between initi…" at bounding box center [522, 330] width 468 height 34
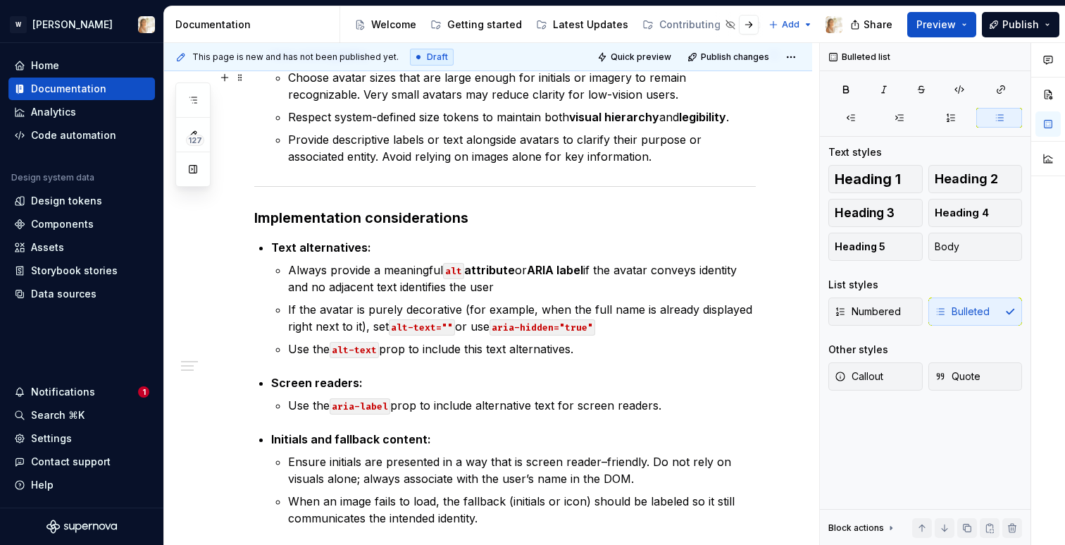
scroll to position [0, 0]
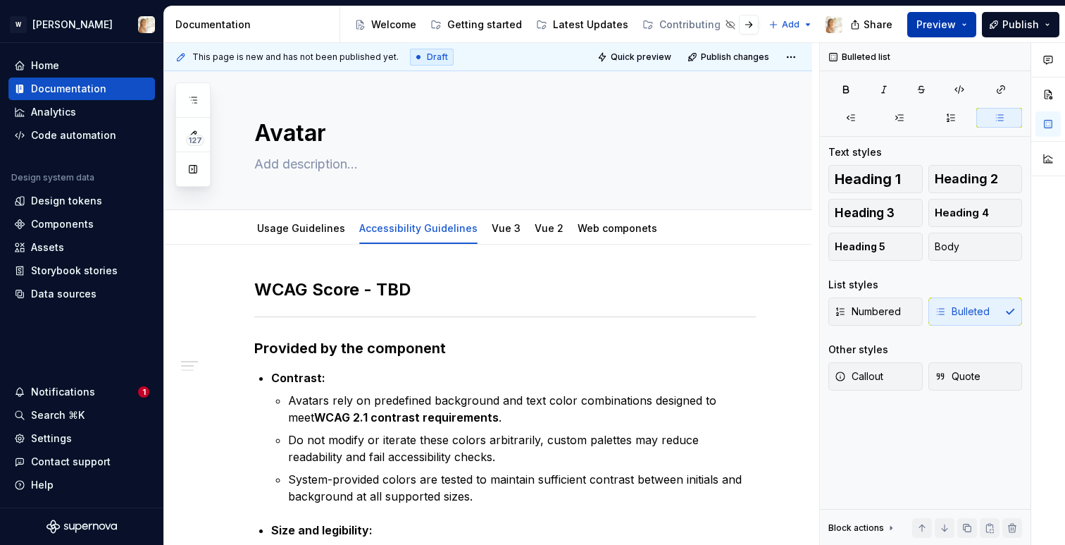
click at [948, 23] on span "Preview" at bounding box center [935, 25] width 39 height 14
click at [291, 231] on link "Usage Guidelines" at bounding box center [301, 228] width 88 height 12
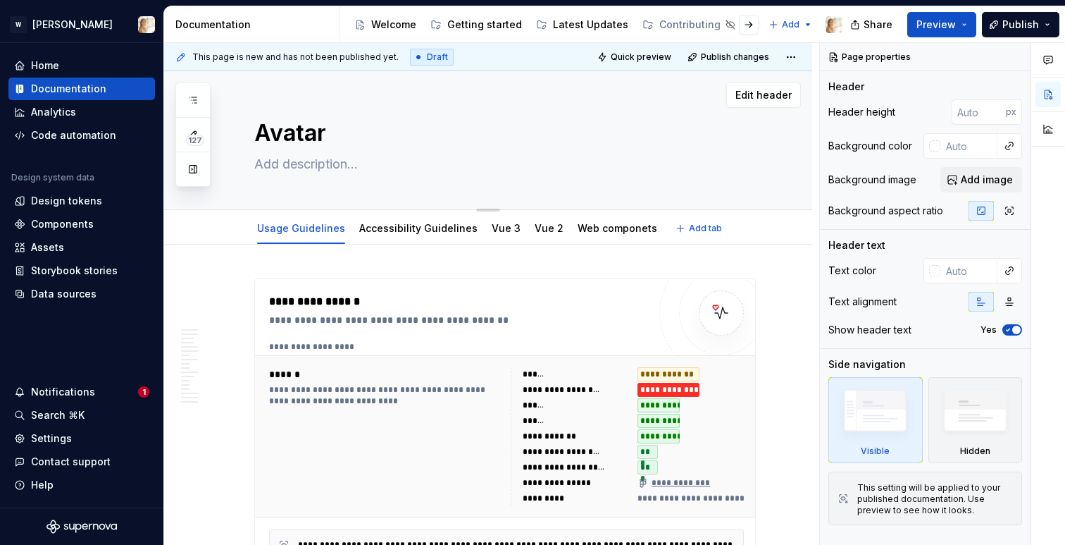
click at [267, 161] on textarea at bounding box center [502, 164] width 502 height 23
paste textarea "Avatars are graphic representations of our users and entities in the interface."
type textarea "*"
type textarea "Avatars are graphic representations of our users and entities in the interface."
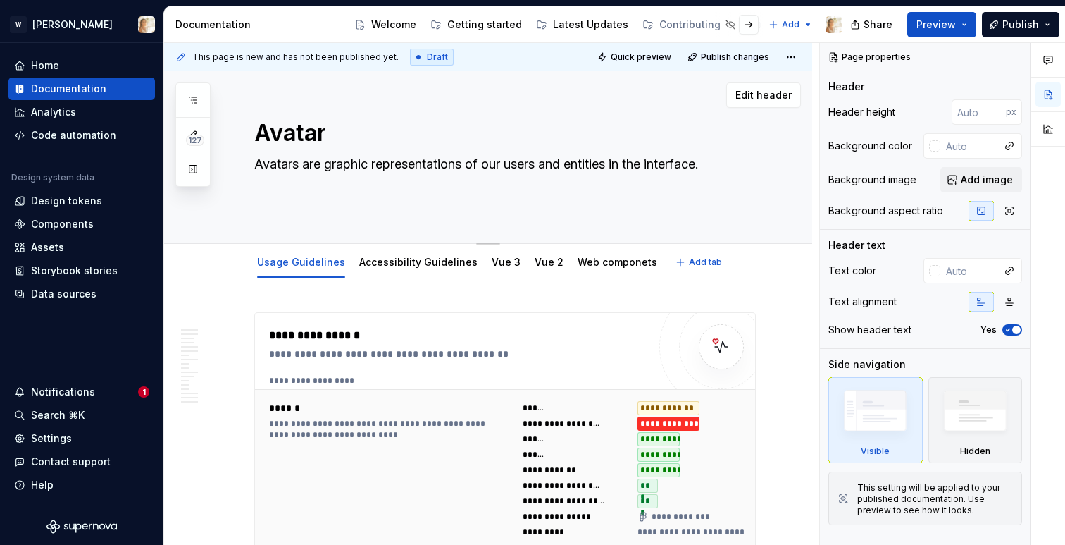
type textarea "*"
type textarea "Avatars are graphic representations of our users and entities in the interface."
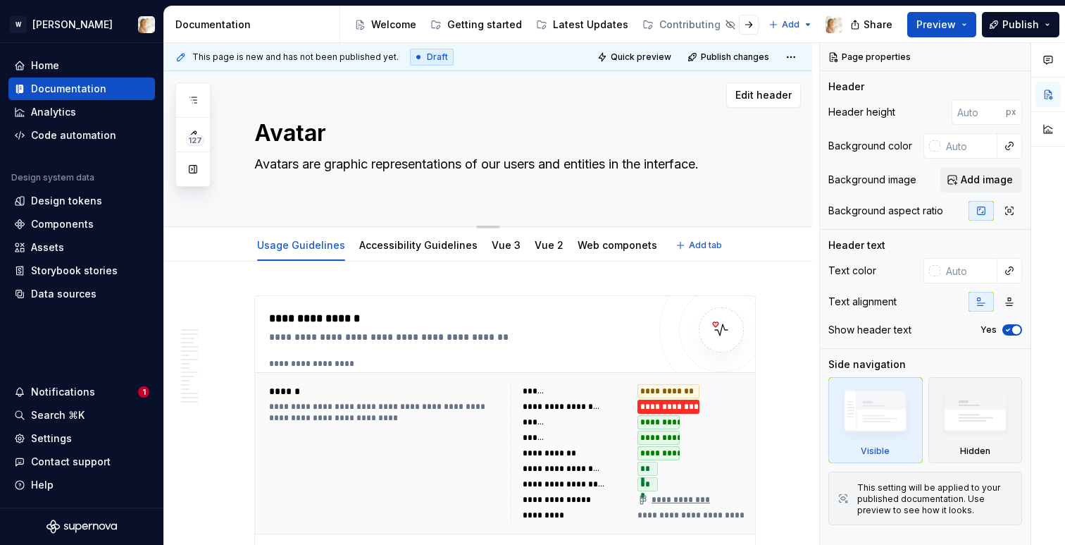
type textarea "*"
type textarea "Avatars are graphic representations of our users and entities in the interface."
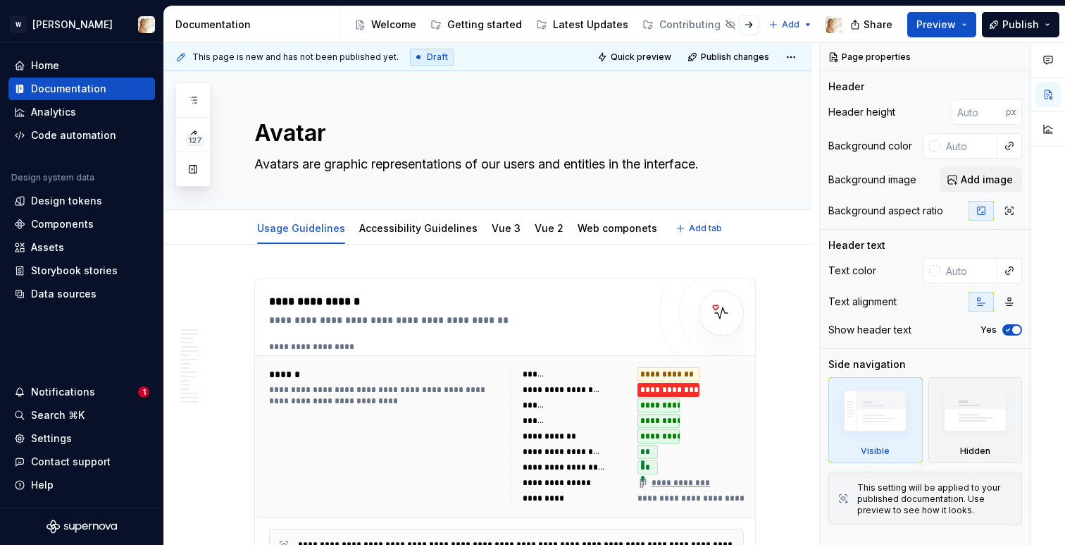
type textarea "*"
type textarea "Avatars are graphic representations of our users and entities in the interface."
click at [924, 19] on span "Preview" at bounding box center [935, 25] width 39 height 14
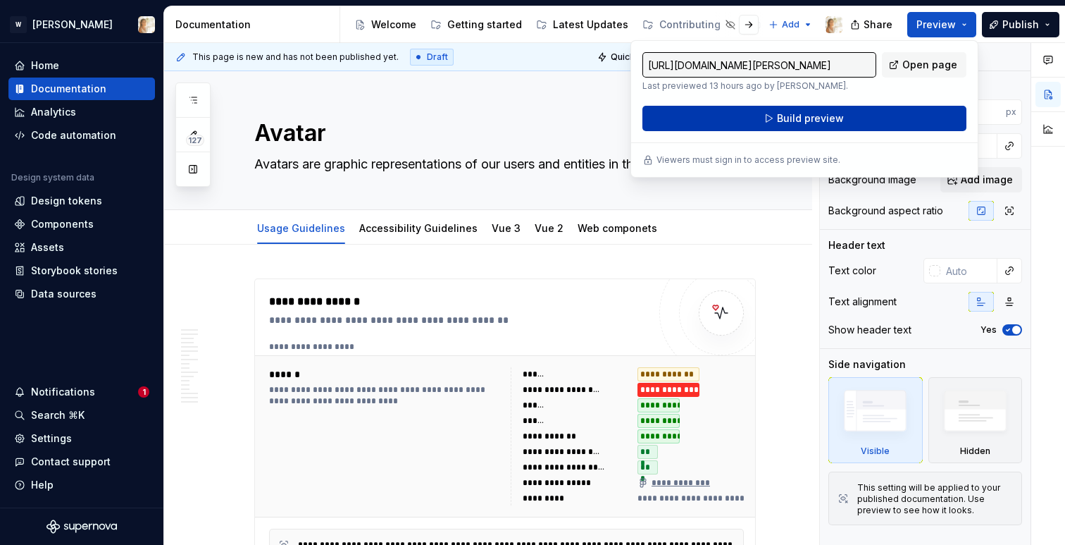
click at [808, 119] on span "Build preview" at bounding box center [810, 118] width 67 height 14
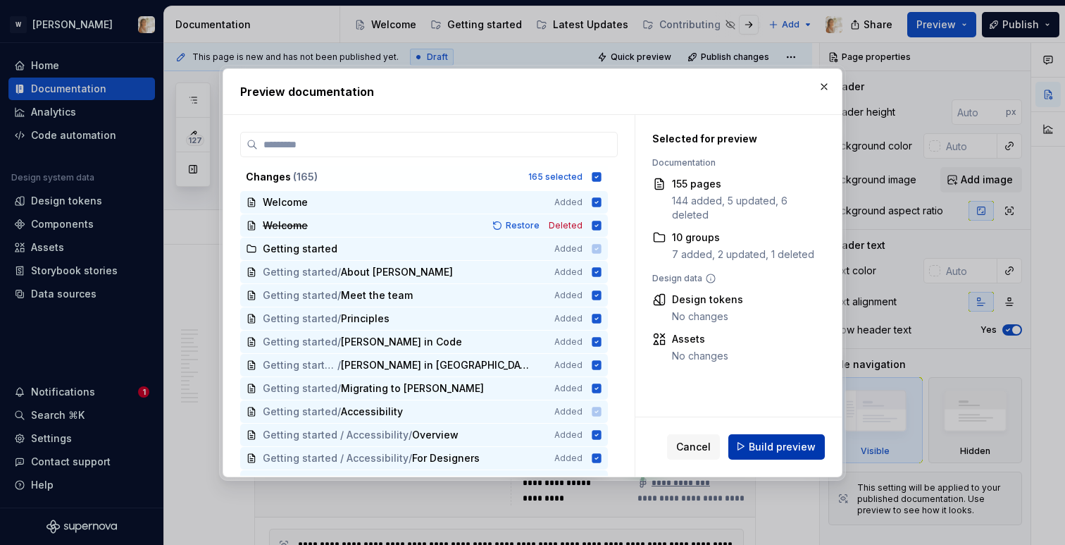
click at [754, 445] on span "Build preview" at bounding box center [782, 446] width 67 height 14
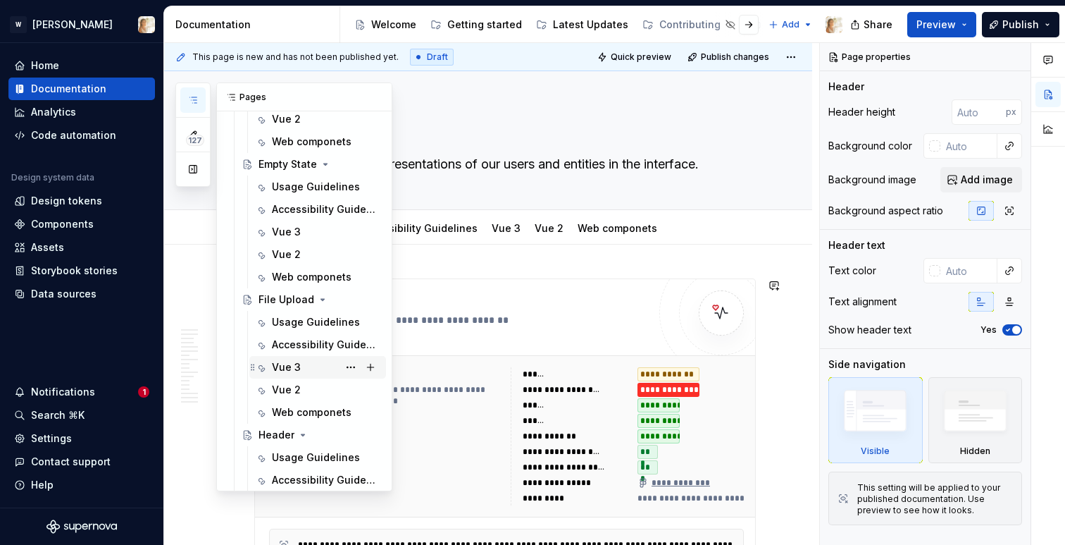
scroll to position [1728, 0]
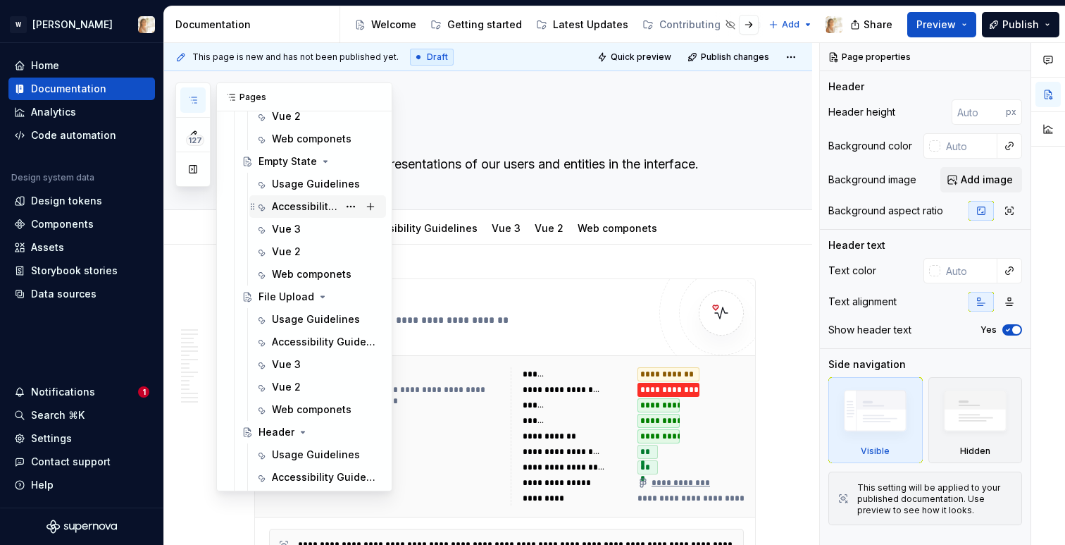
click at [291, 204] on div "Accessibility Guidelines" at bounding box center [305, 206] width 66 height 14
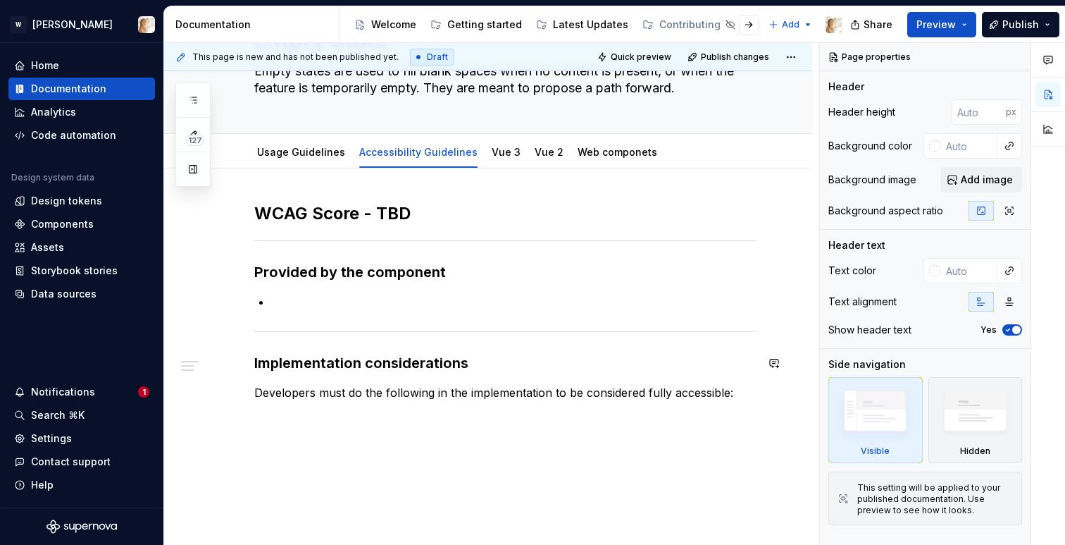
scroll to position [129, 0]
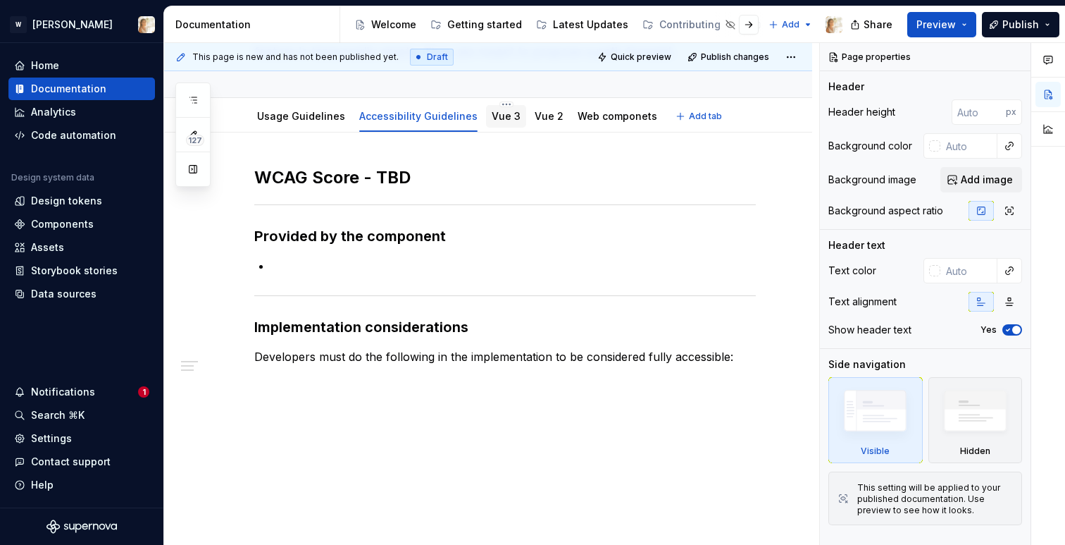
click at [494, 116] on link "Vue 3" at bounding box center [506, 116] width 29 height 12
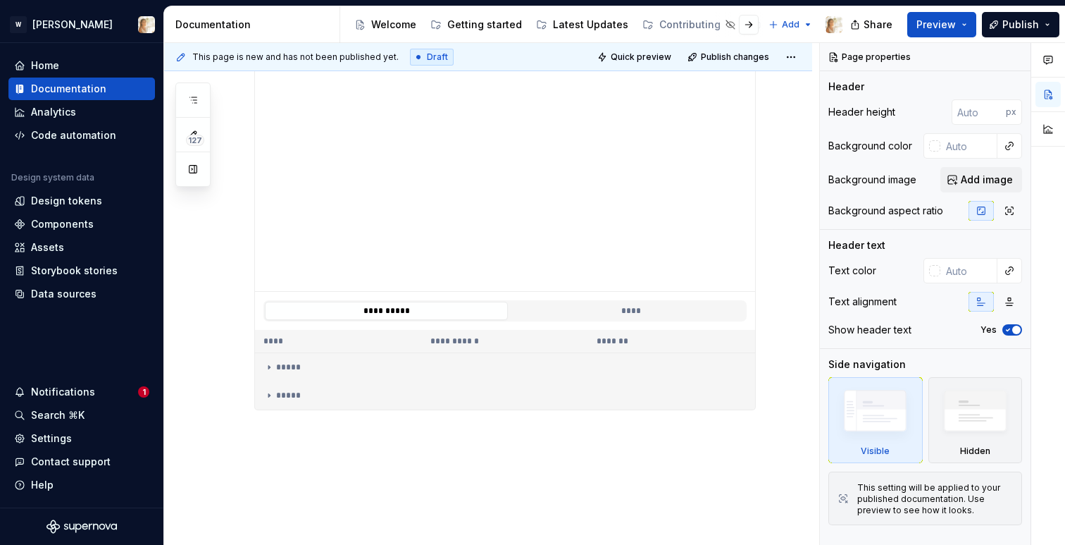
scroll to position [332, 0]
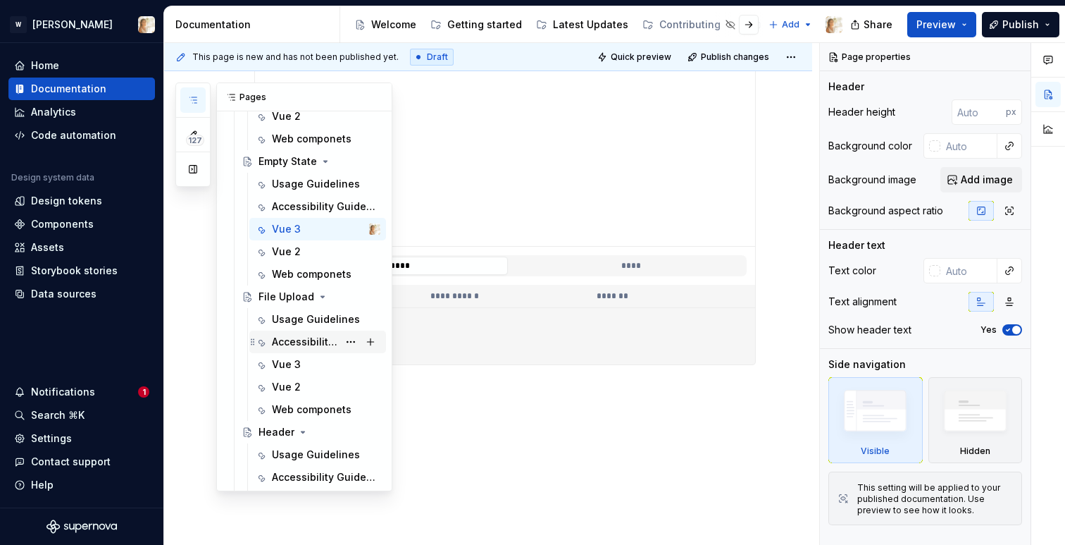
click at [283, 340] on div "Accessibility Guidelines" at bounding box center [305, 342] width 66 height 14
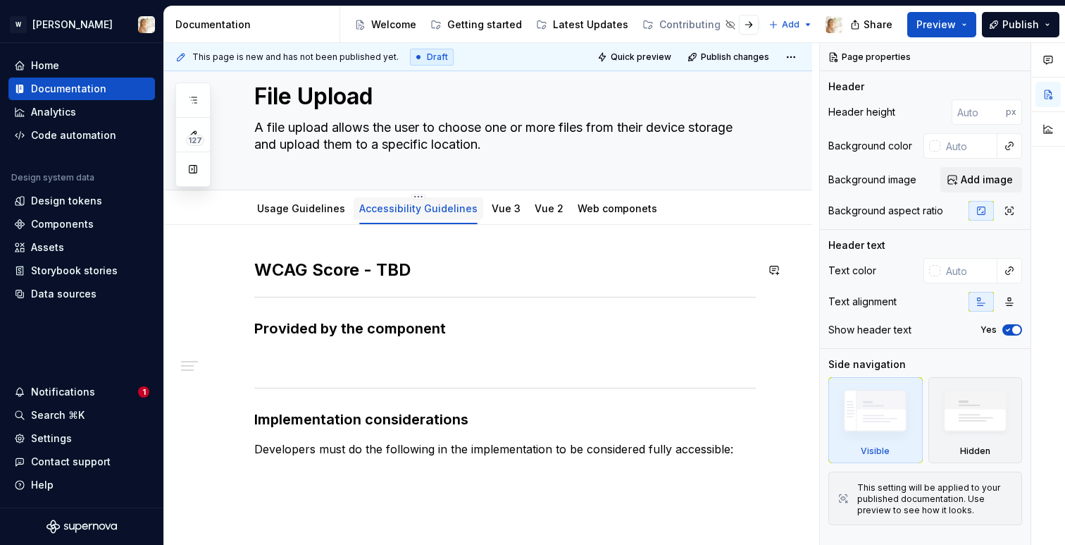
scroll to position [35, 0]
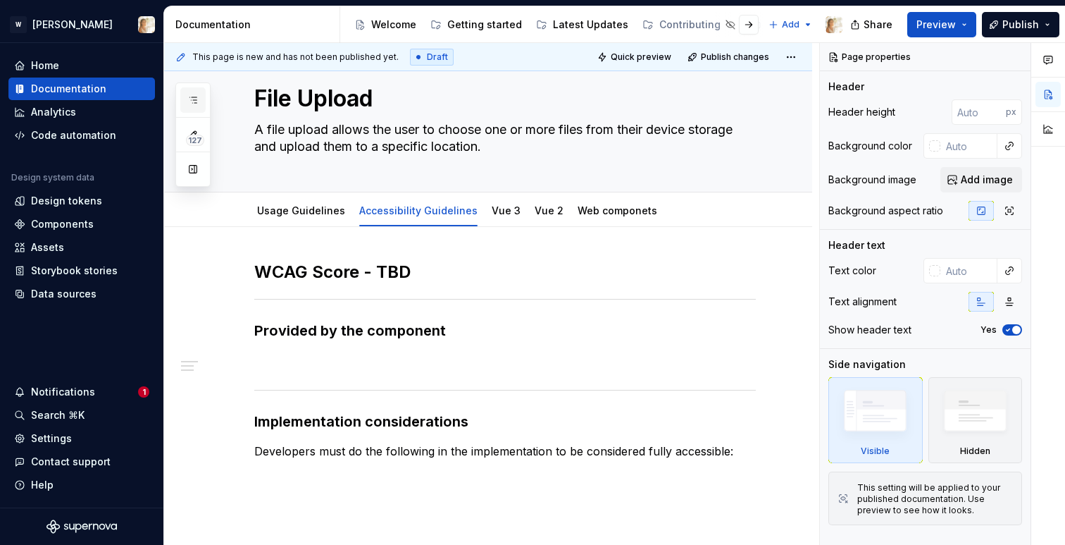
type textarea "*"
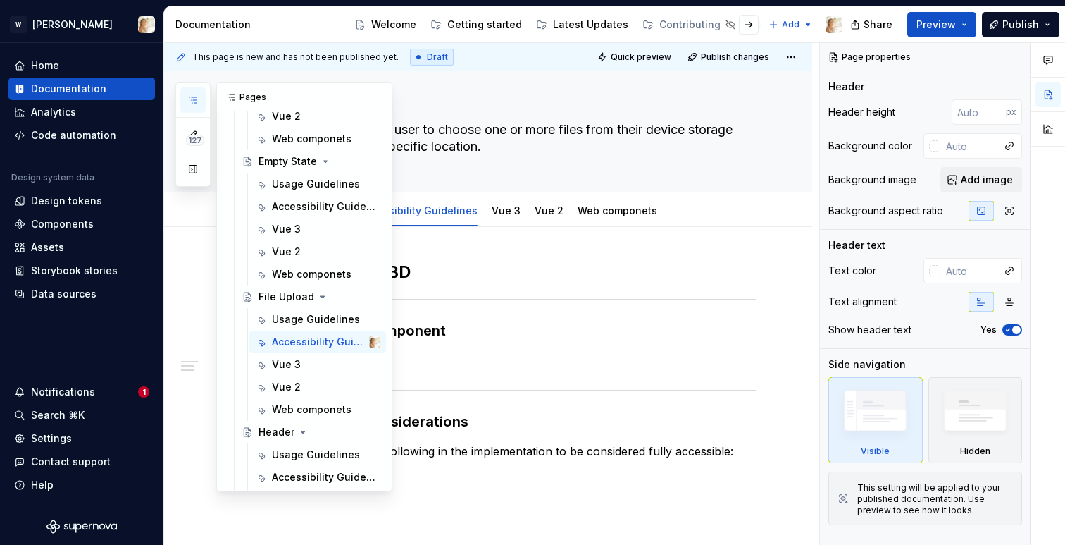
click at [190, 94] on icon "button" at bounding box center [192, 99] width 11 height 11
click at [291, 472] on div "Accessibility Guidelines" at bounding box center [305, 477] width 66 height 14
click at [371, 97] on button "button" at bounding box center [378, 97] width 20 height 20
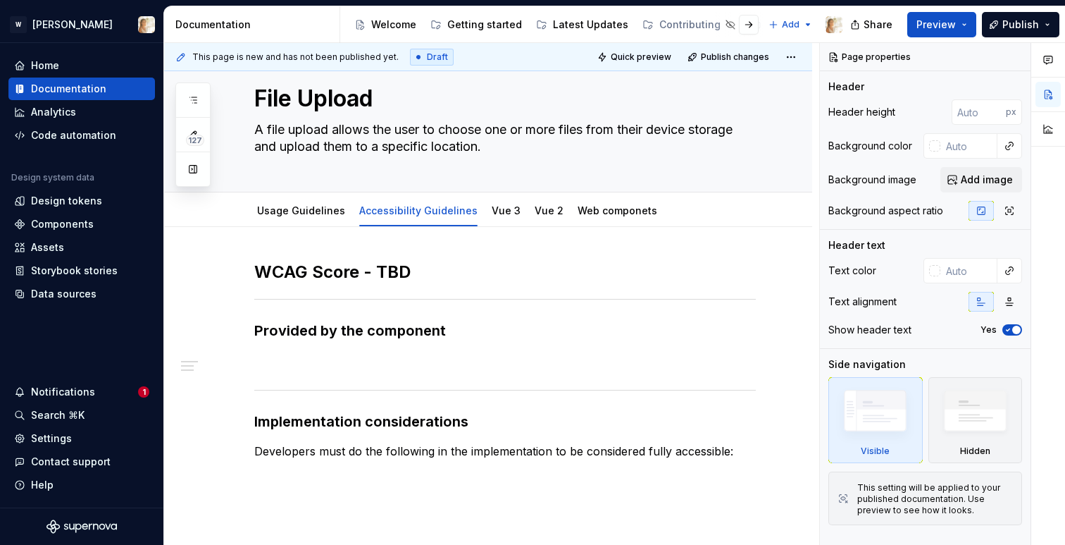
type textarea "*"
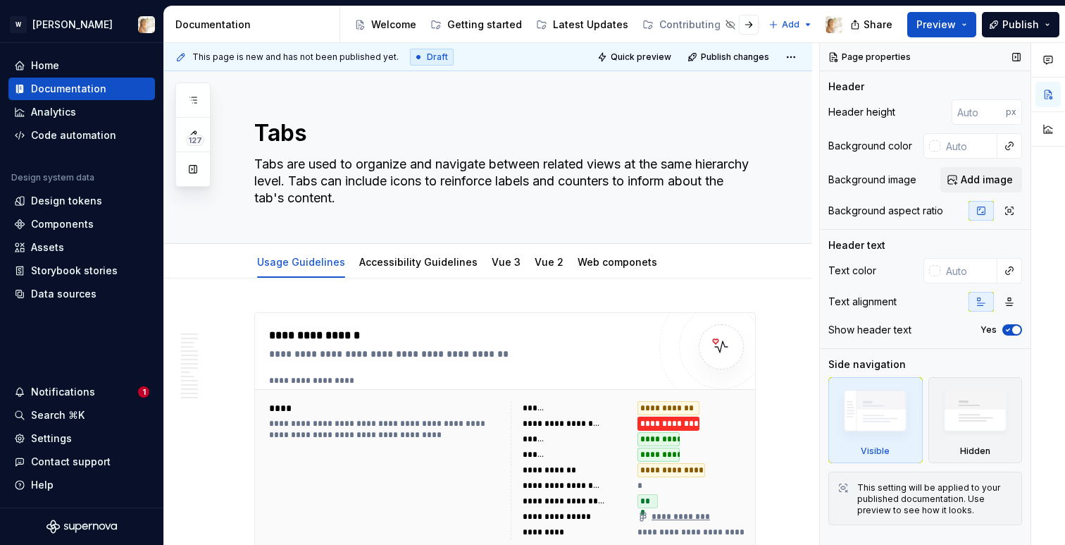
type textarea "*"
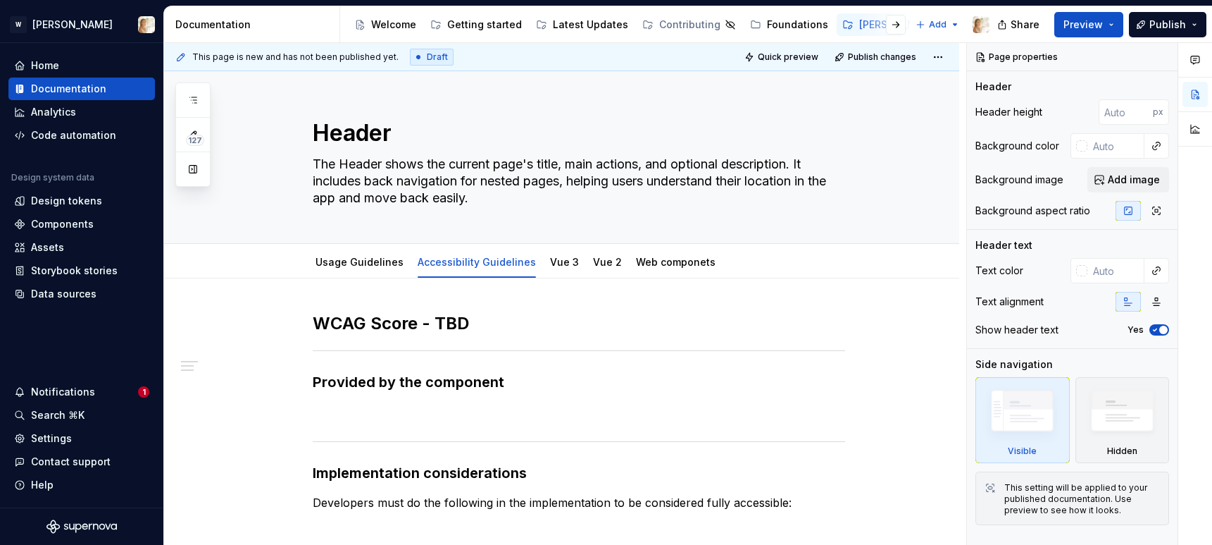
type textarea "*"
